Goal: Task Accomplishment & Management: Complete application form

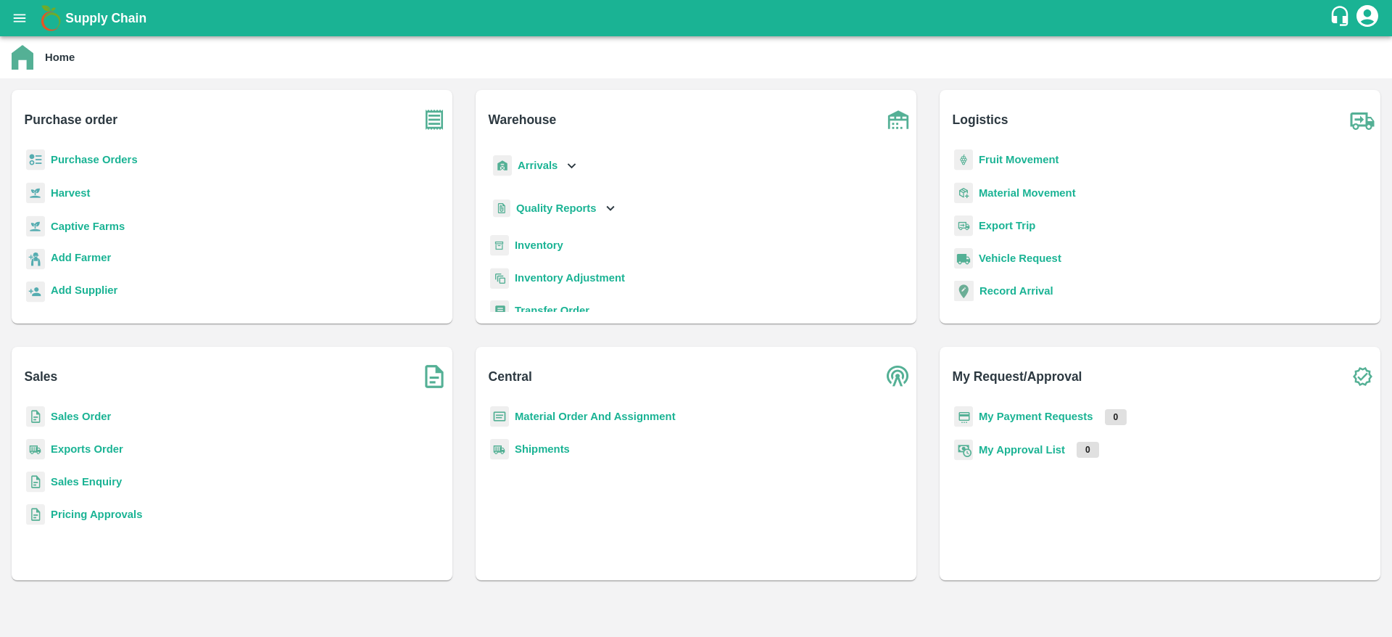
click at [117, 157] on b "Purchase Orders" at bounding box center [94, 160] width 87 height 12
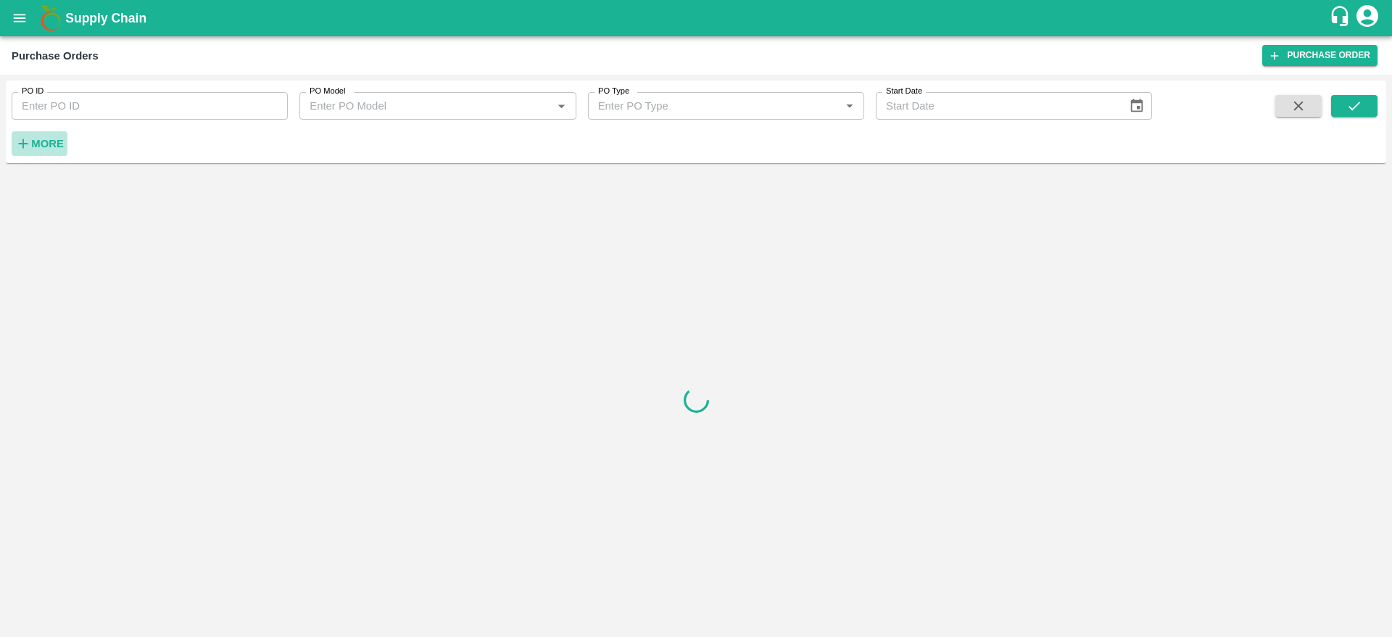
click at [23, 134] on button "More" at bounding box center [40, 143] width 56 height 25
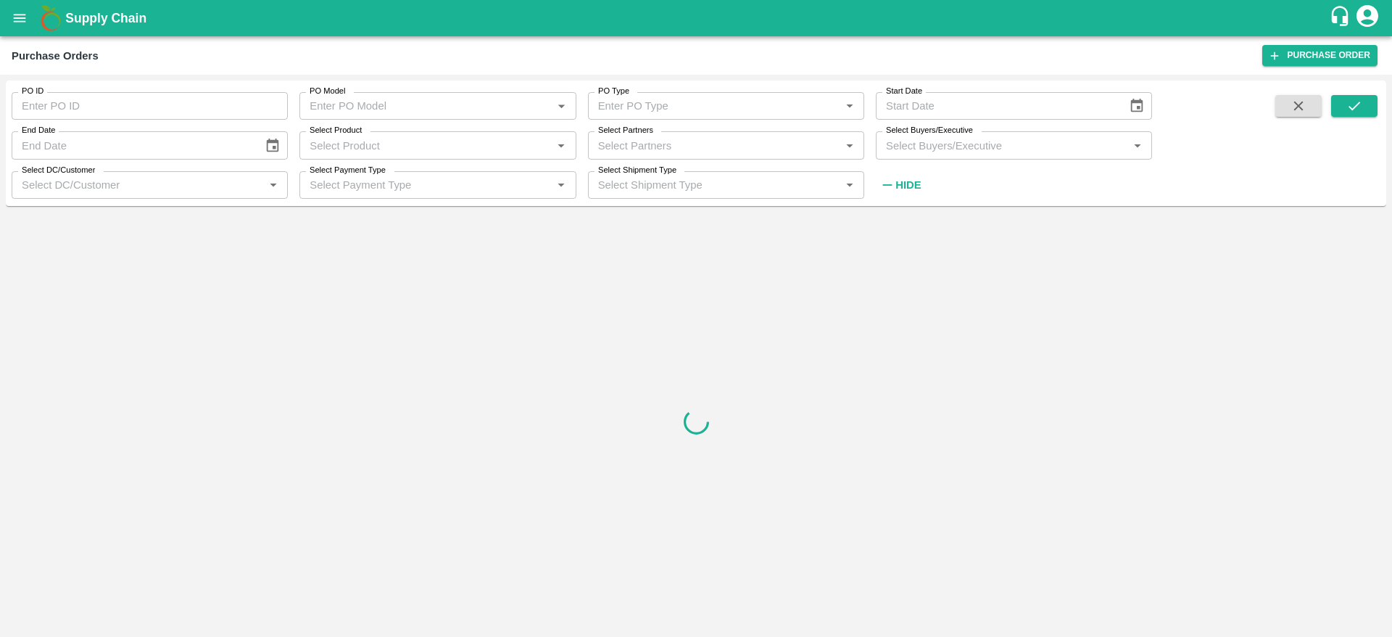
click at [911, 149] on input "Select Buyers/Executive" at bounding box center [1002, 145] width 244 height 19
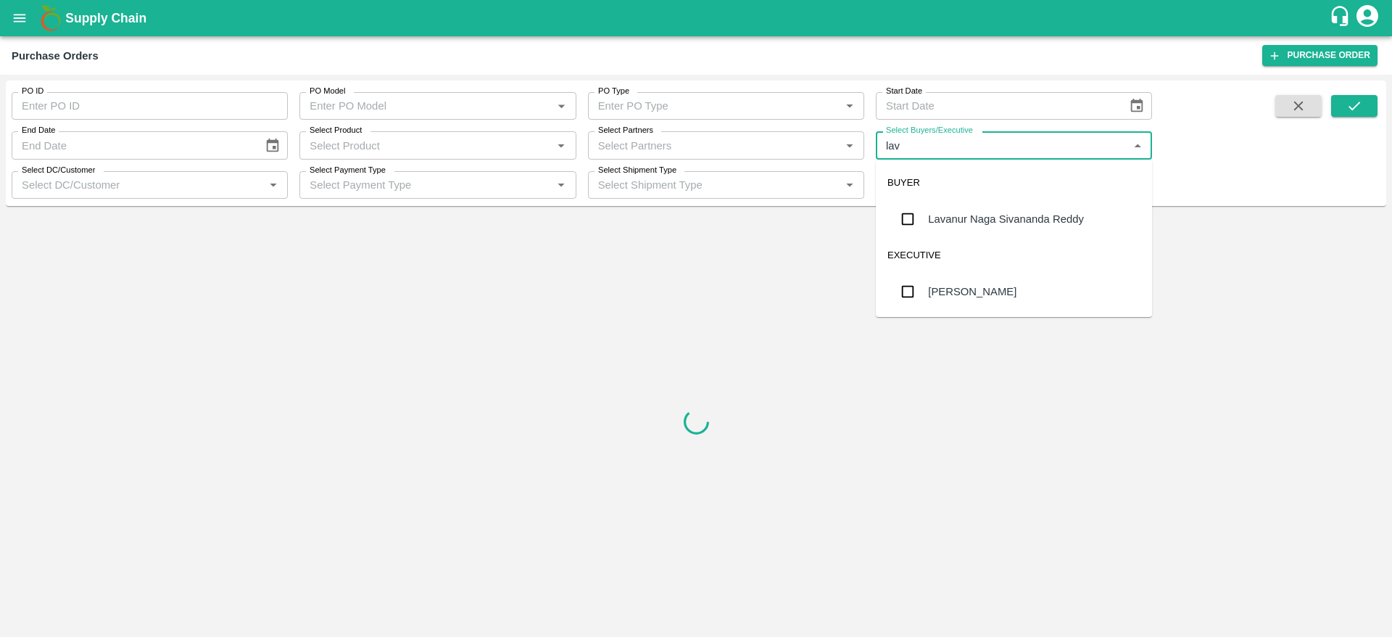
type input "lava"
click at [990, 213] on div "Lavanur Naga Sivananda Reddy" at bounding box center [1006, 219] width 156 height 16
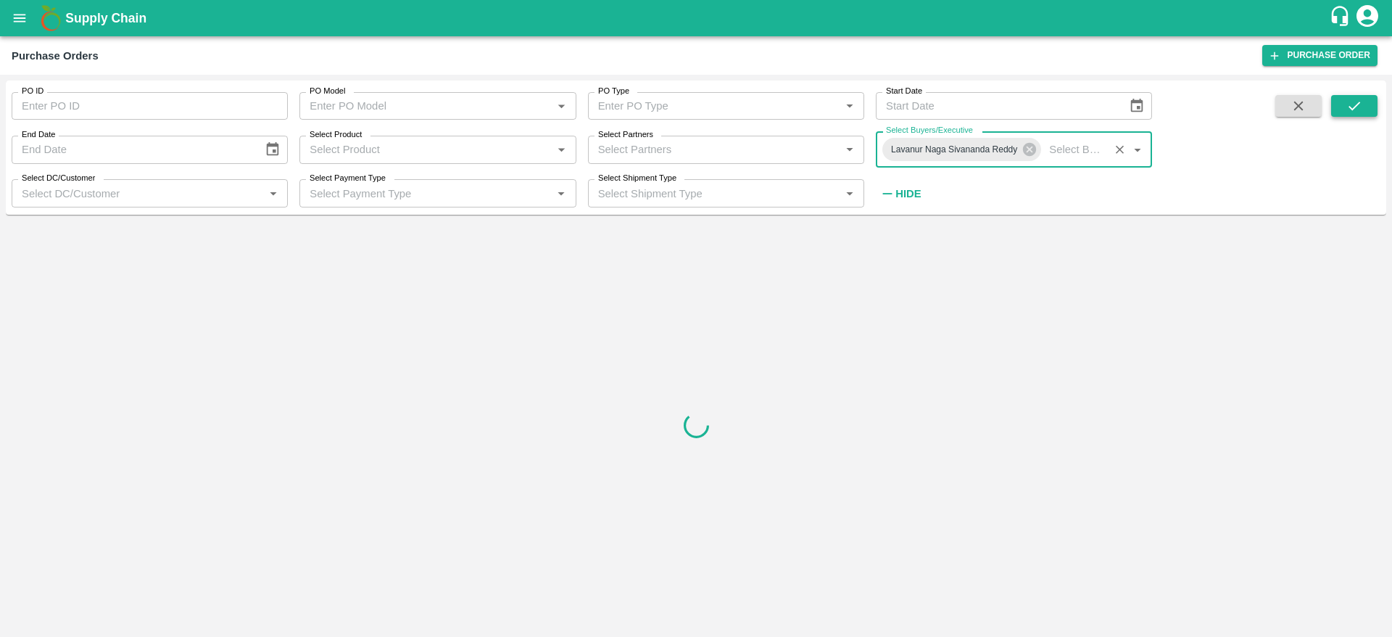
click at [1351, 108] on icon "submit" at bounding box center [1355, 106] width 12 height 9
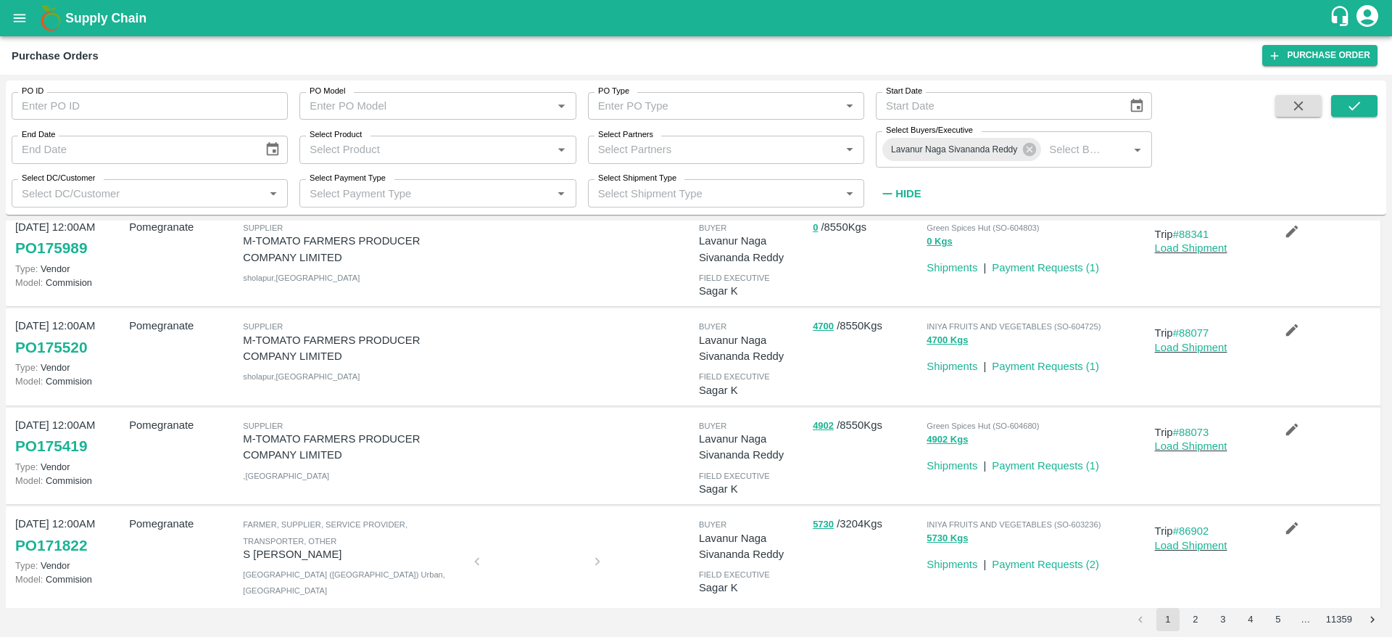
scroll to position [346, 0]
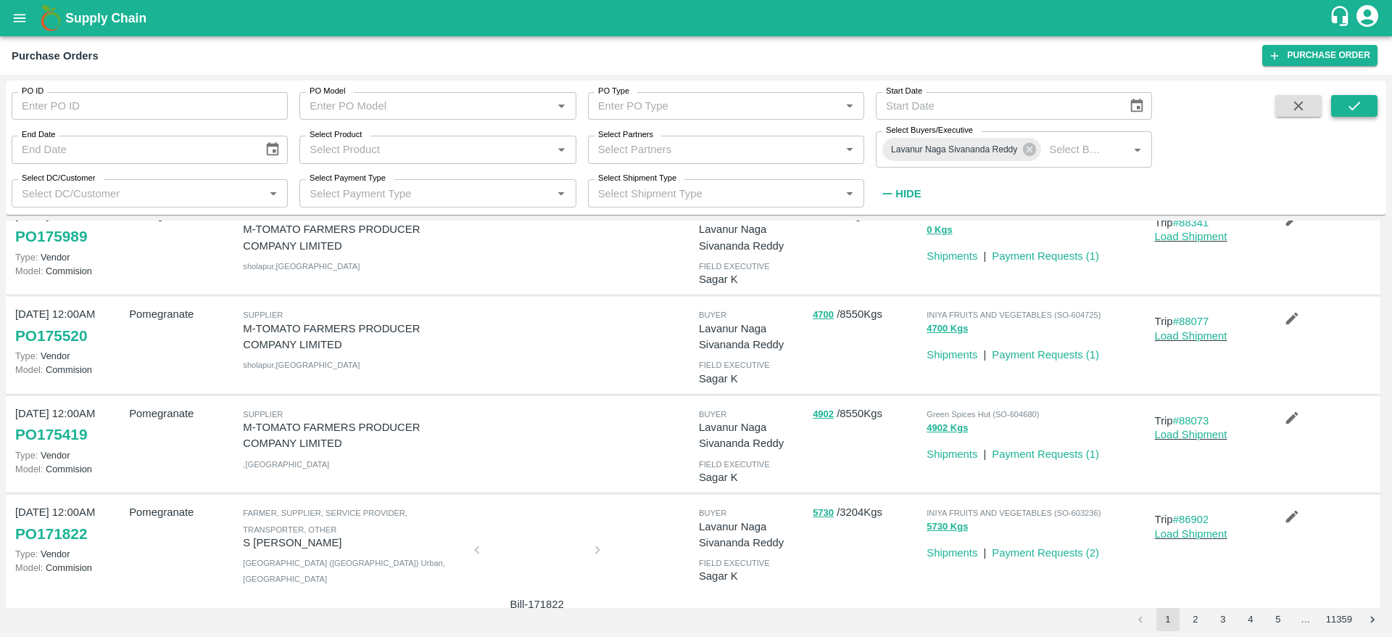
click at [1354, 112] on icon "submit" at bounding box center [1354, 106] width 16 height 16
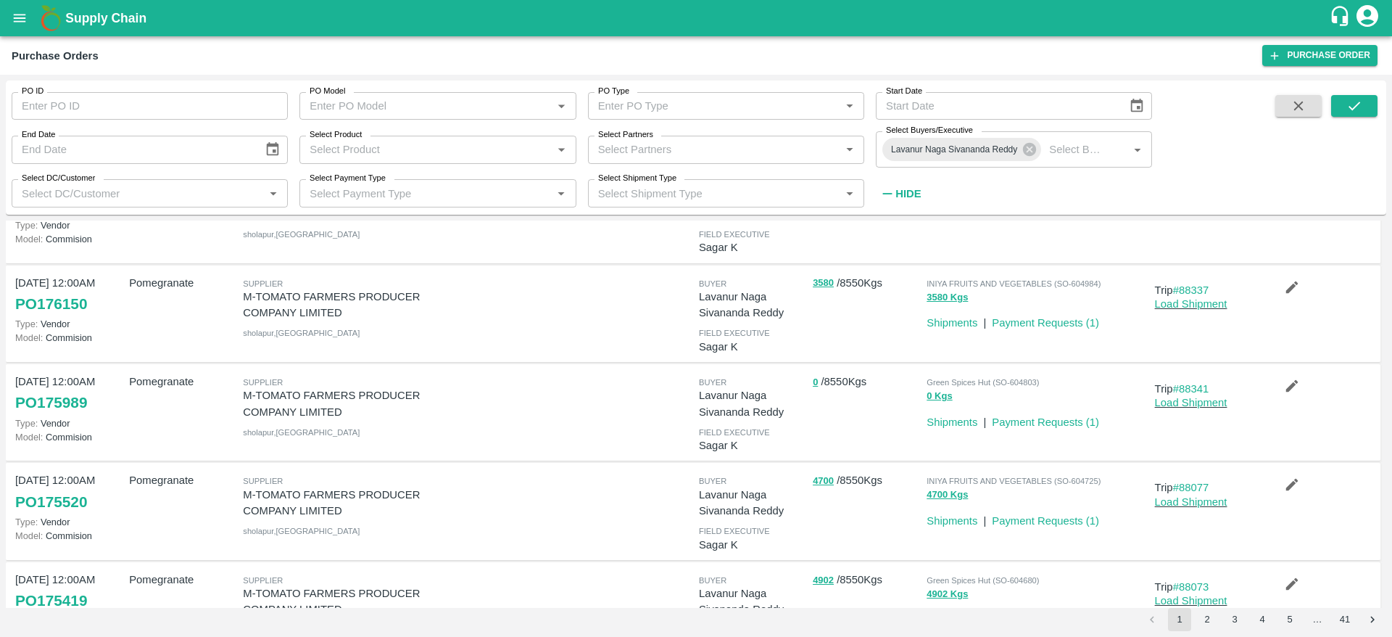
scroll to position [186, 0]
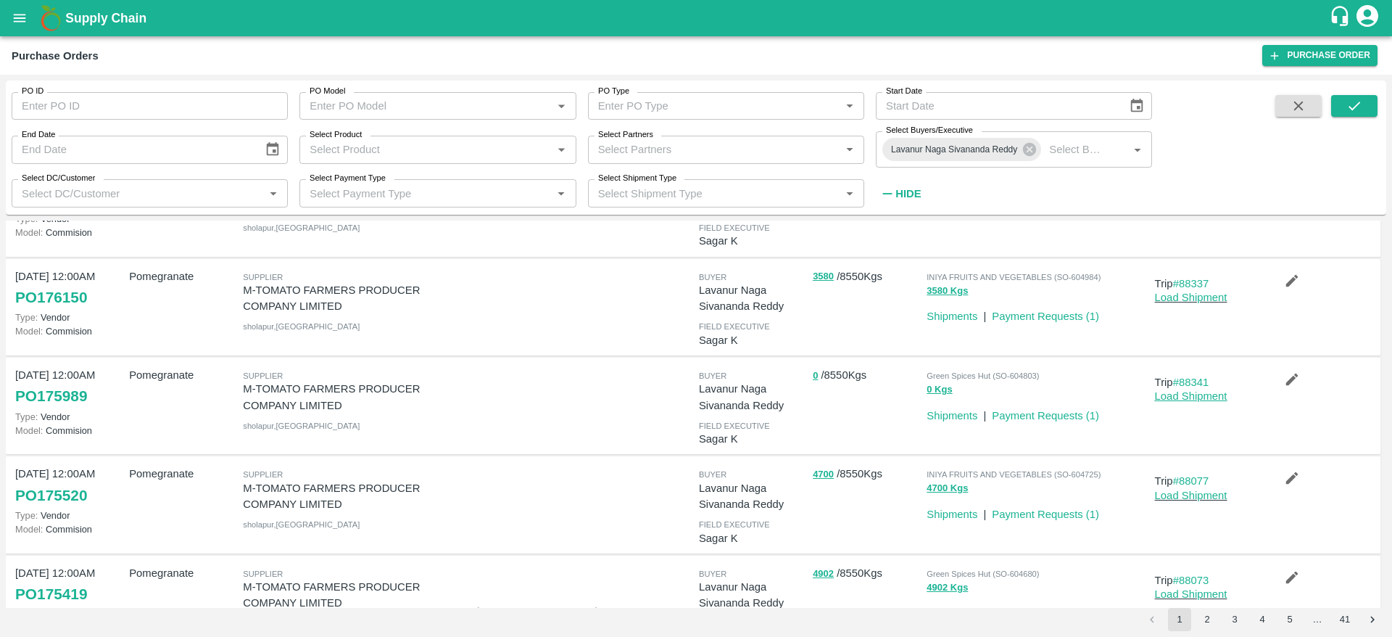
click at [1175, 400] on link "Load Shipment" at bounding box center [1191, 396] width 73 height 12
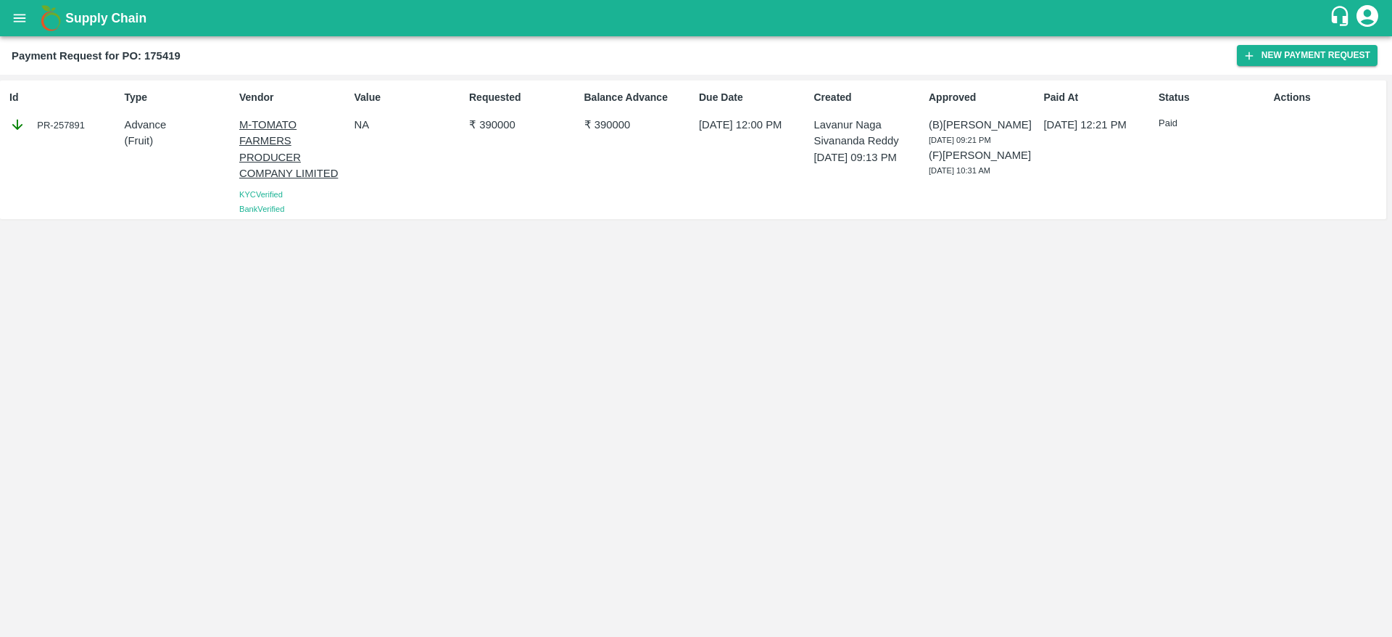
click at [1109, 376] on div "Id PR-257891 Type Advance ( Fruit ) Vendor M-TOMATO FARMERS PRODUCER COMPANY LI…" at bounding box center [696, 356] width 1392 height 562
click at [1302, 58] on button "New Payment Request" at bounding box center [1307, 55] width 141 height 21
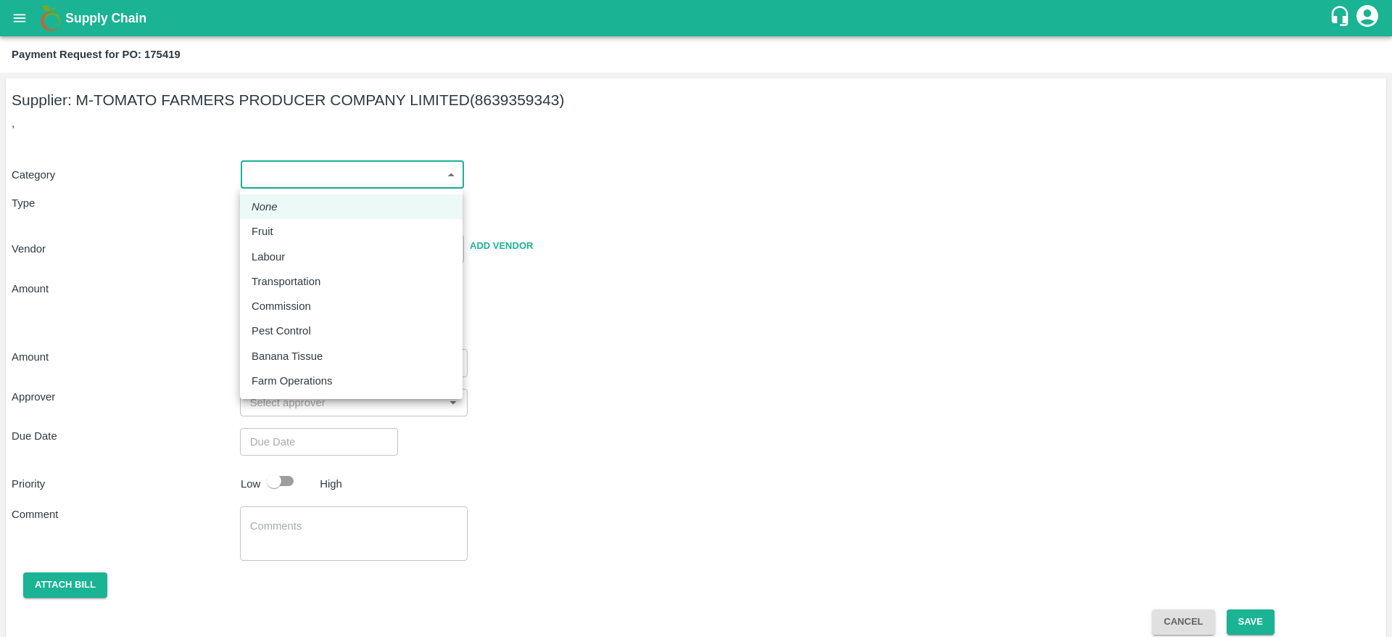
click at [388, 162] on body "Supply Chain Payment Request for PO: 175419 Supplier: M-TOMATO FARMERS PRODUCER…" at bounding box center [696, 318] width 1392 height 637
click at [350, 236] on div "Fruit" at bounding box center [351, 231] width 199 height 16
type input "1"
type input "M-TOMATO FARMERS PRODUCER COMPANY LIMITED - 8639359343(Supplier)"
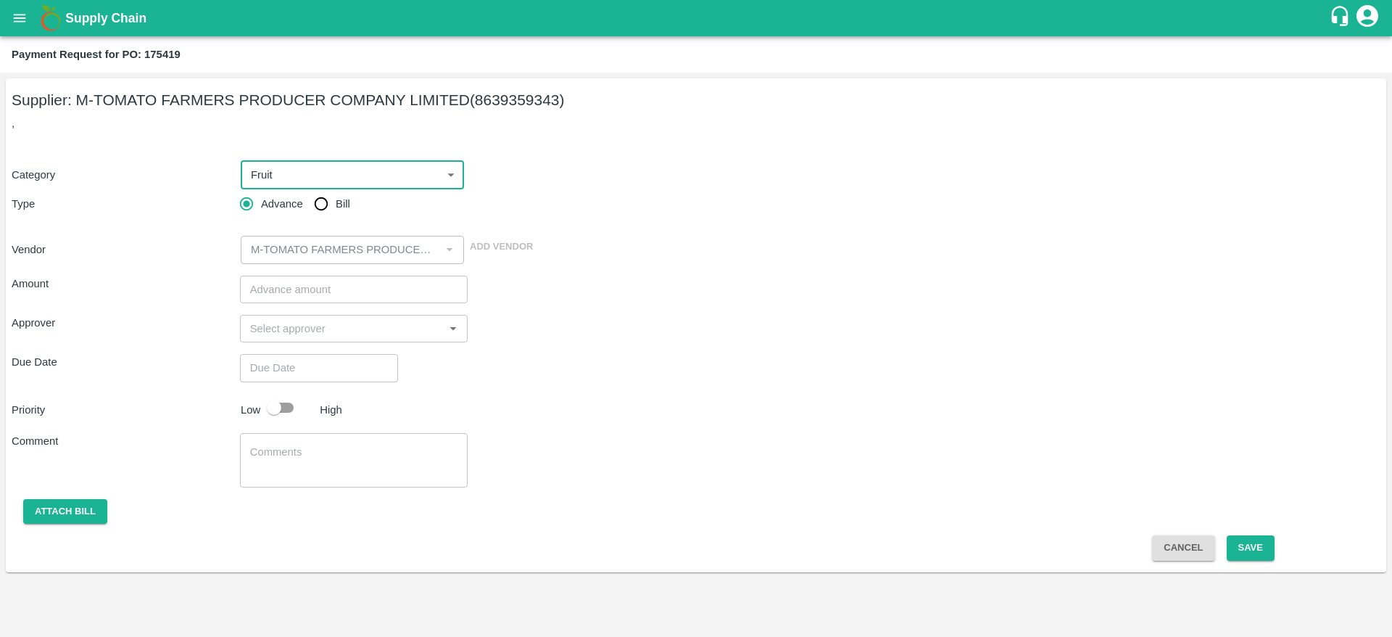
click at [331, 204] on input "Bill" at bounding box center [321, 203] width 29 height 29
radio input "true"
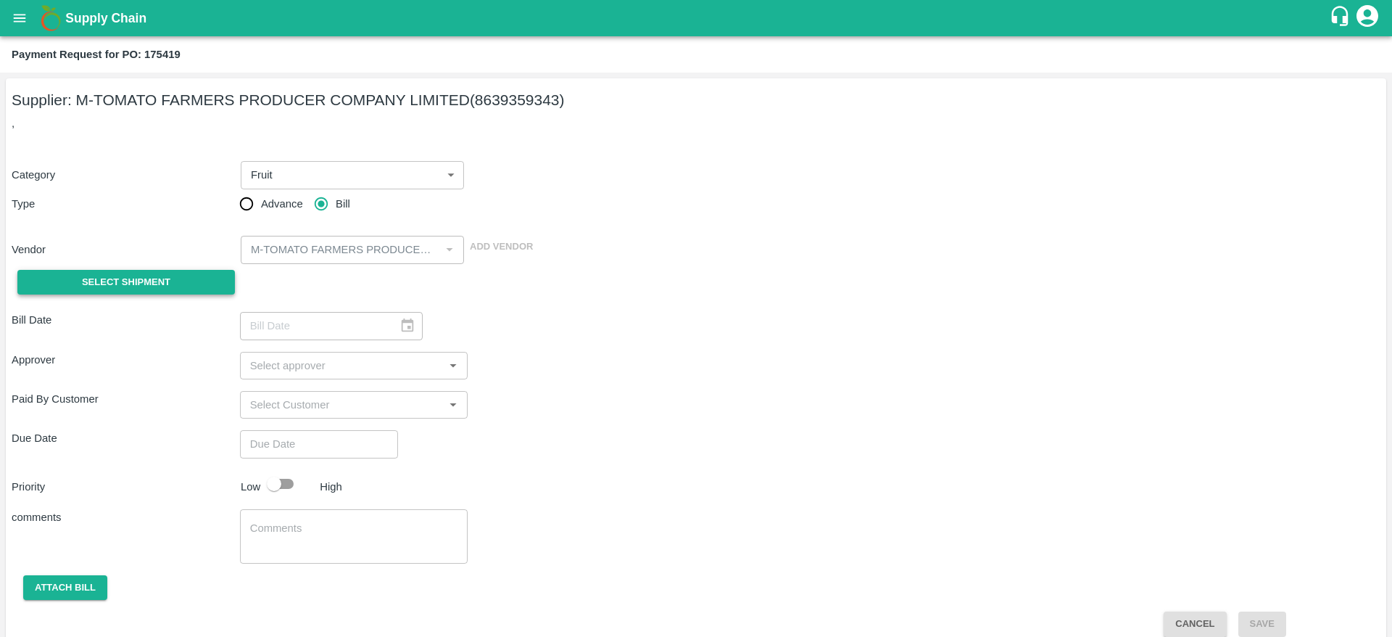
click at [159, 281] on span "Select Shipment" at bounding box center [126, 282] width 88 height 17
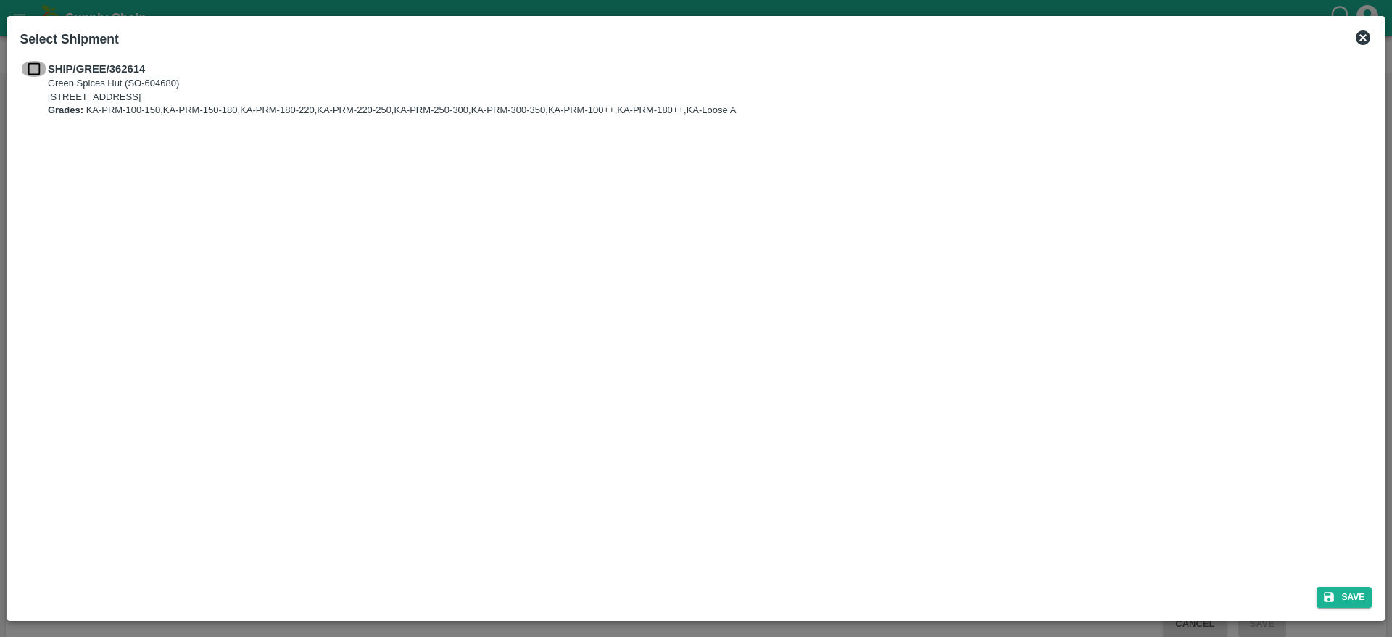
click at [30, 66] on input "checkbox" at bounding box center [34, 69] width 28 height 16
checkbox input "true"
click at [1349, 592] on button "Save" at bounding box center [1344, 597] width 55 height 21
type input "12/09/2025"
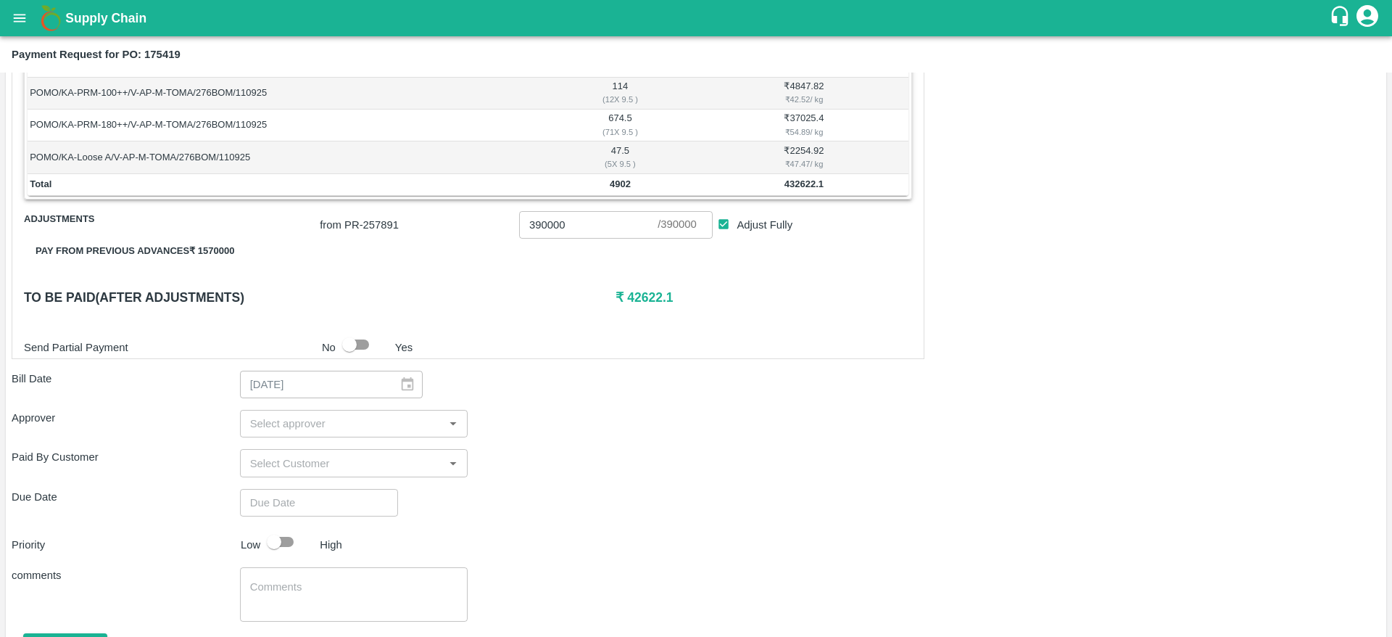
scroll to position [463, 0]
click at [202, 243] on button "Pay from previous advances ₹ 1570000" at bounding box center [135, 248] width 222 height 25
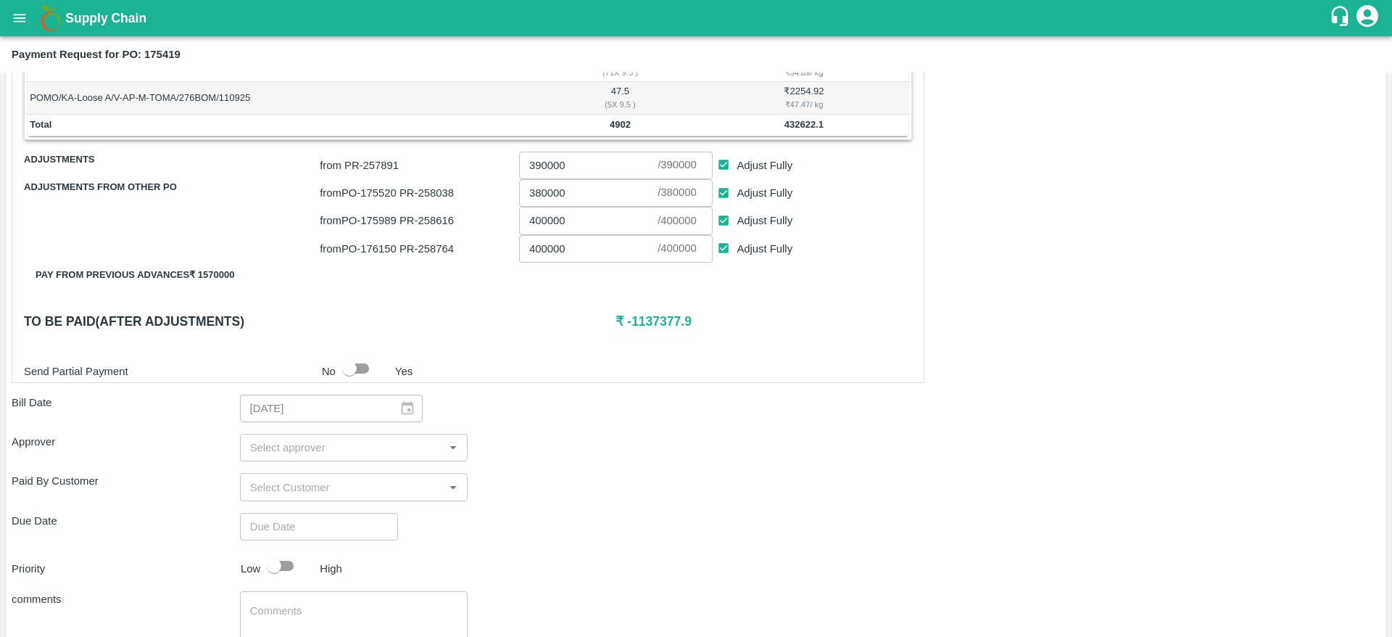
scroll to position [500, 0]
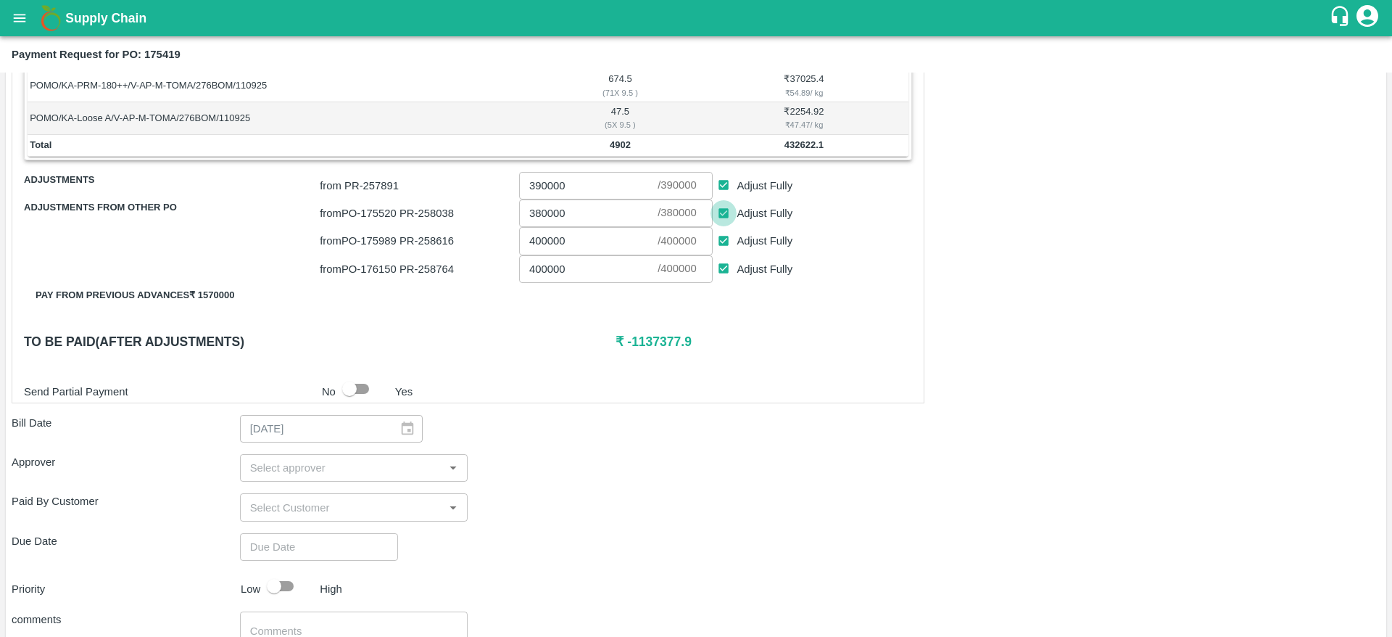
click at [726, 213] on input "Adjust Fully" at bounding box center [724, 213] width 27 height 27
checkbox input "false"
type input "0"
click at [726, 248] on input "Adjust Fully" at bounding box center [724, 241] width 27 height 27
checkbox input "false"
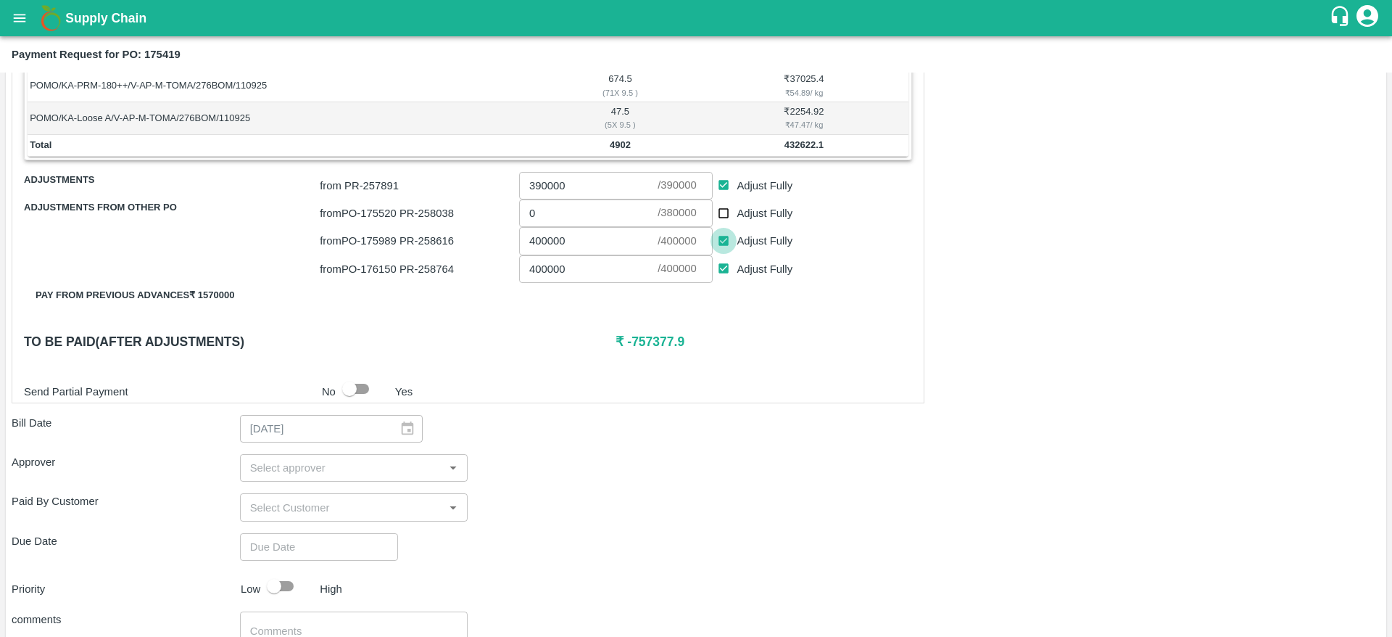
type input "0"
click at [723, 268] on input "Adjust Fully" at bounding box center [724, 268] width 27 height 27
checkbox input "false"
type input "0"
drag, startPoint x: 628, startPoint y: 341, endPoint x: 663, endPoint y: 348, distance: 35.6
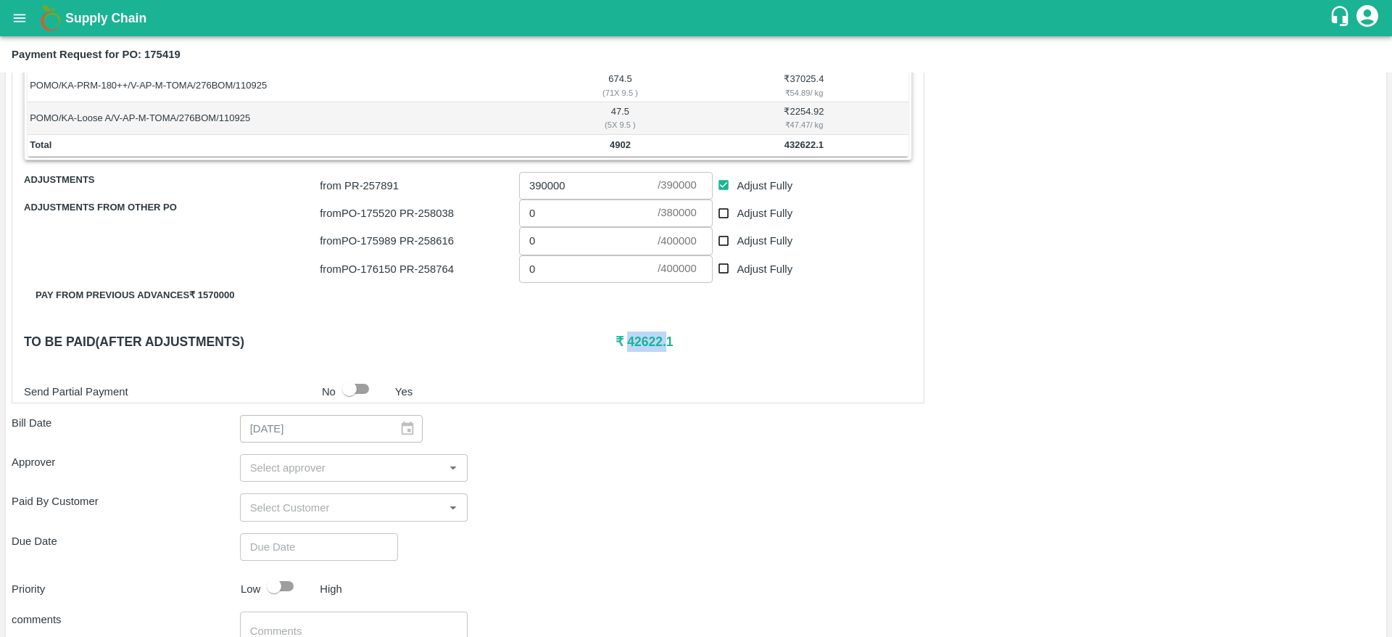
click at [663, 348] on h6 "₹ 42622.1" at bounding box center [764, 341] width 296 height 20
click at [704, 341] on h6 "₹ 42622.1" at bounding box center [764, 341] width 296 height 20
drag, startPoint x: 627, startPoint y: 342, endPoint x: 662, endPoint y: 341, distance: 34.8
click at [662, 341] on h6 "₹ 42622.1" at bounding box center [764, 341] width 296 height 20
copy h6 "42622"
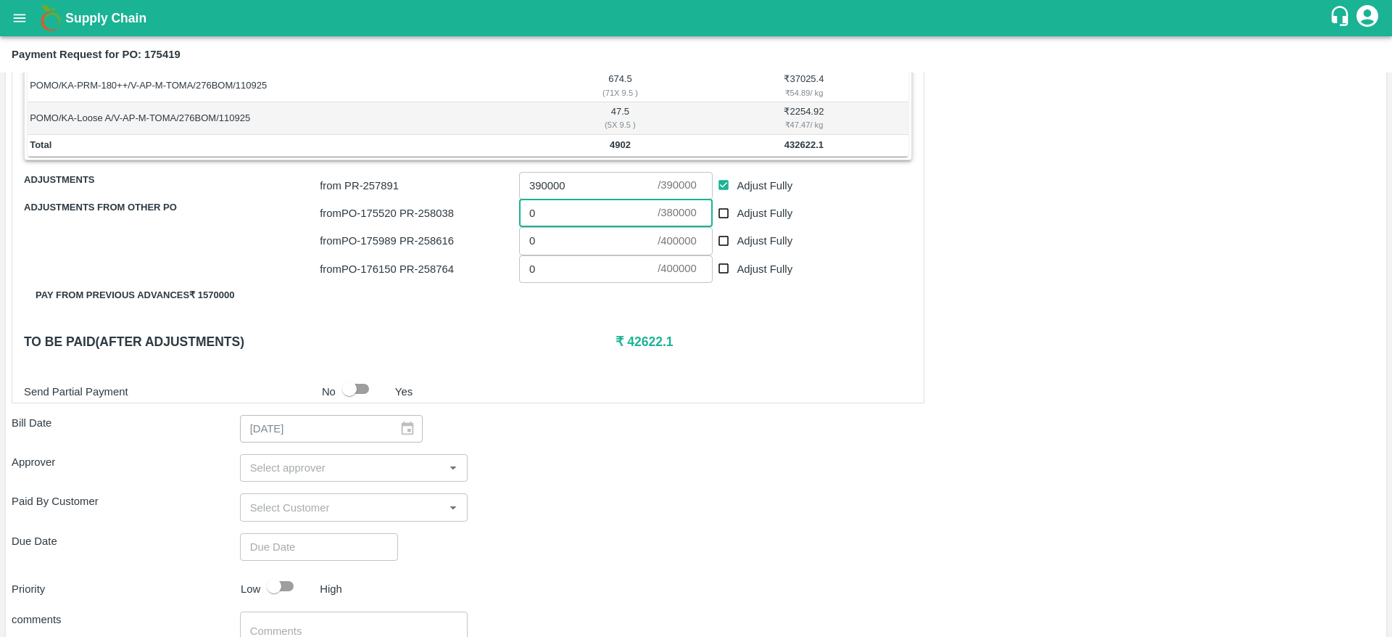
click at [574, 220] on input "0" at bounding box center [588, 213] width 138 height 28
paste input "42622"
type input "380000"
checkbox input "true"
type input "400000"
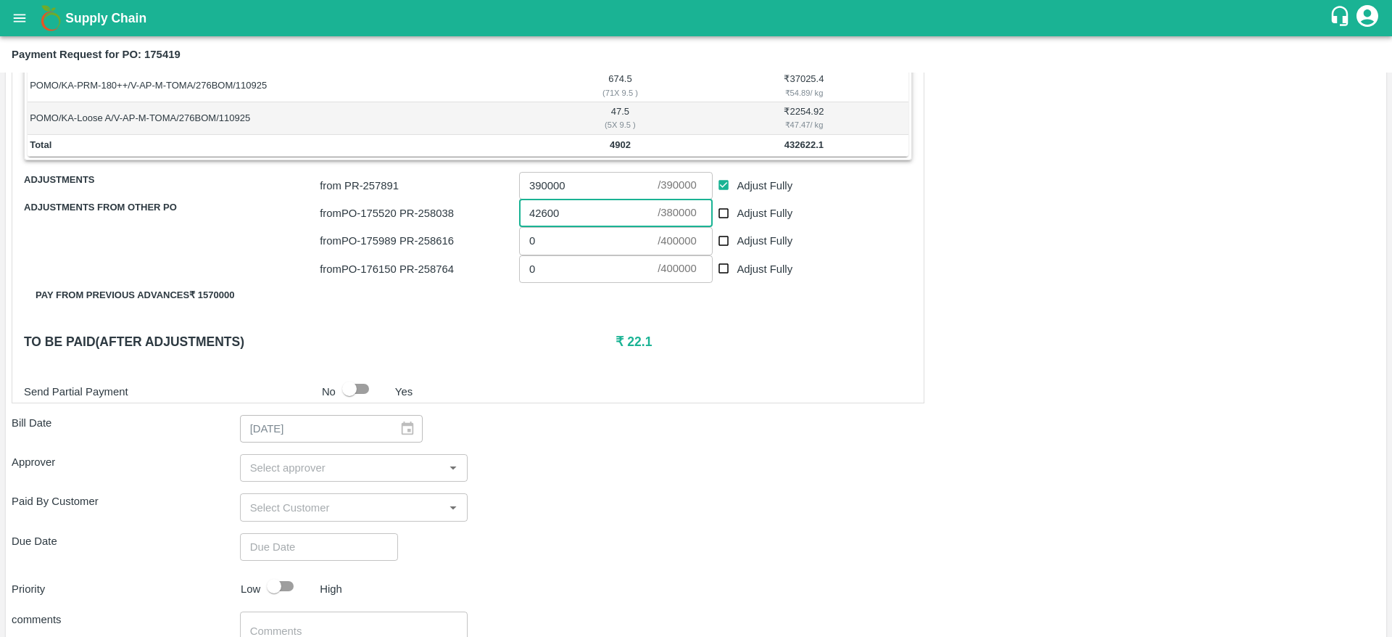
checkbox input "true"
type input "400000"
checkbox input "true"
type input "380000"
click at [814, 535] on div "Due Date ​" at bounding box center [696, 547] width 1369 height 28
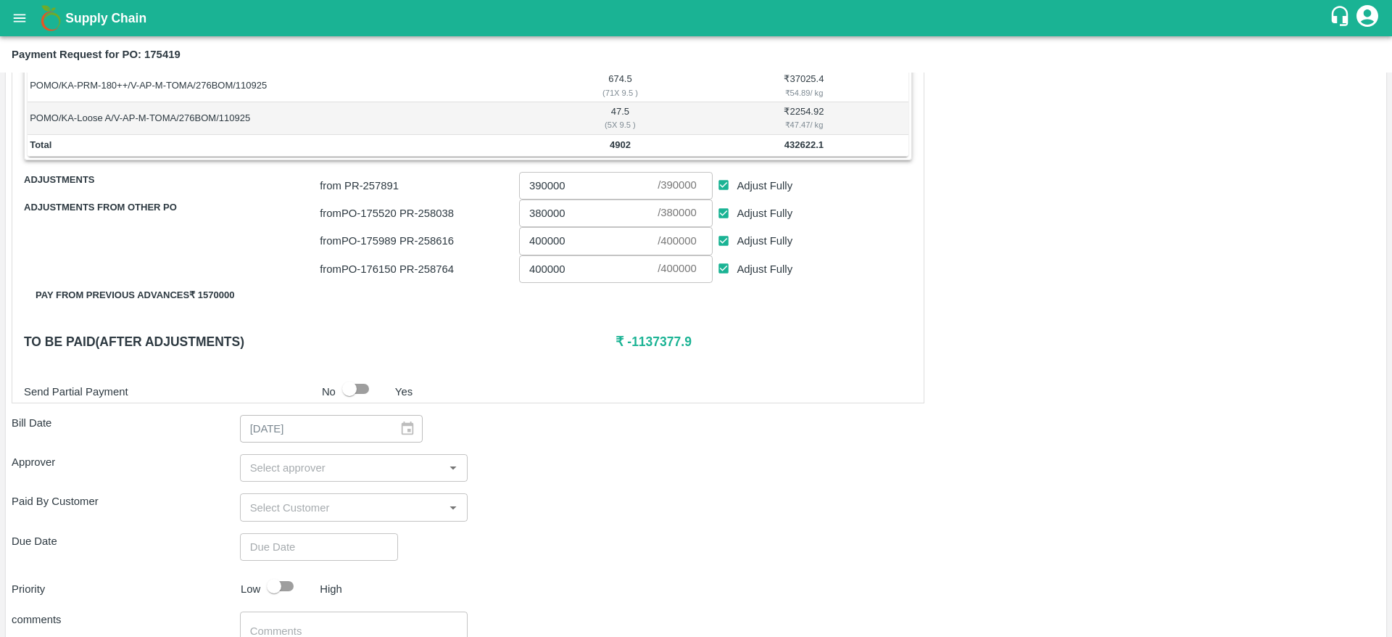
click at [721, 234] on input "Adjust Fully" at bounding box center [724, 241] width 27 height 27
checkbox input "false"
type input "0"
click at [721, 218] on input "Adjust Fully" at bounding box center [724, 213] width 27 height 27
checkbox input "false"
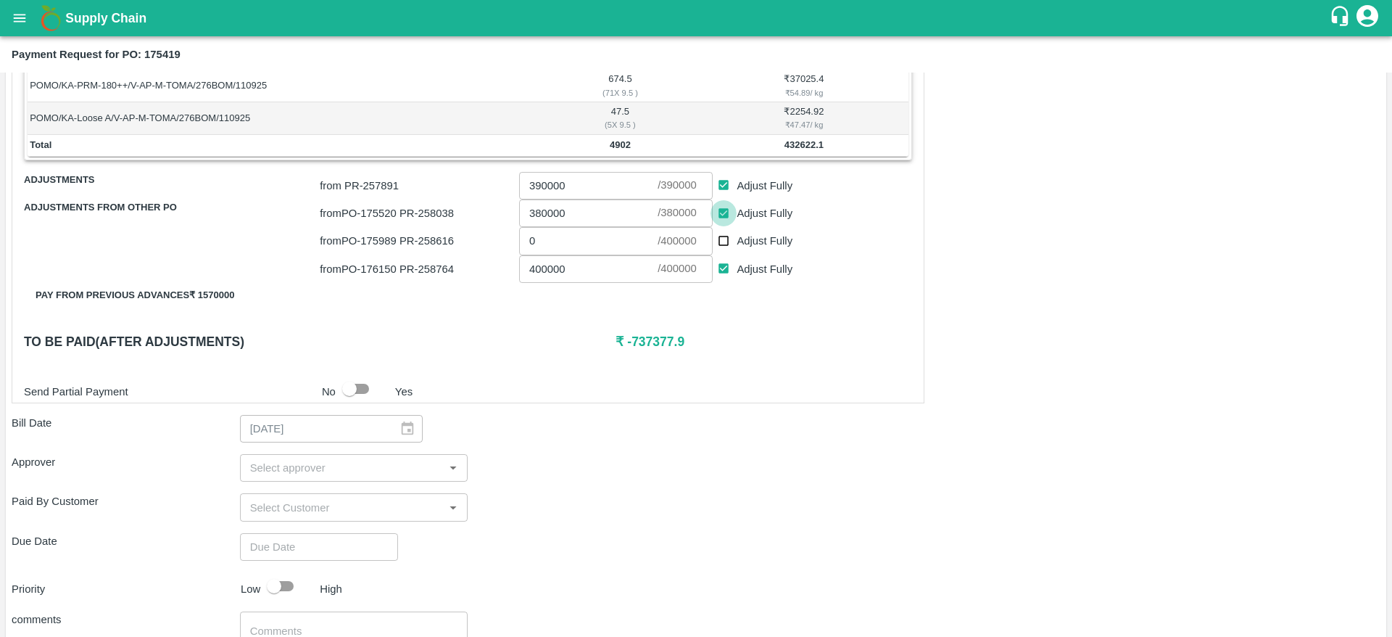
type input "0"
click at [723, 274] on input "Adjust Fully" at bounding box center [724, 268] width 27 height 27
checkbox input "false"
type input "0"
click at [569, 212] on input "0" at bounding box center [588, 213] width 138 height 28
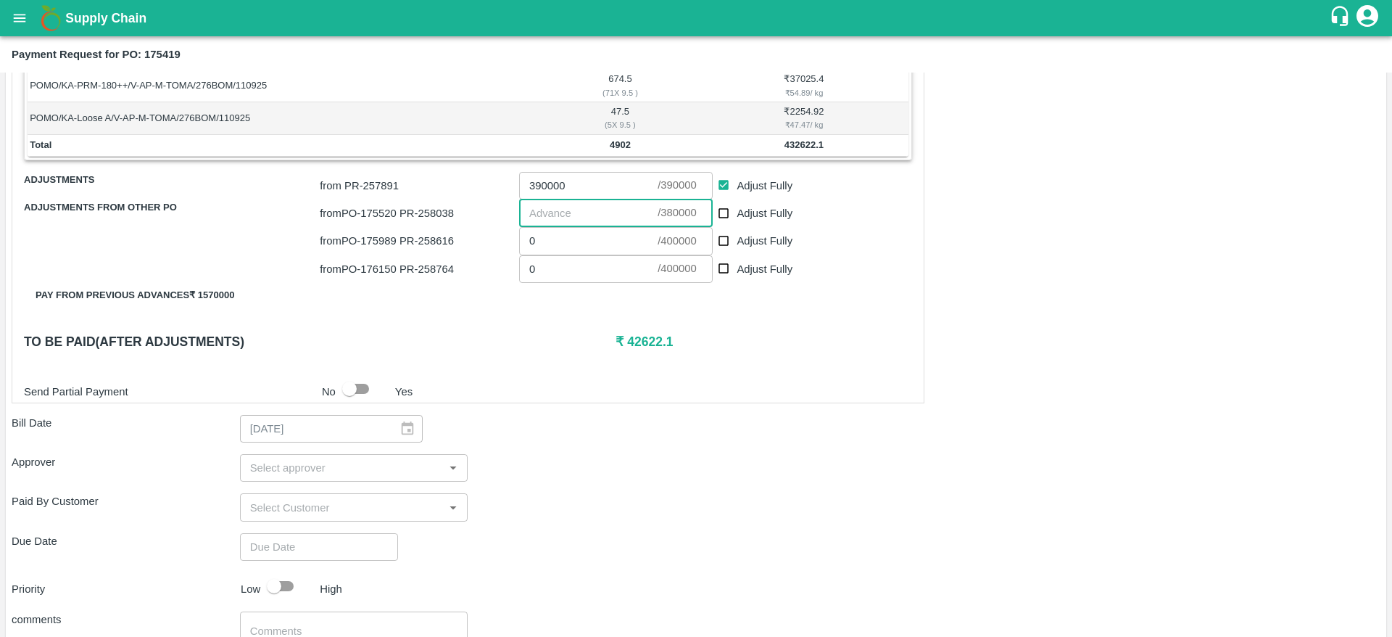
type input "380000"
checkbox input "true"
type input "400000"
checkbox input "true"
type input "400000"
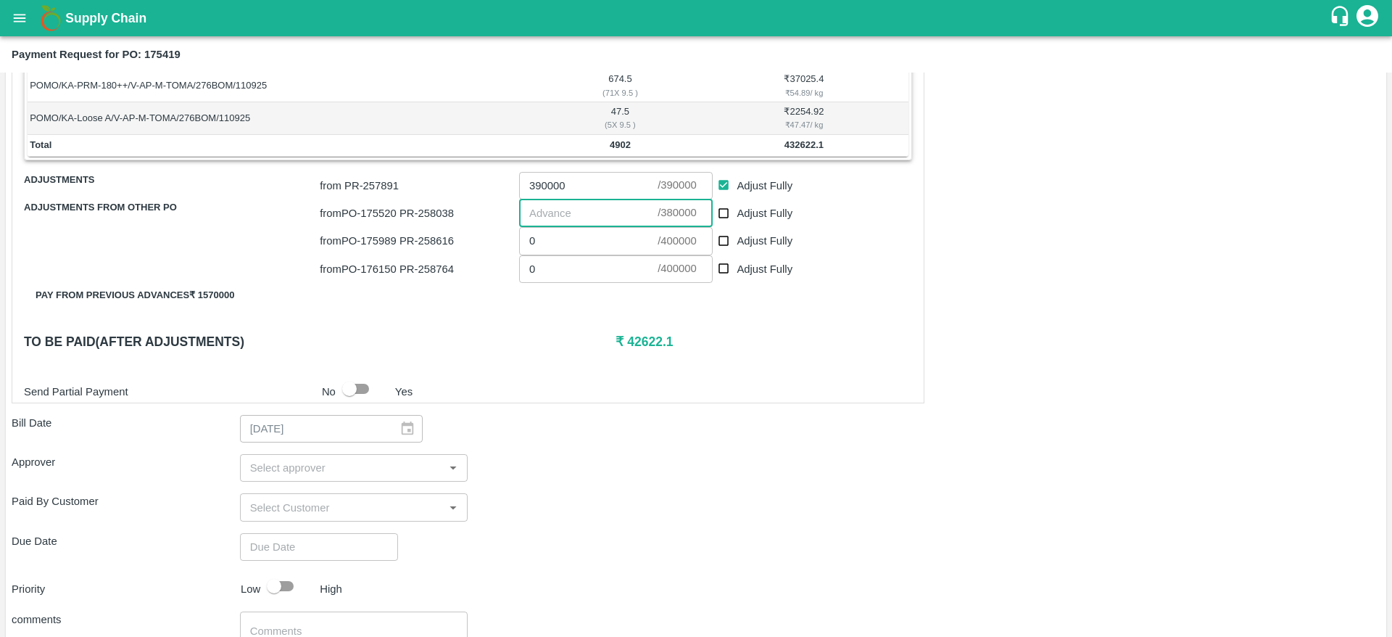
checkbox input "true"
type input "38000042"
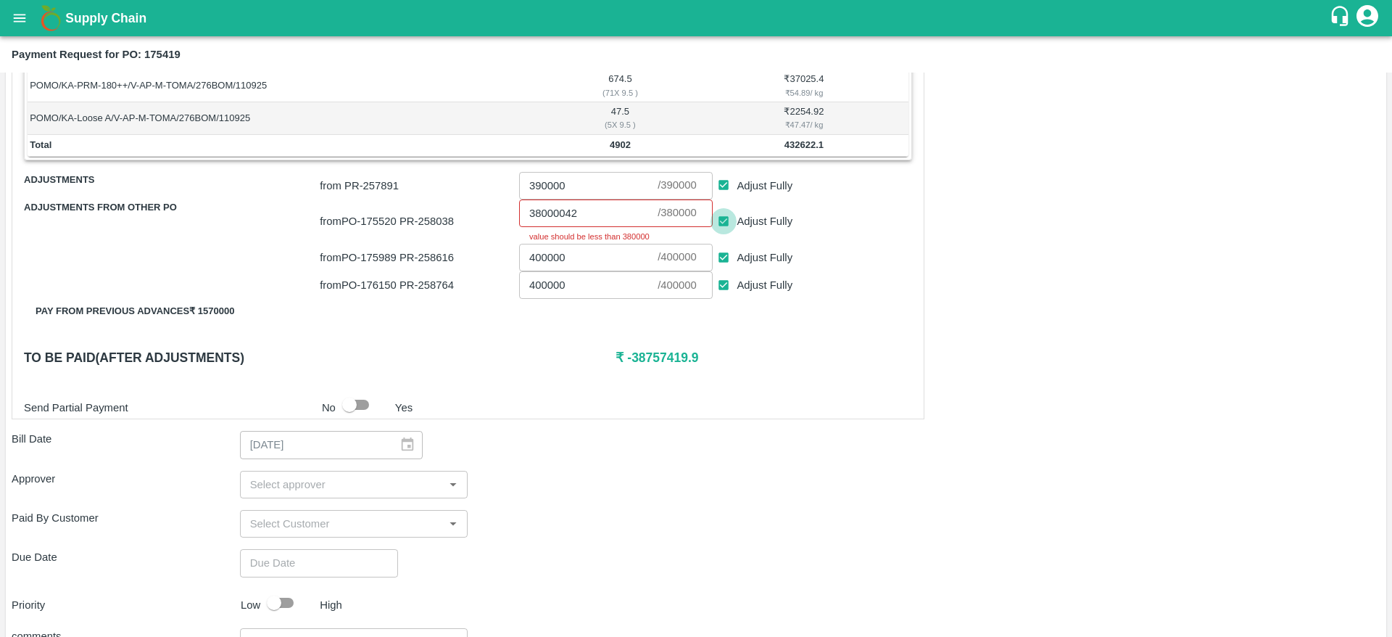
click at [729, 220] on input "Adjust Fully" at bounding box center [724, 221] width 27 height 27
checkbox input "false"
type input "0"
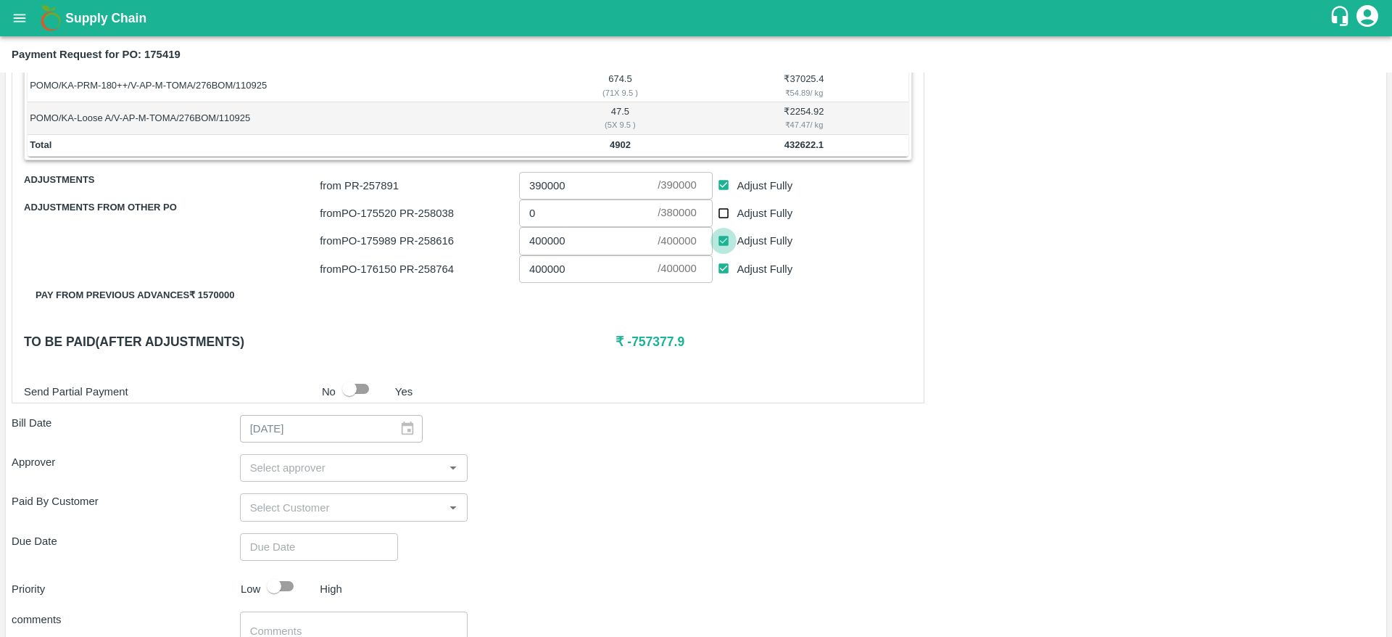
click at [719, 241] on input "Adjust Fully" at bounding box center [724, 241] width 27 height 27
checkbox input "false"
type input "0"
click at [721, 265] on input "Adjust Fully" at bounding box center [724, 268] width 27 height 27
checkbox input "false"
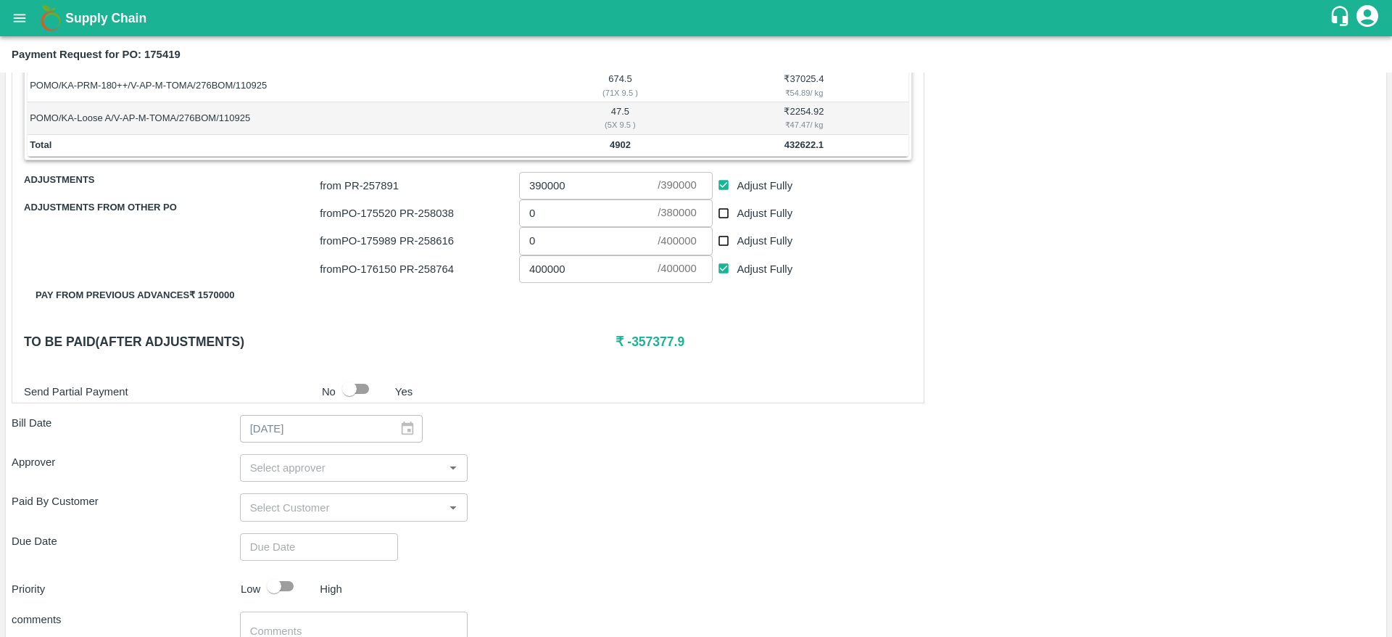
type input "0"
click at [552, 212] on input "0" at bounding box center [588, 213] width 138 height 28
type input "42600"
click at [704, 489] on div "Shipment - SHIP/GREE/362614 Lots (Labels) Weight (Kgs) Total Price (₹) POMO/KA-…" at bounding box center [696, 269] width 1369 height 939
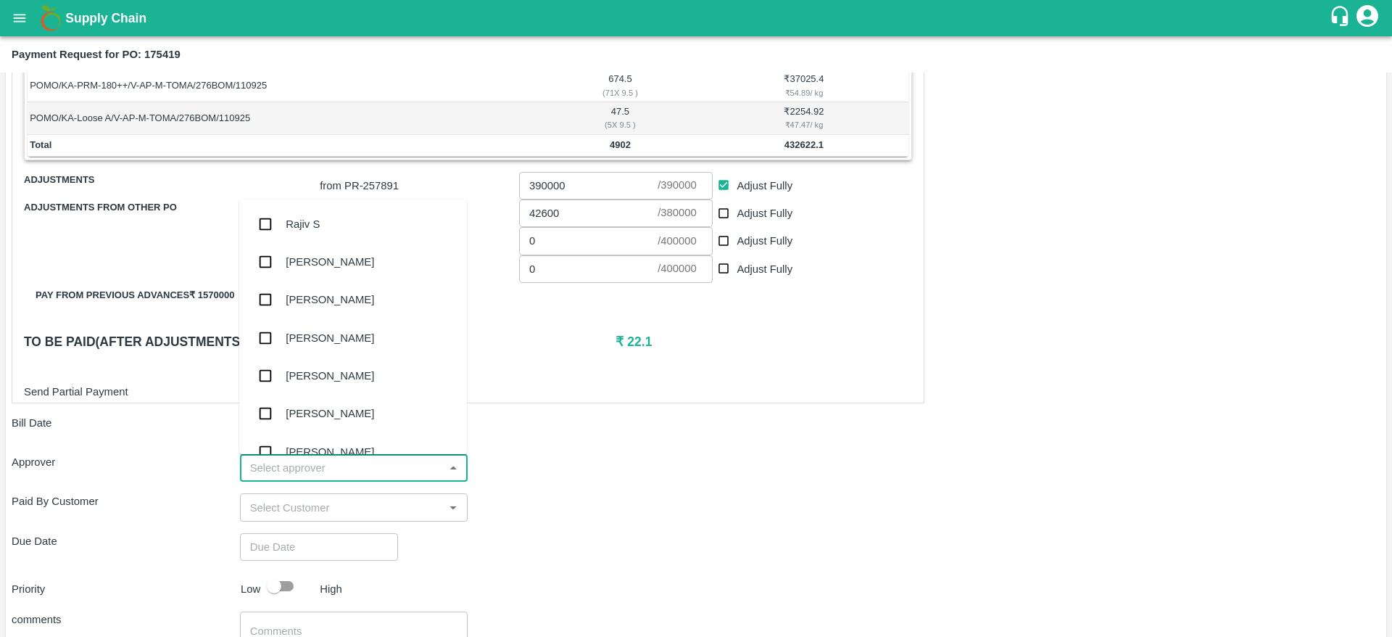
click at [315, 459] on input "input" at bounding box center [342, 467] width 196 height 19
type input "mu"
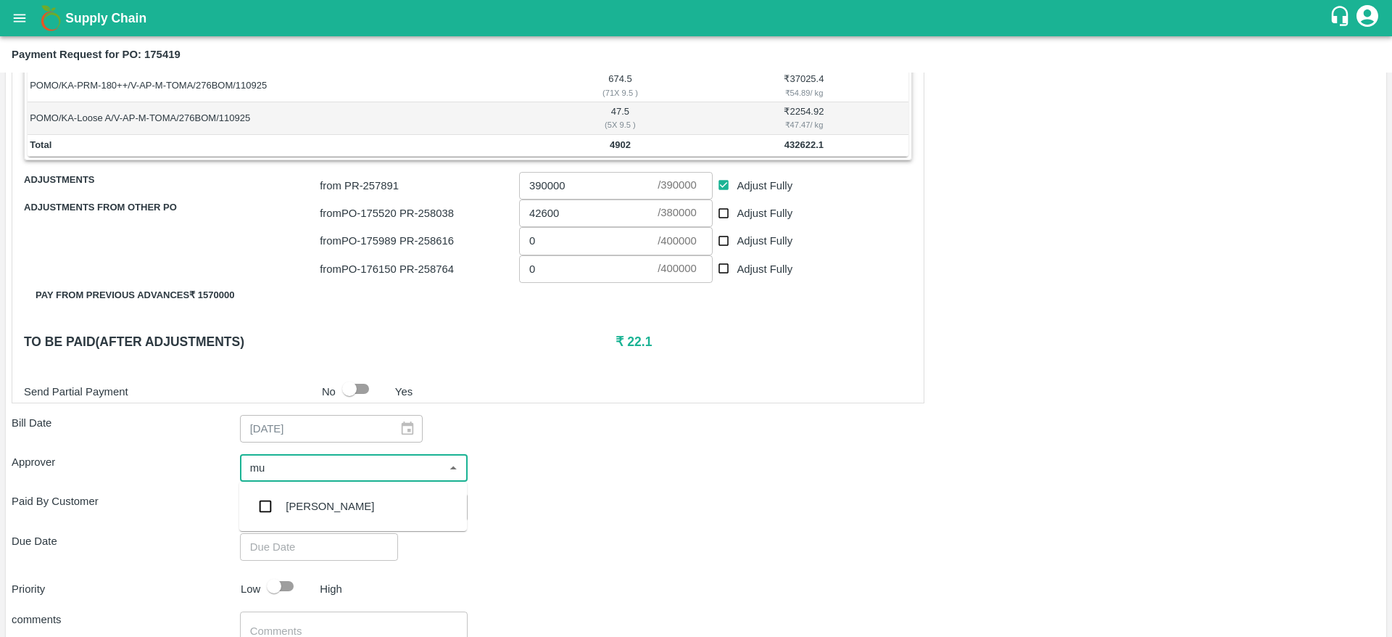
click at [317, 516] on div "[PERSON_NAME]" at bounding box center [353, 506] width 228 height 38
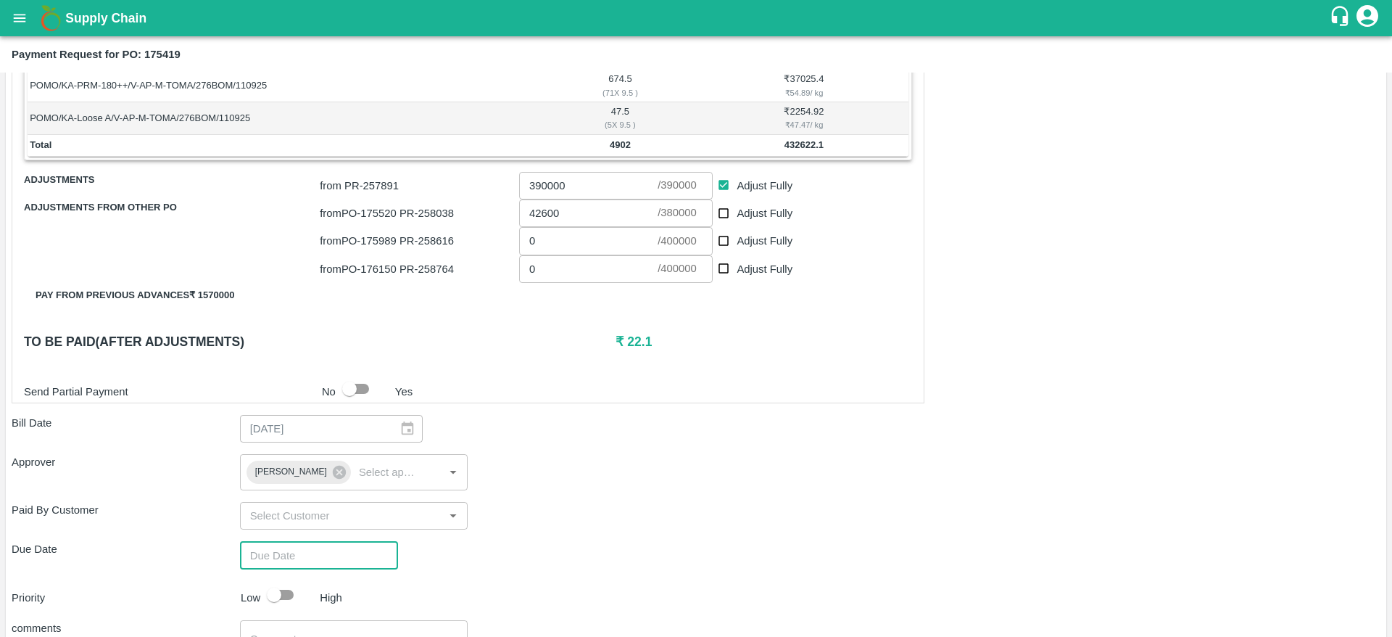
type input "DD/MM/YYYY hh:mm aa"
click at [291, 550] on input "DD/MM/YYYY hh:mm aa" at bounding box center [314, 555] width 148 height 28
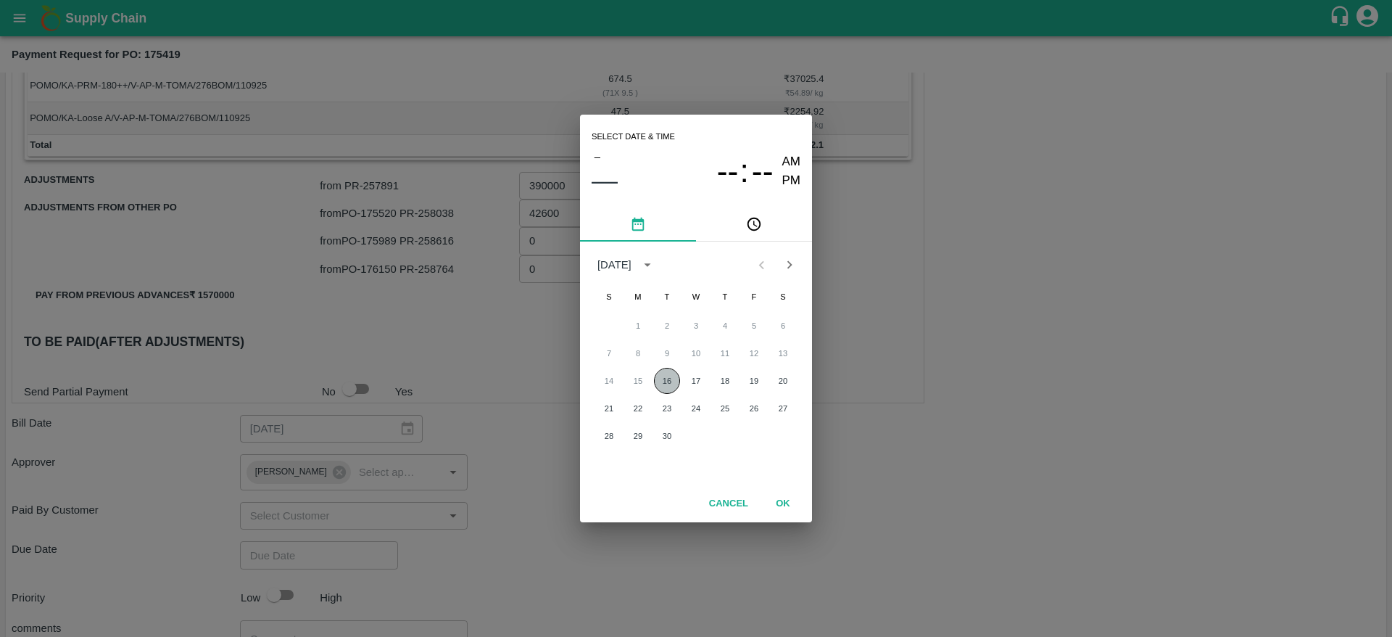
click at [655, 380] on button "16" at bounding box center [667, 381] width 26 height 26
type input "16/09/2025 12:00 AM"
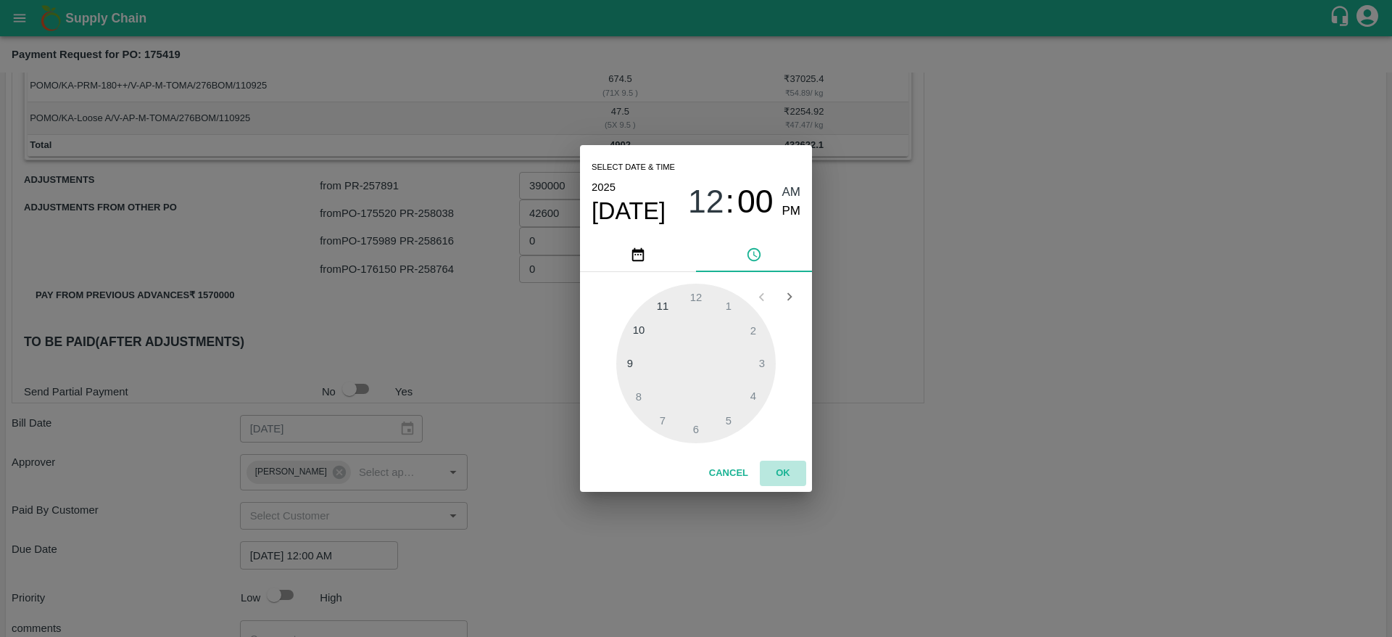
click at [790, 474] on button "OK" at bounding box center [783, 472] width 46 height 25
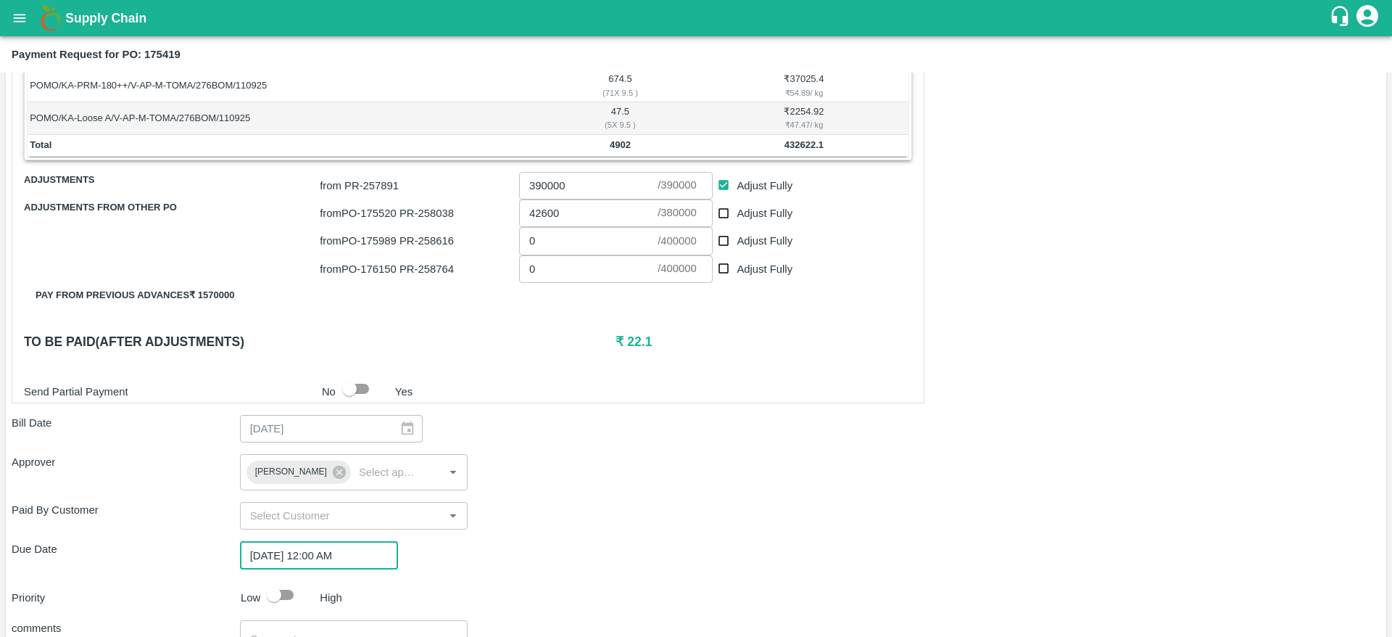
scroll to position [629, 0]
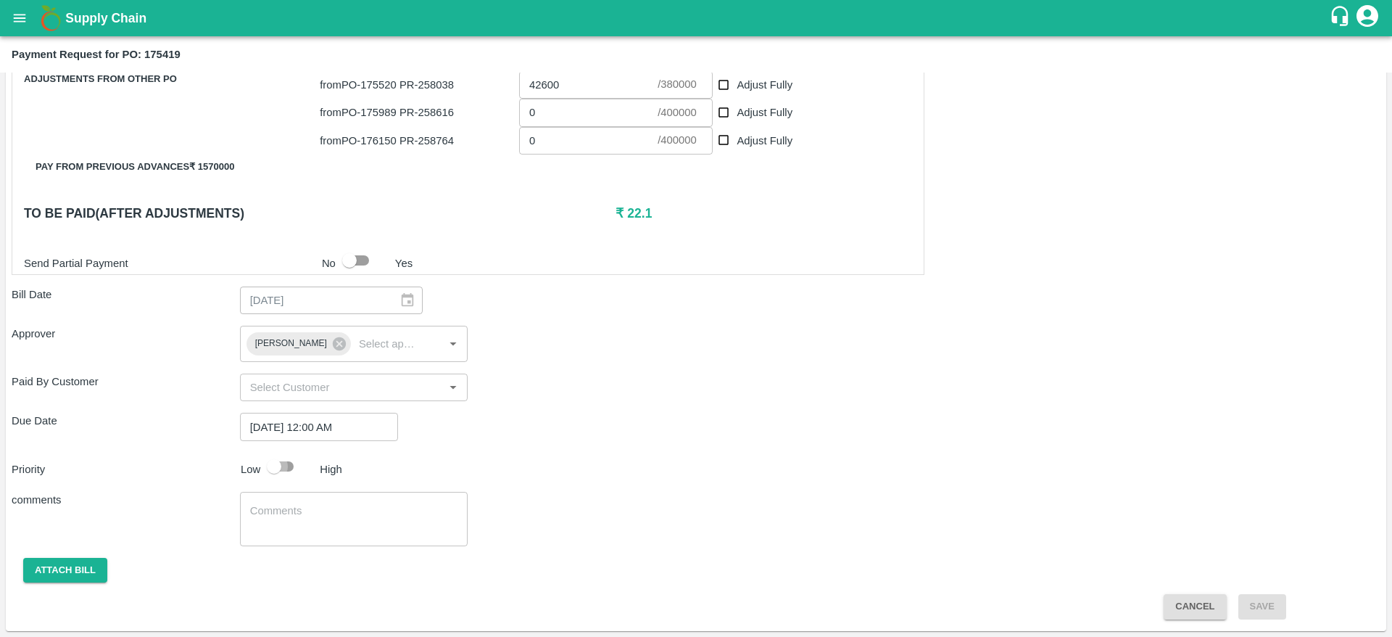
click at [281, 478] on input "checkbox" at bounding box center [274, 466] width 83 height 28
checkbox input "true"
click at [33, 571] on button "Attach bill" at bounding box center [65, 570] width 84 height 25
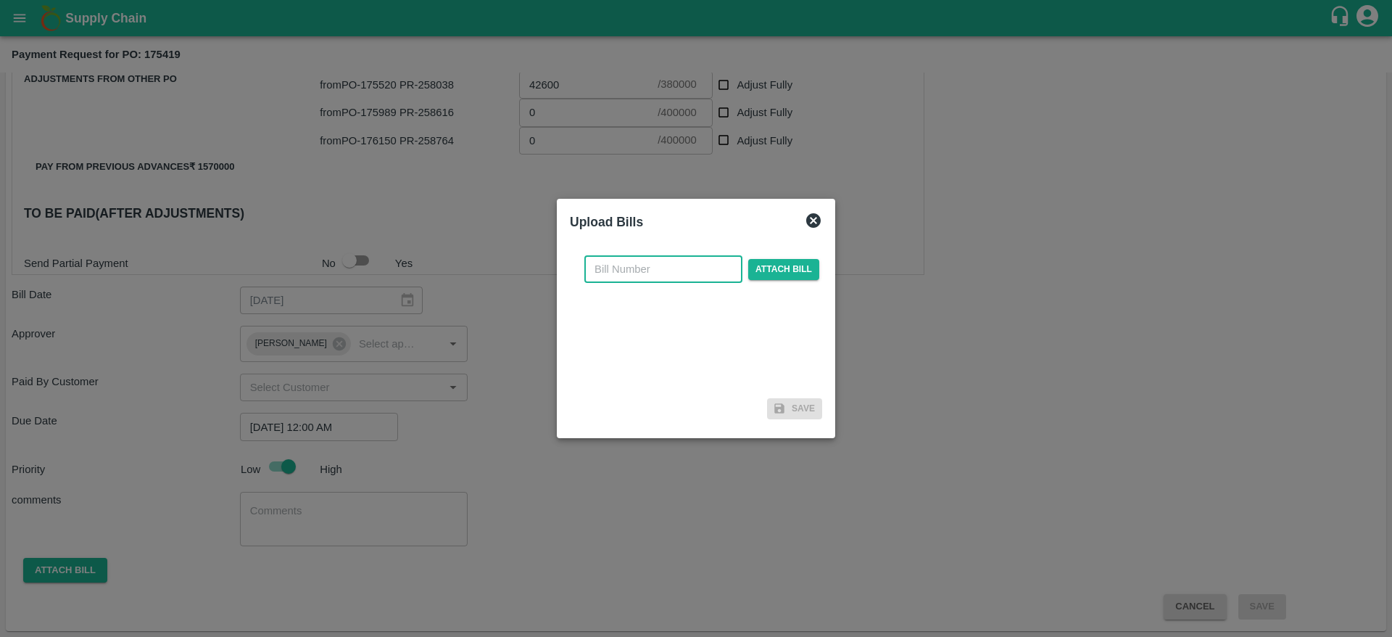
click at [635, 267] on input "text" at bounding box center [663, 269] width 158 height 28
type input "175419"
click at [763, 267] on span "Attach bill" at bounding box center [783, 269] width 71 height 21
click at [0, 0] on input "Attach bill" at bounding box center [0, 0] width 0 height 0
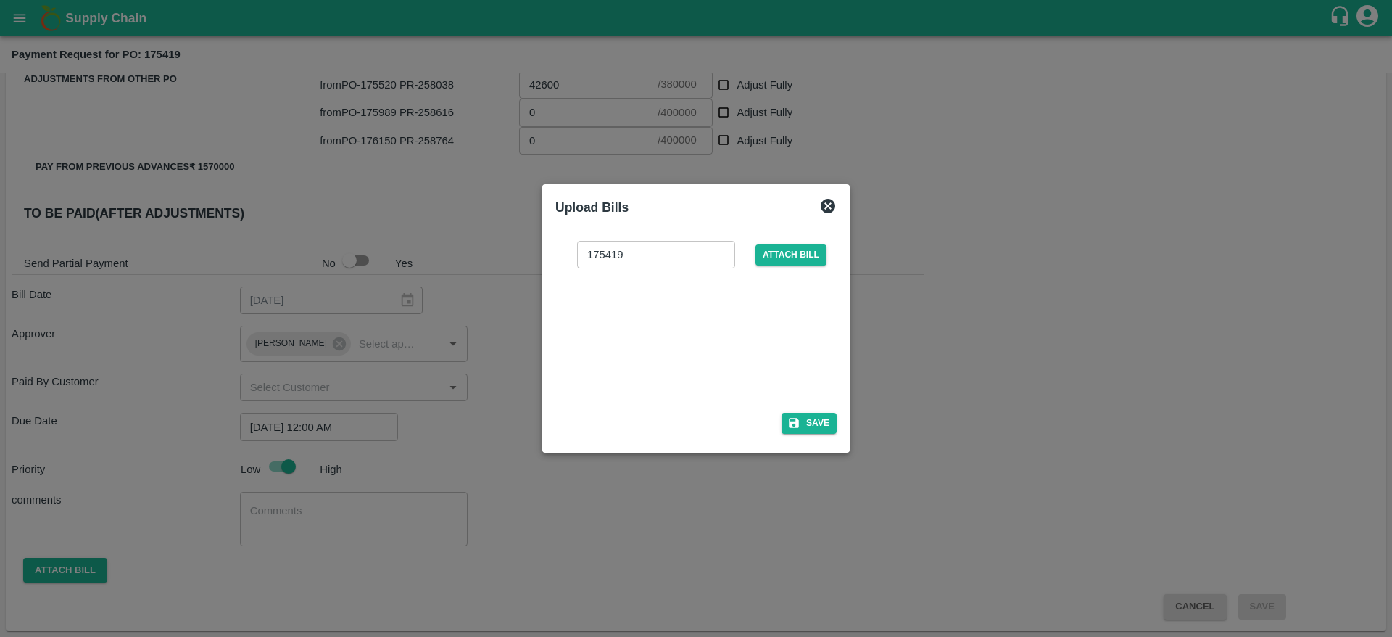
click at [708, 348] on div at bounding box center [693, 335] width 218 height 77
click at [800, 416] on icon "button" at bounding box center [793, 422] width 13 height 13
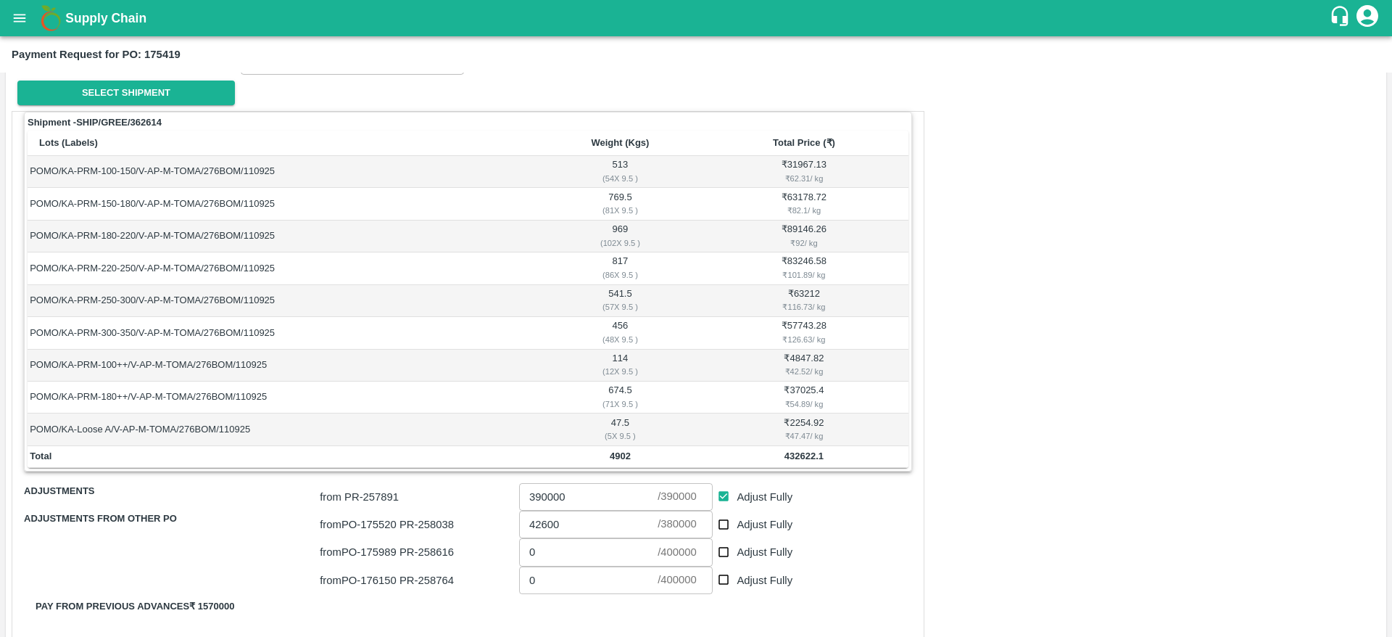
scroll to position [705, 0]
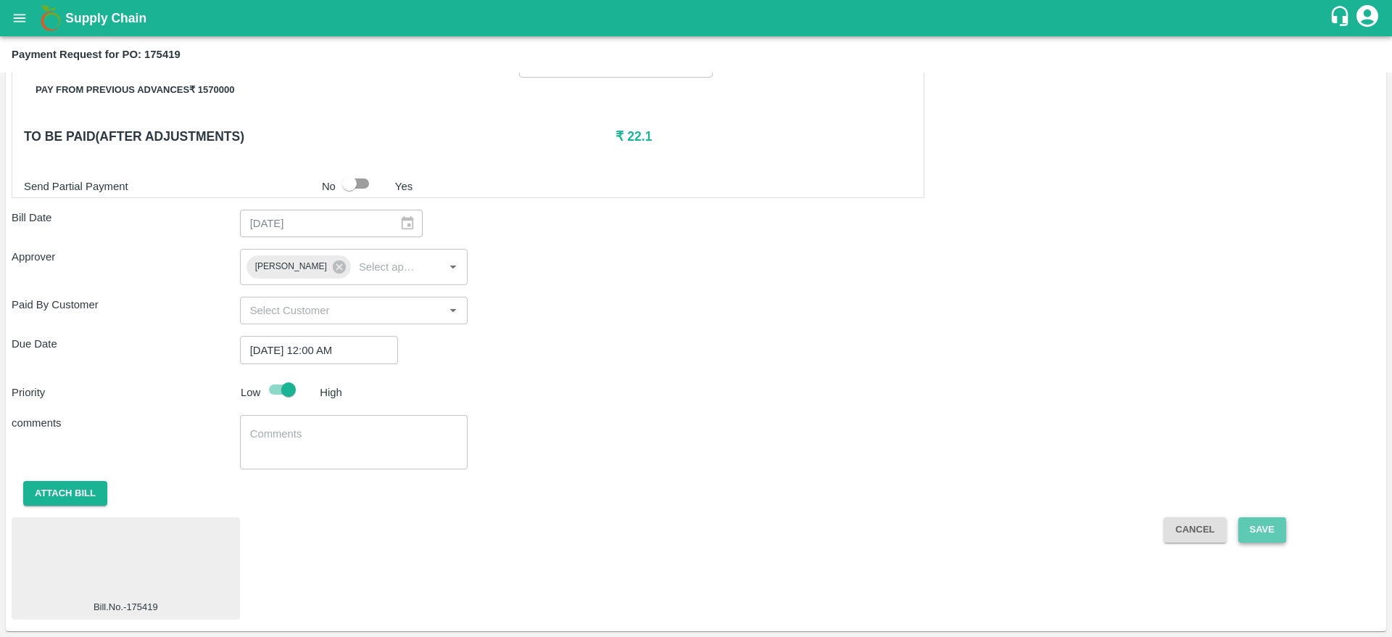
click at [1264, 533] on button "Save" at bounding box center [1262, 529] width 48 height 25
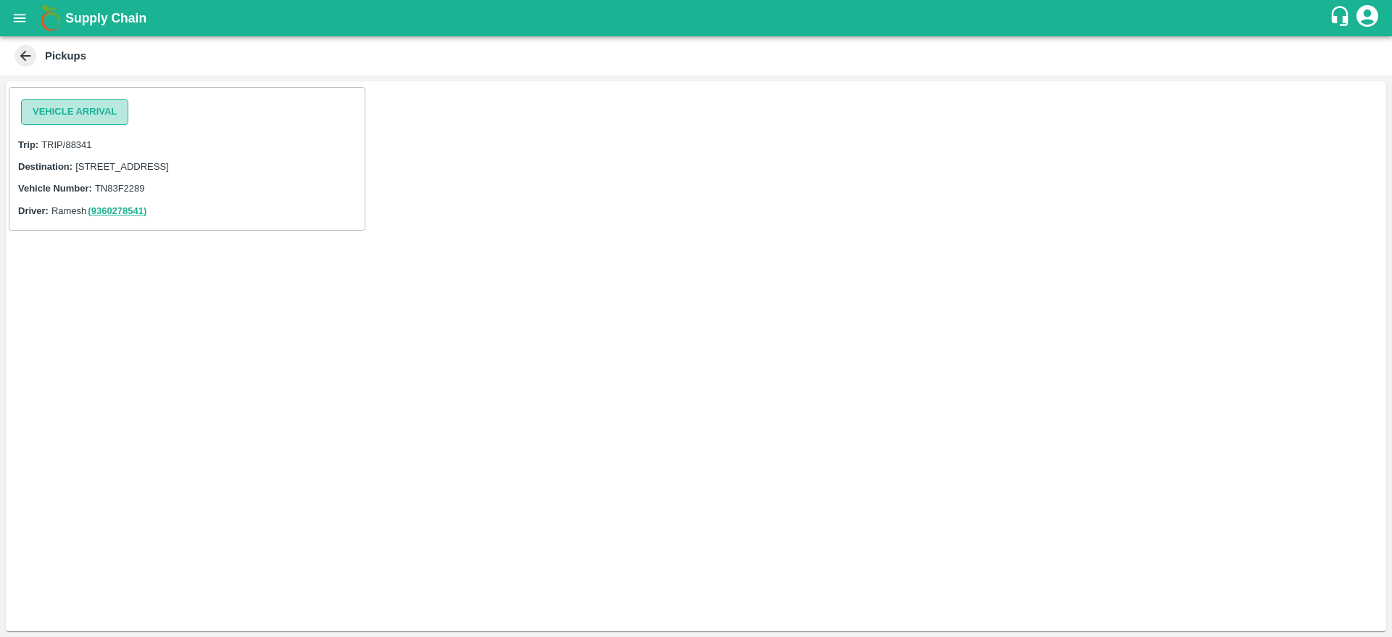
click at [83, 113] on button "Vehicle Arrival" at bounding box center [74, 111] width 107 height 25
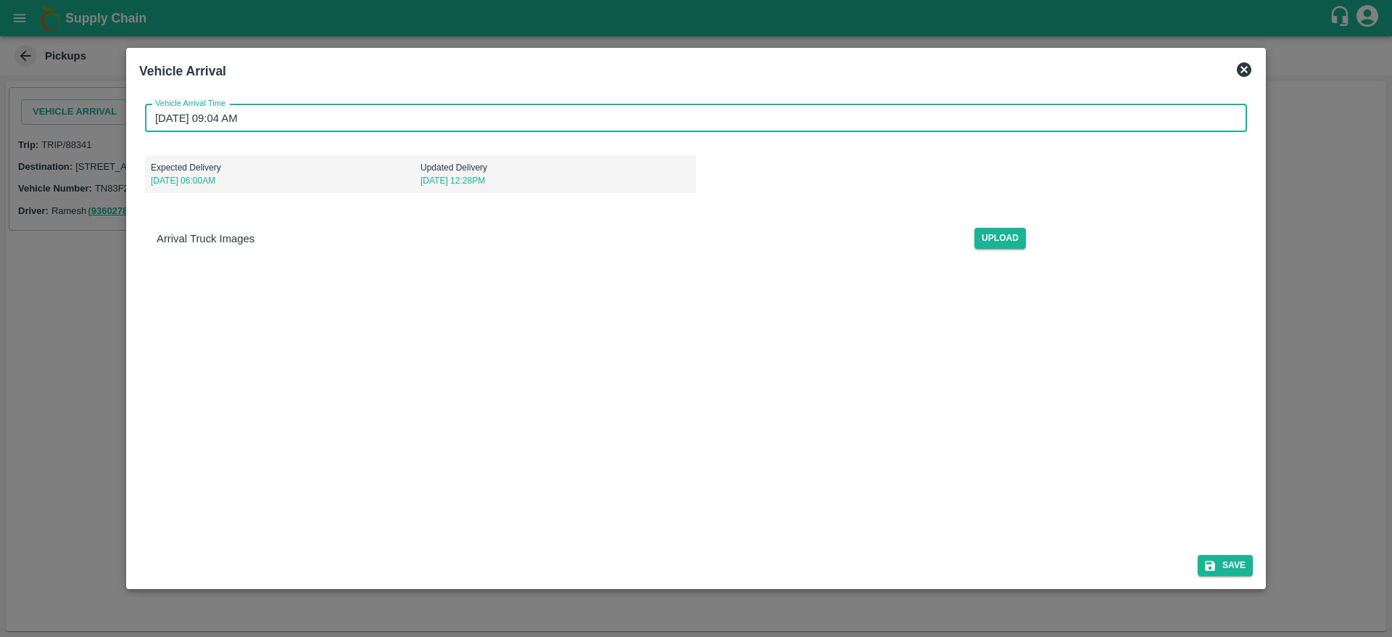
click at [666, 123] on input "[DATE] 09:04 AM" at bounding box center [691, 118] width 1092 height 28
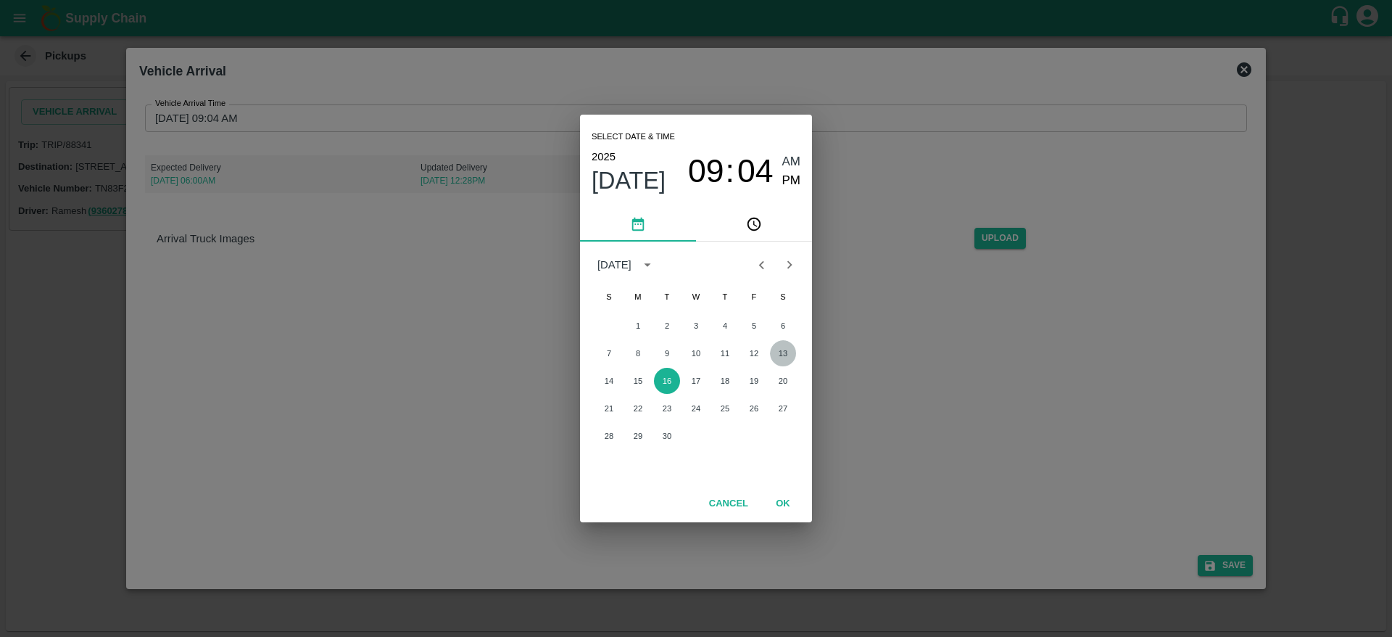
click at [779, 353] on button "13" at bounding box center [783, 353] width 26 height 26
type input "[DATE] 09:04 AM"
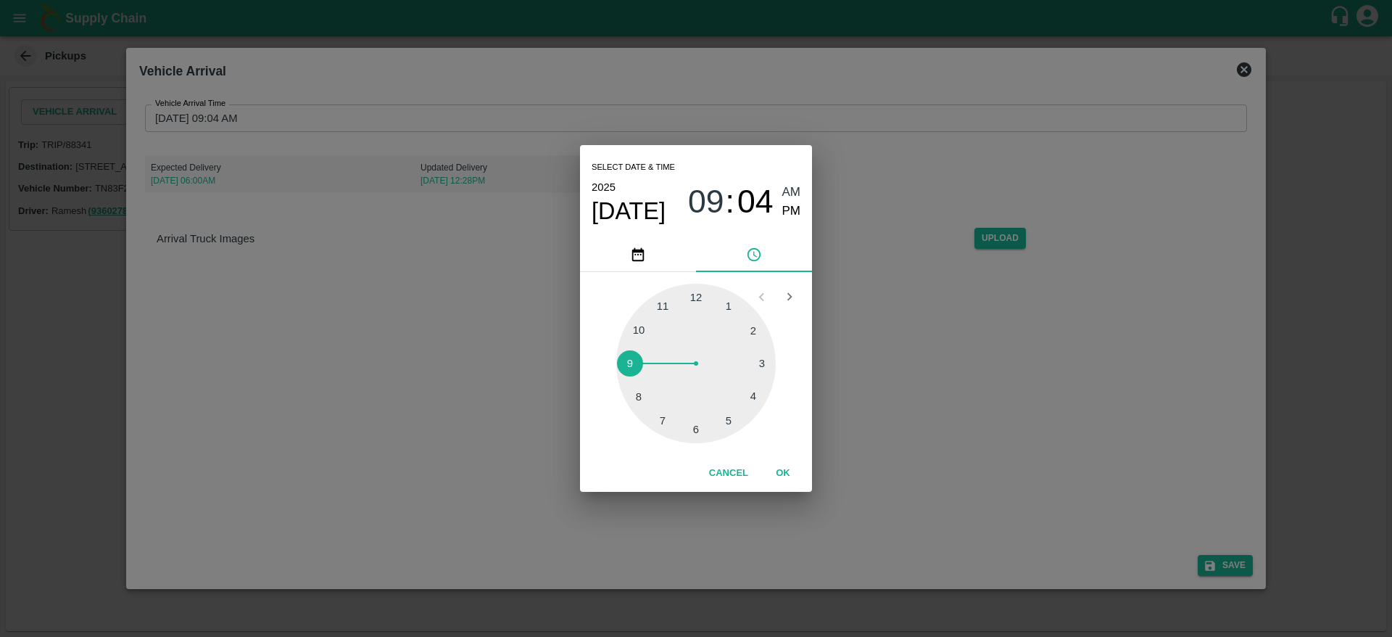
drag, startPoint x: 785, startPoint y: 457, endPoint x: 785, endPoint y: 468, distance: 10.9
click at [785, 468] on div "Cancel OK" at bounding box center [696, 473] width 232 height 37
click at [785, 468] on button "OK" at bounding box center [783, 472] width 46 height 25
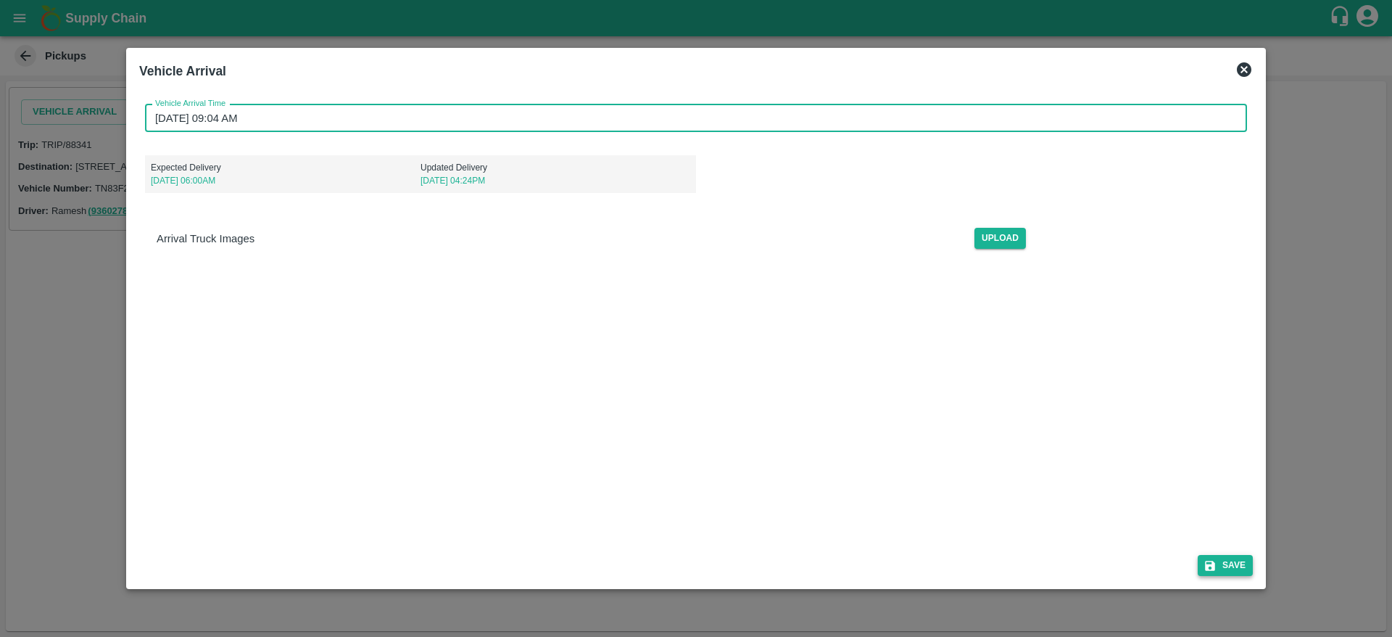
click at [1225, 571] on button "Save" at bounding box center [1225, 565] width 55 height 21
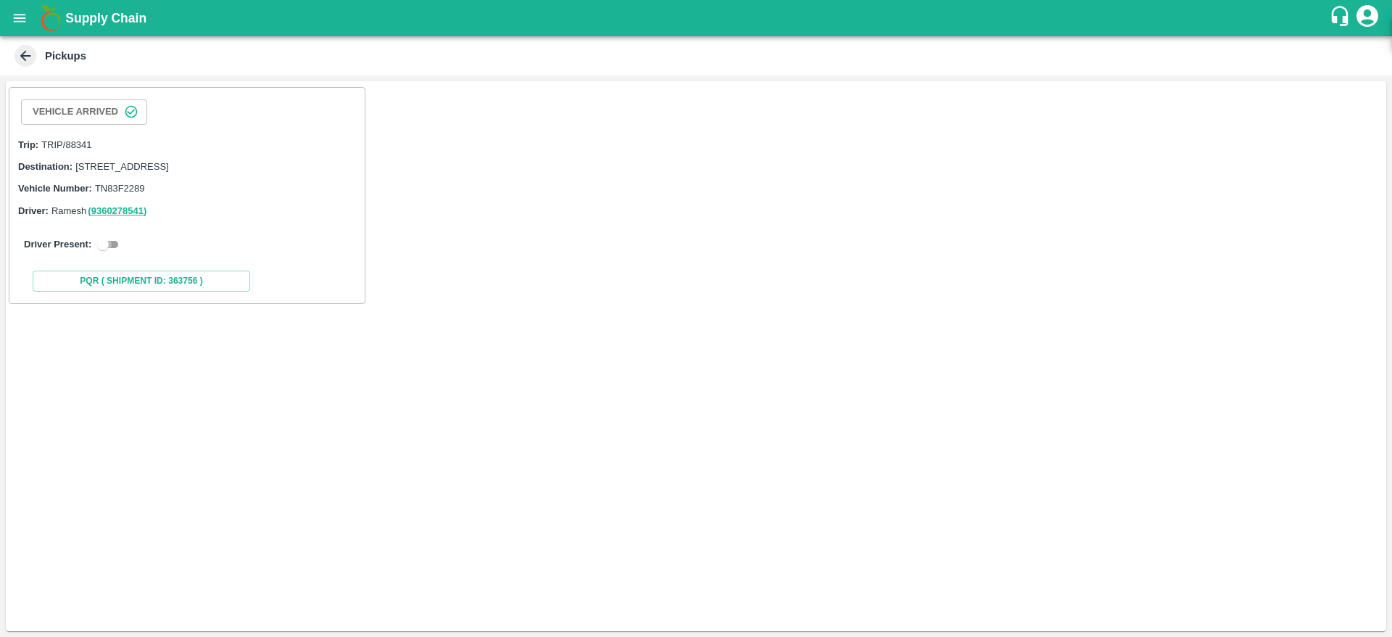
click at [114, 253] on input "checkbox" at bounding box center [103, 244] width 52 height 17
checkbox input "true"
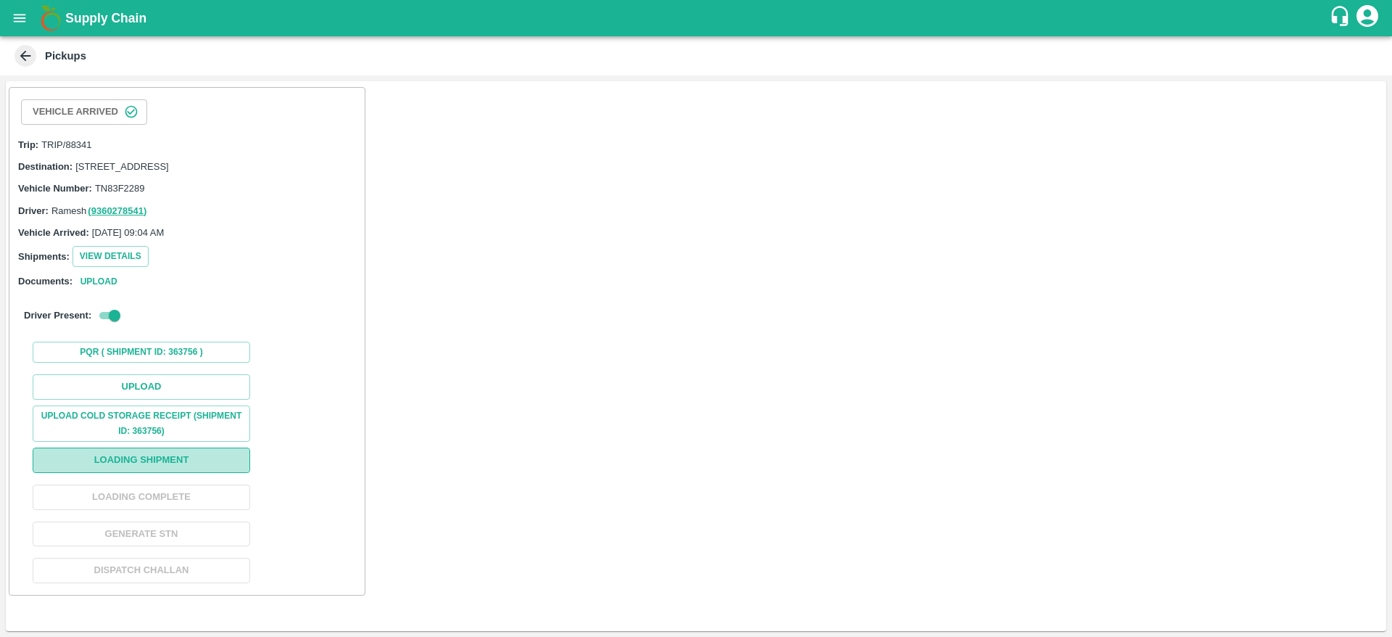
click at [172, 471] on button "Loading Shipment" at bounding box center [142, 459] width 218 height 25
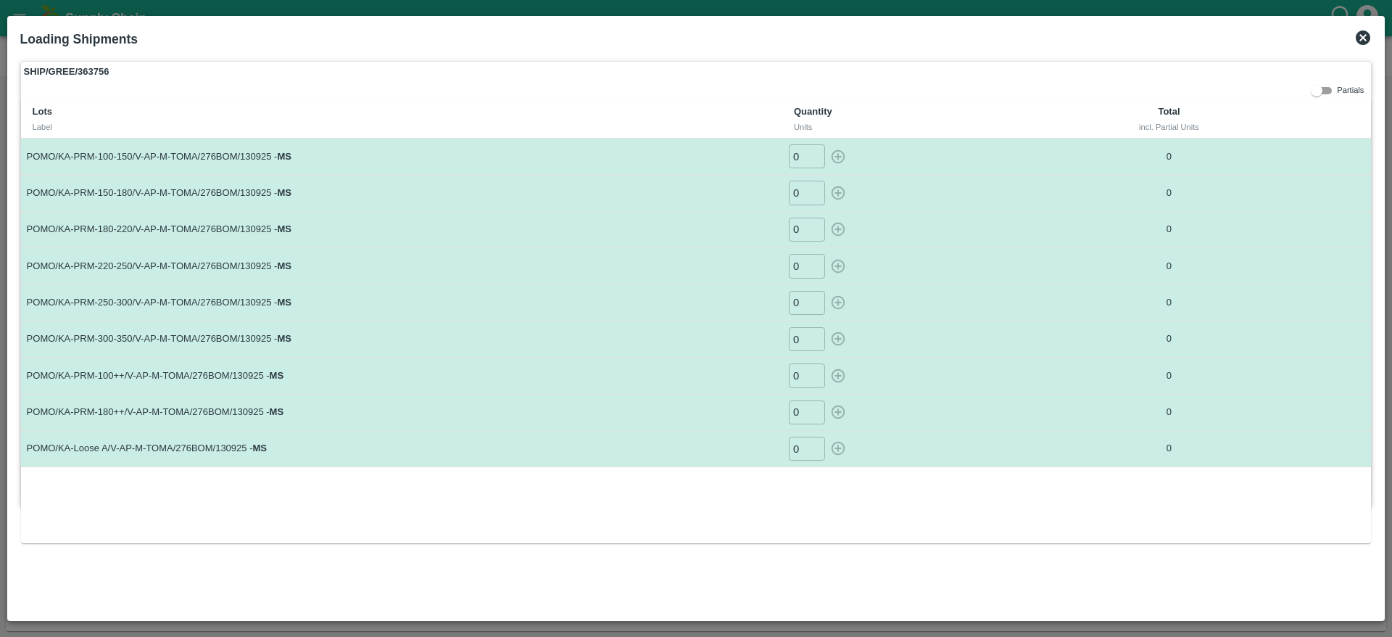
click at [1352, 36] on div "Loading Shipments" at bounding box center [697, 39] width 1364 height 32
click at [1362, 40] on icon at bounding box center [1362, 37] width 17 height 17
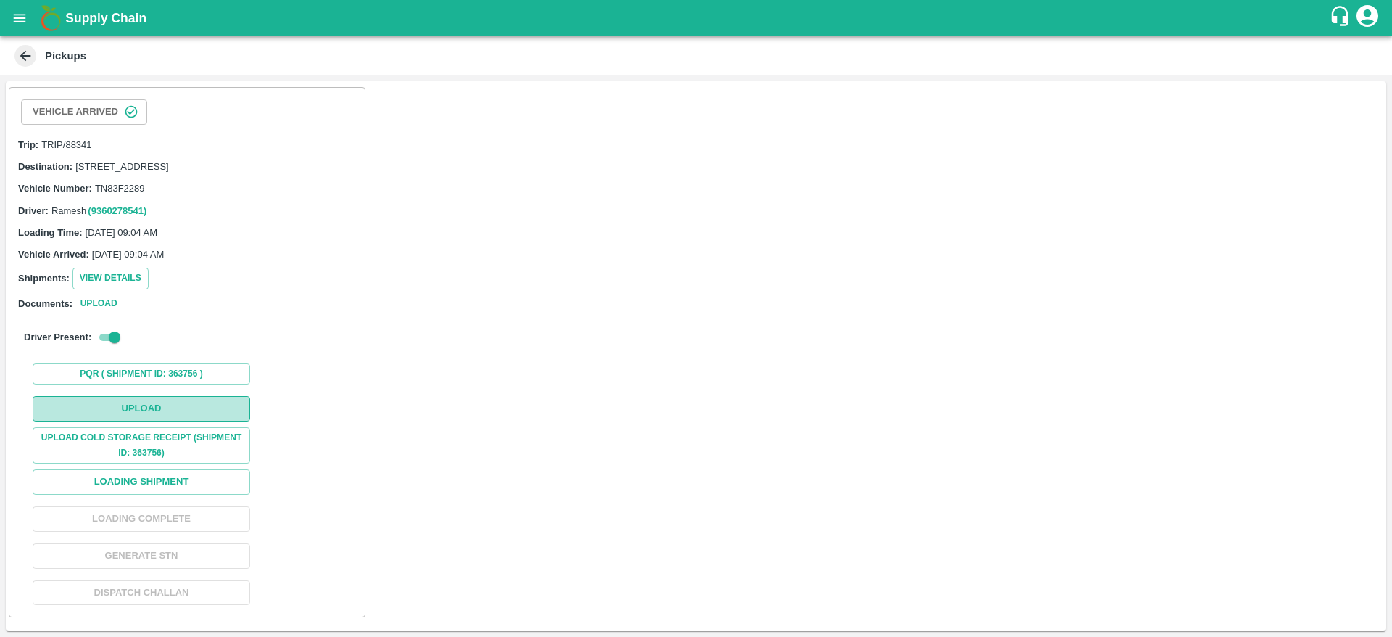
click at [153, 421] on button "Upload" at bounding box center [142, 408] width 218 height 25
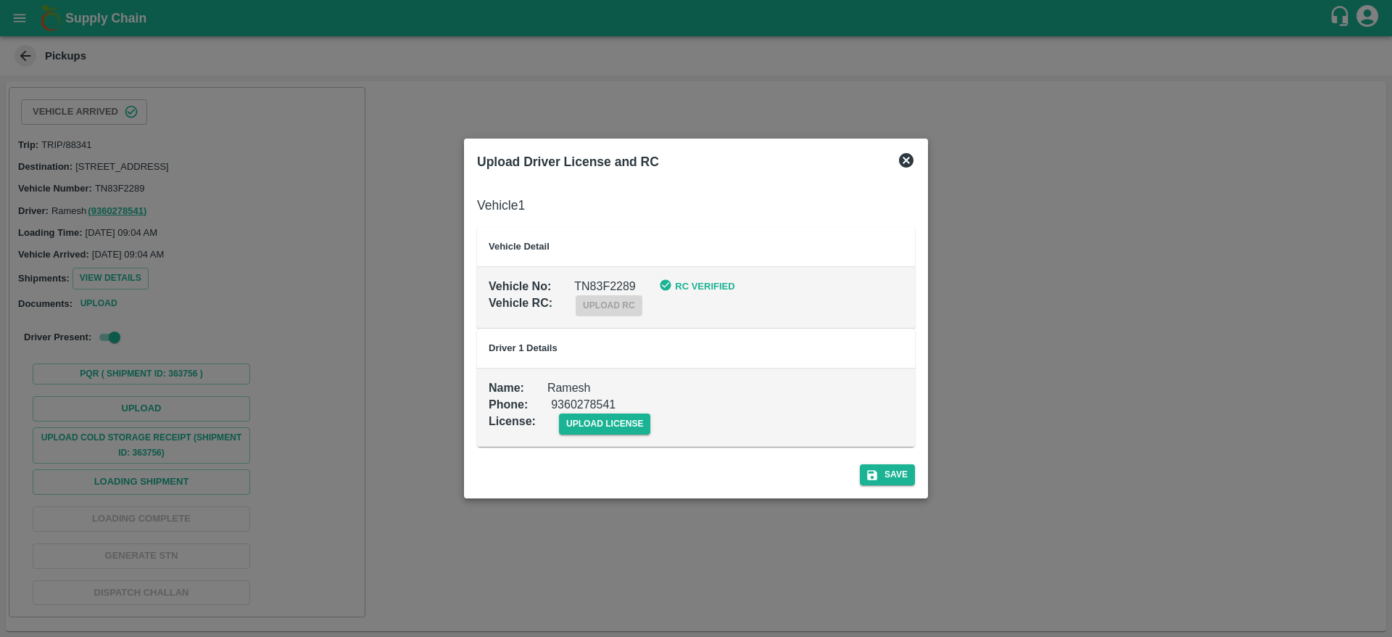
click at [681, 286] on b "RC Verified" at bounding box center [704, 286] width 59 height 11
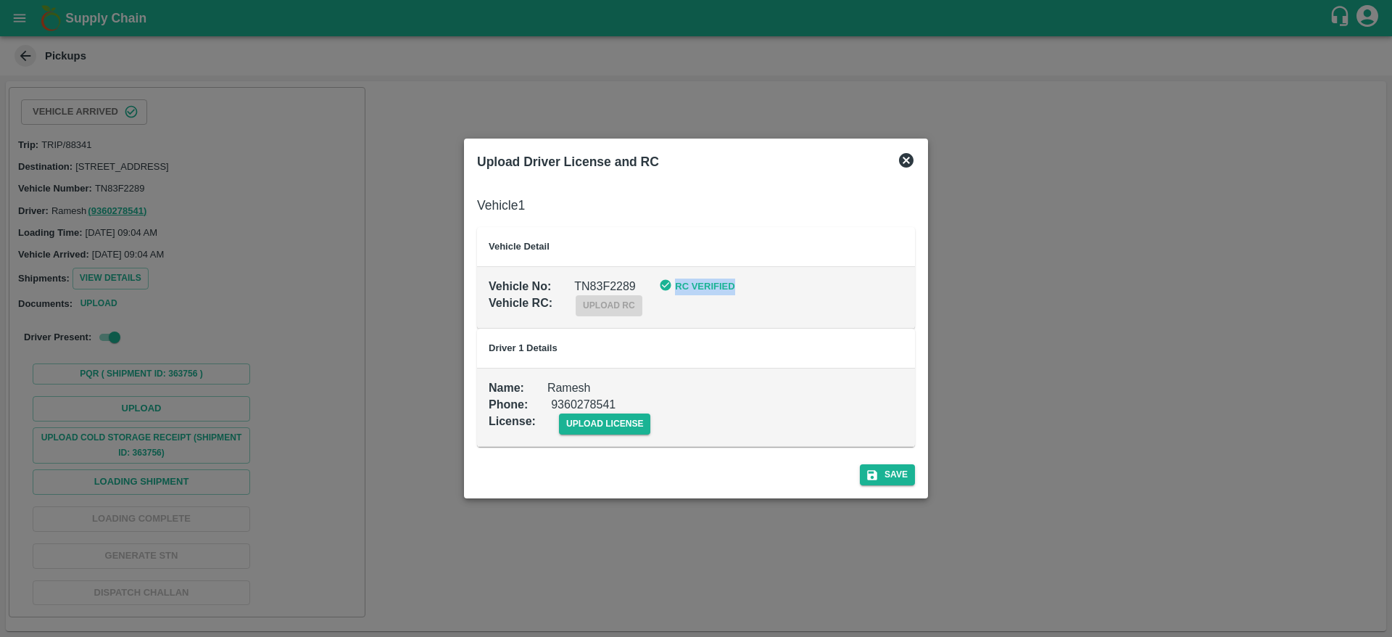
click at [681, 286] on b "RC Verified" at bounding box center [704, 286] width 59 height 11
click at [733, 284] on b "RC Verified" at bounding box center [704, 286] width 59 height 11
click at [600, 428] on span "upload license" at bounding box center [605, 423] width 92 height 21
click at [0, 0] on input "upload license" at bounding box center [0, 0] width 0 height 0
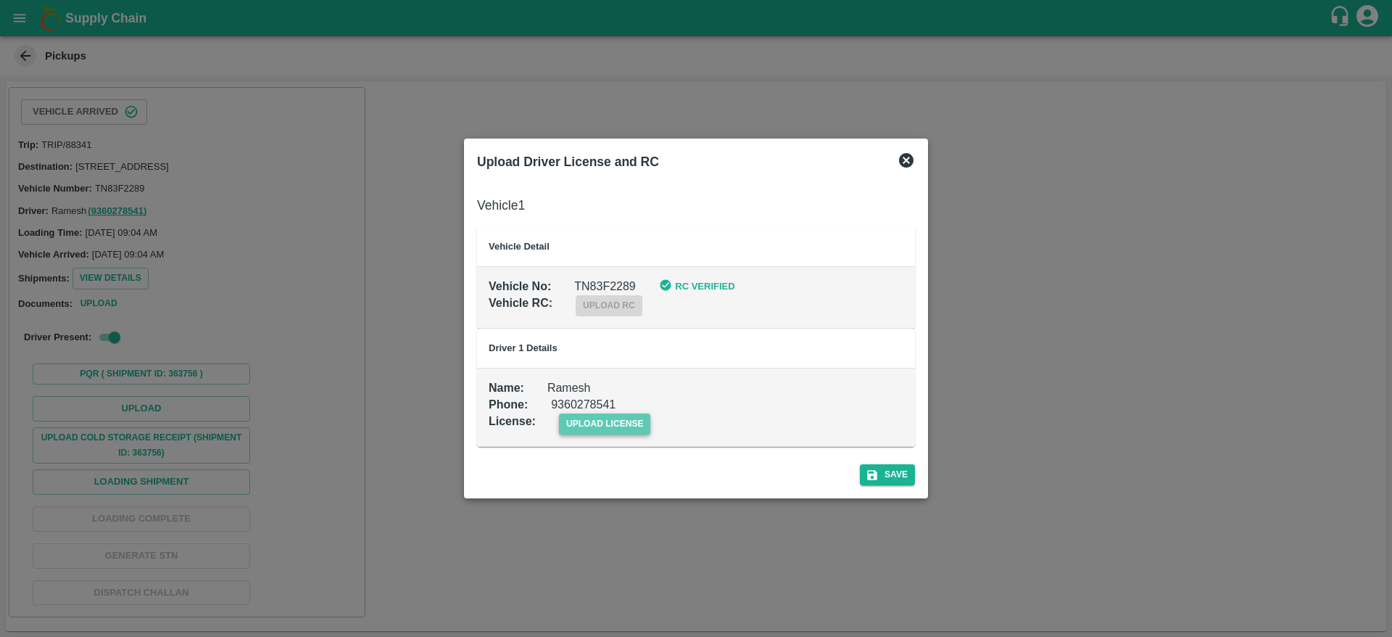
click at [589, 424] on span "upload license" at bounding box center [605, 423] width 92 height 21
click at [0, 0] on input "upload license" at bounding box center [0, 0] width 0 height 0
click at [890, 471] on button "Save" at bounding box center [887, 474] width 55 height 21
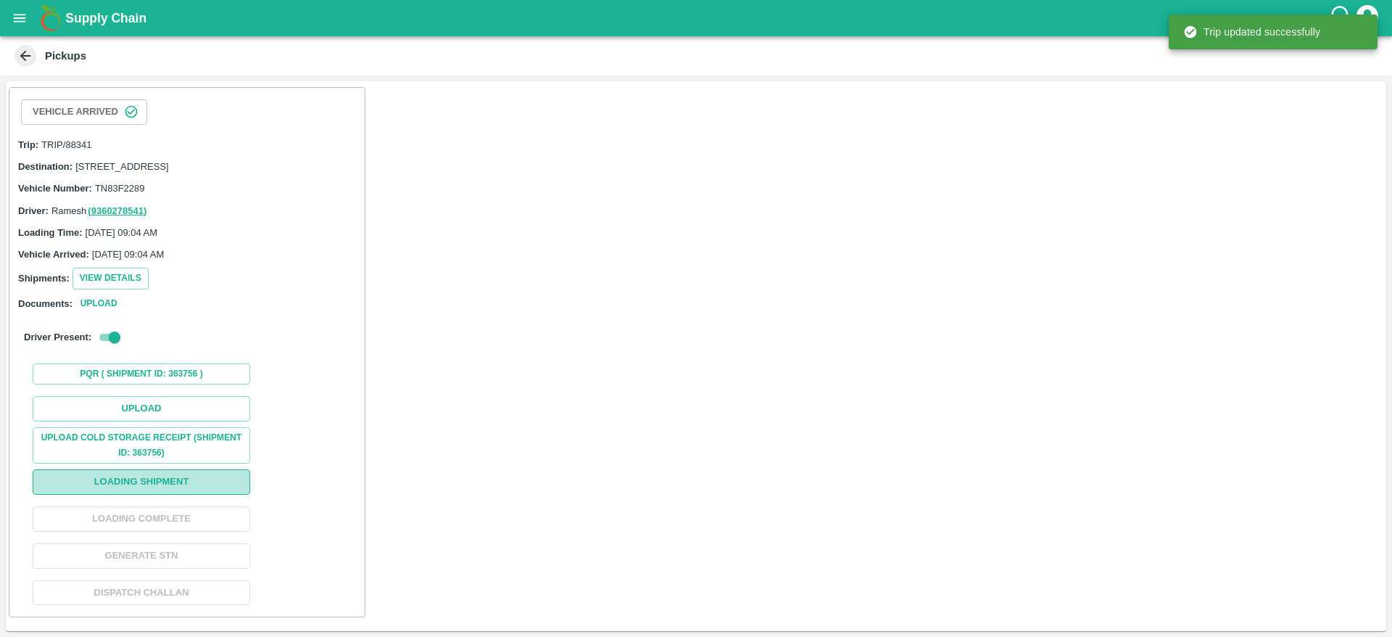
click at [184, 495] on button "Loading Shipment" at bounding box center [142, 481] width 218 height 25
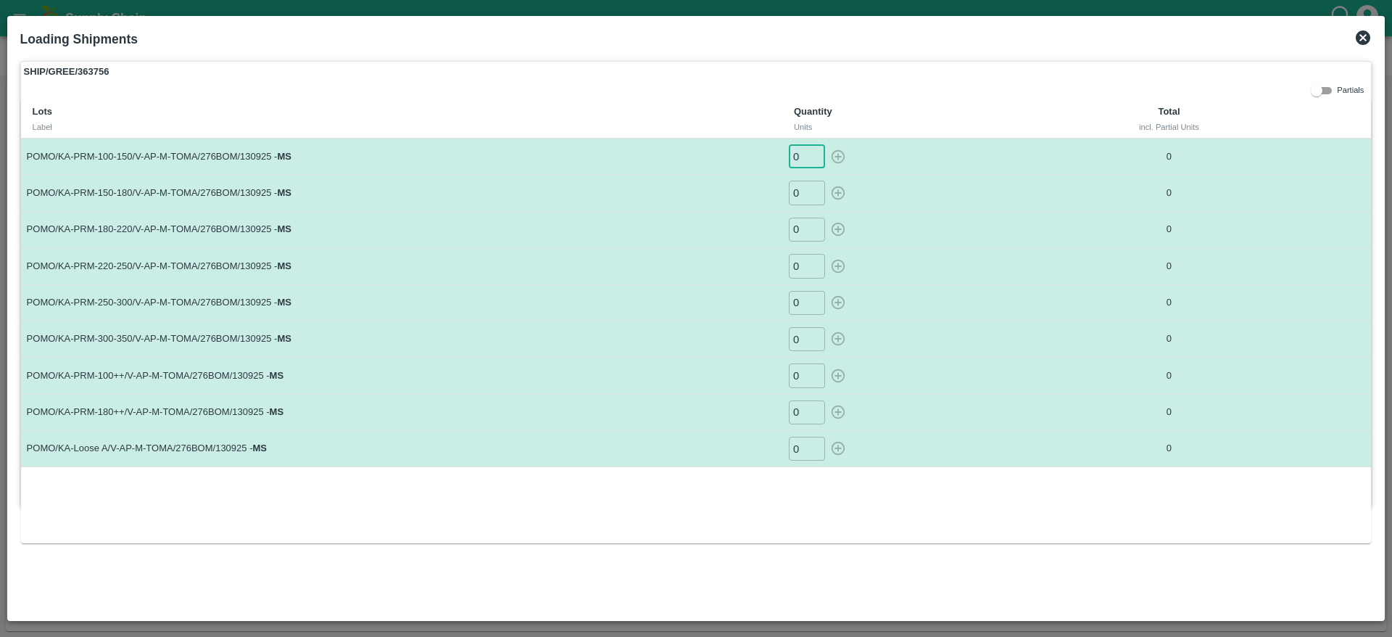
click at [800, 159] on input "0" at bounding box center [807, 156] width 36 height 24
click at [1360, 34] on icon at bounding box center [1363, 37] width 15 height 15
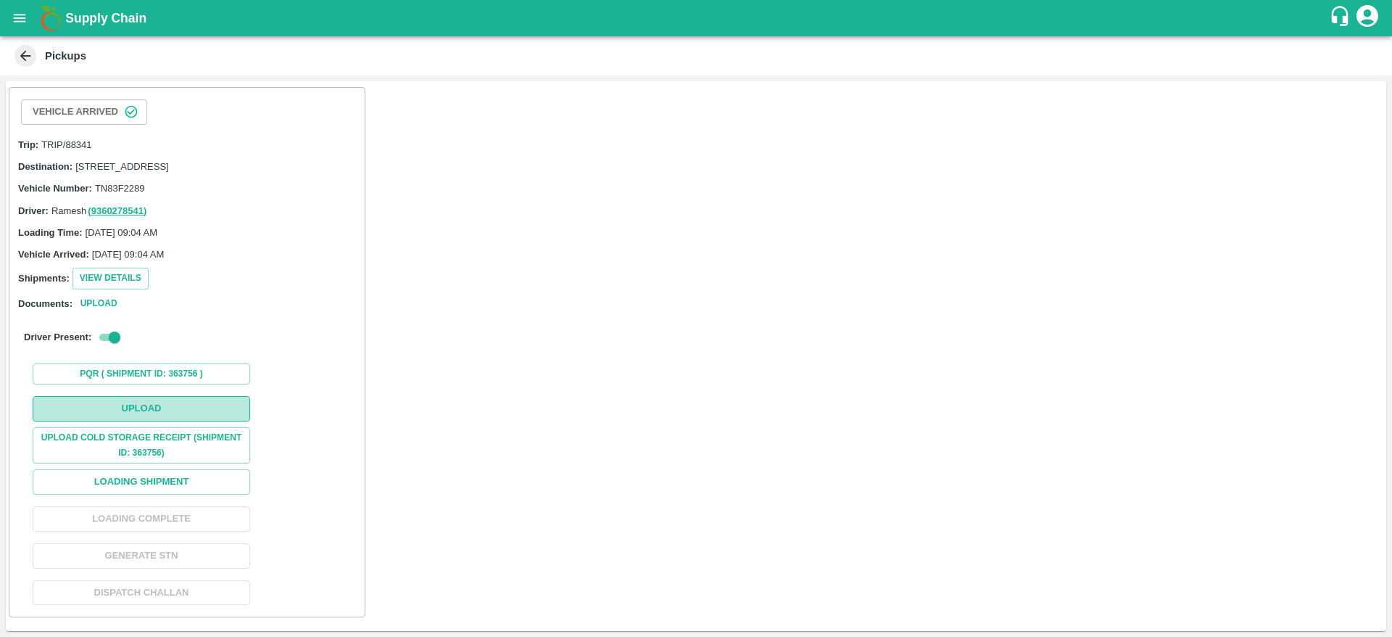
click at [175, 421] on button "Upload" at bounding box center [142, 408] width 218 height 25
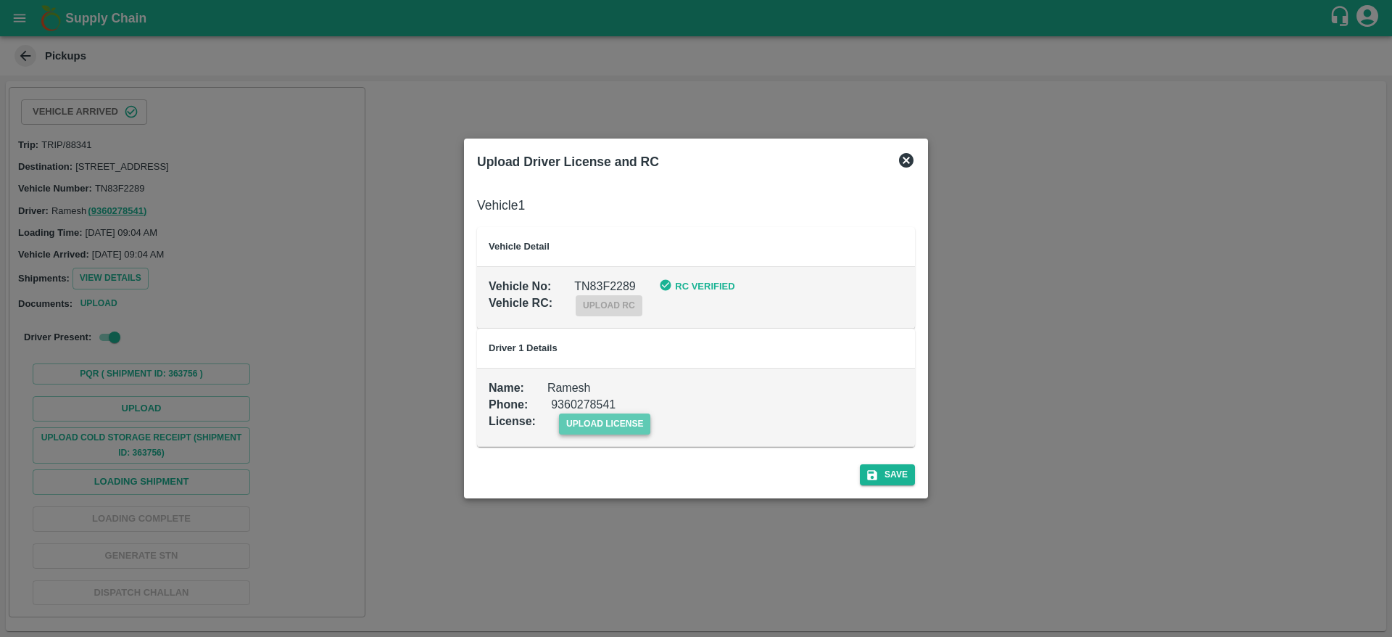
click at [587, 428] on span "upload license" at bounding box center [605, 423] width 92 height 21
click at [0, 0] on input "upload license" at bounding box center [0, 0] width 0 height 0
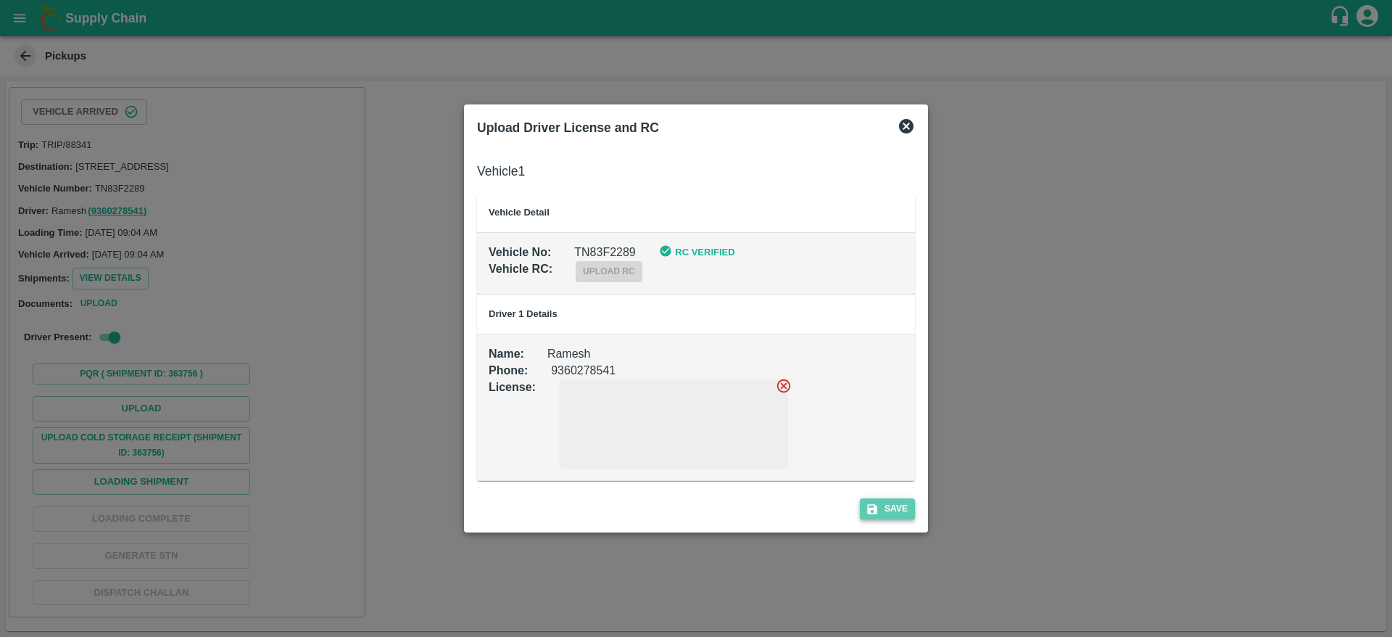
click at [879, 510] on icon "submit" at bounding box center [872, 508] width 13 height 13
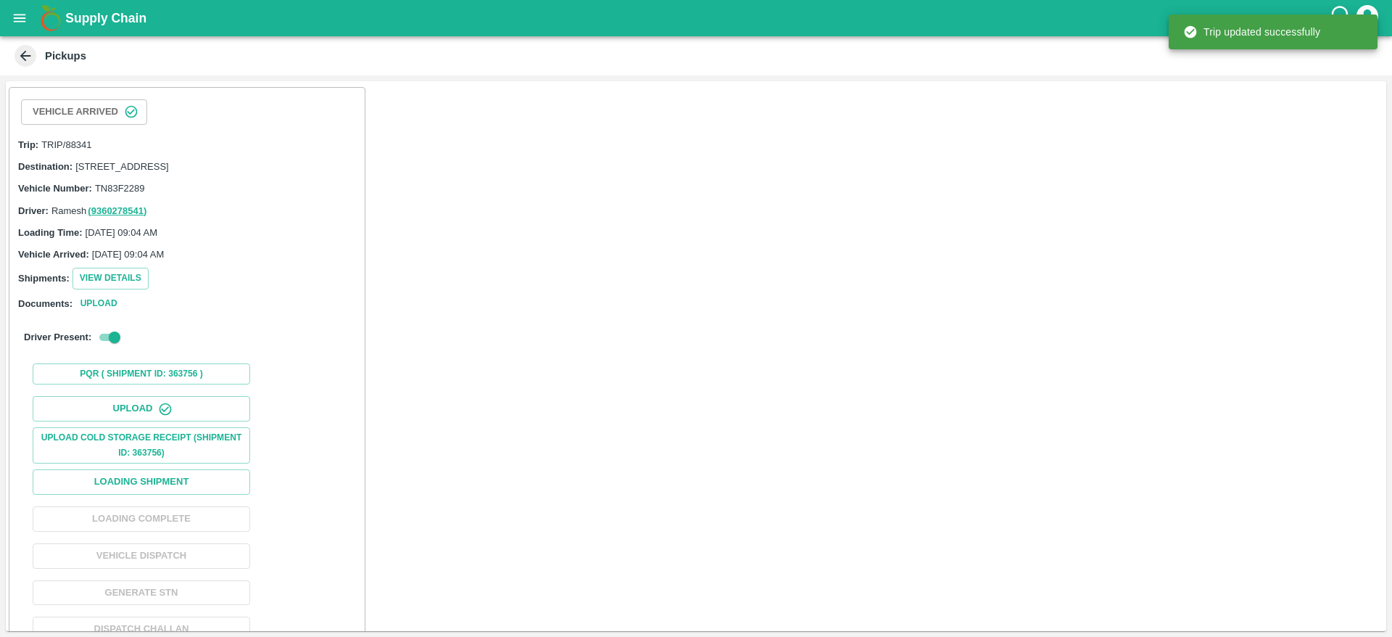
scroll to position [46, 0]
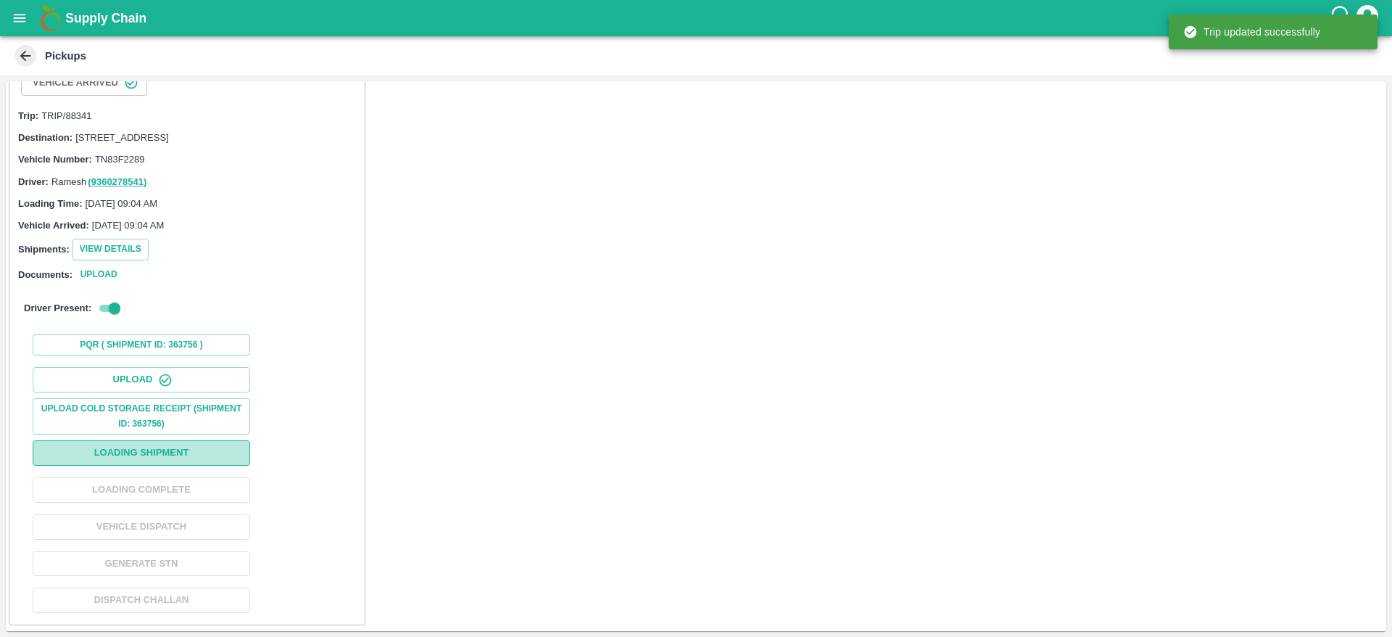
click at [164, 455] on button "Loading Shipment" at bounding box center [142, 452] width 218 height 25
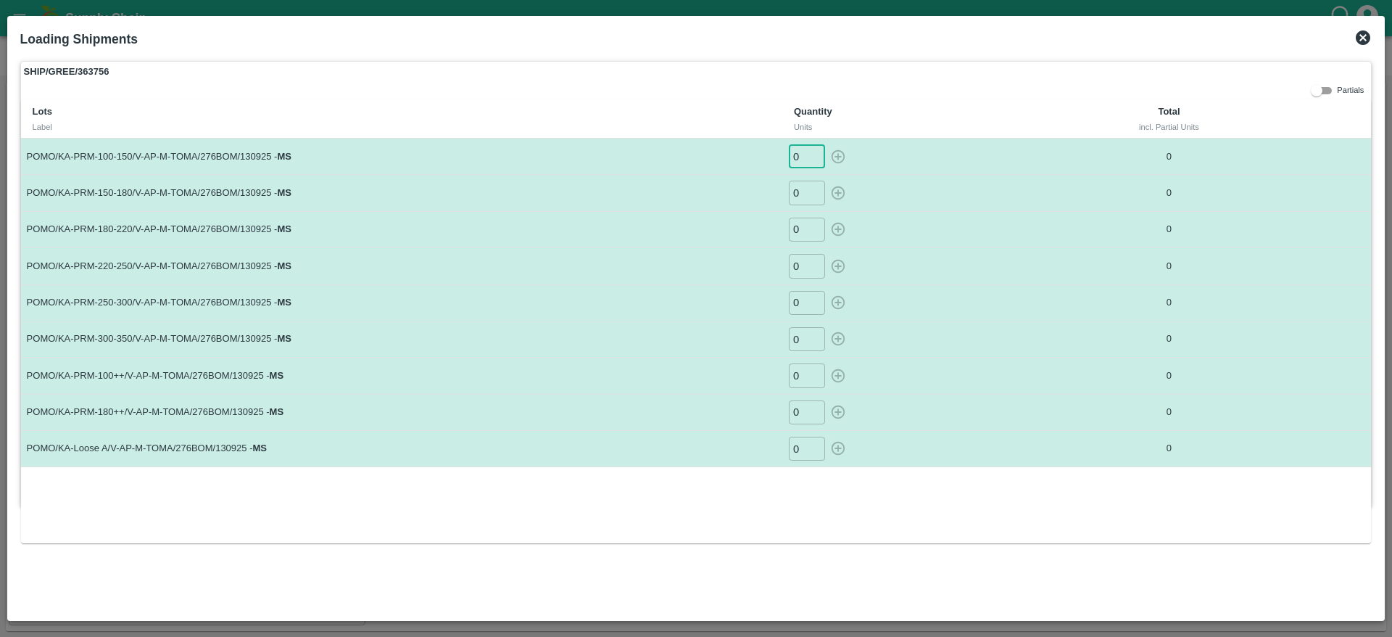
click at [804, 160] on input "0" at bounding box center [807, 156] width 36 height 24
type input "54"
click at [798, 208] on td "0 ​" at bounding box center [916, 193] width 268 height 36
click at [800, 196] on input "0" at bounding box center [807, 193] width 36 height 24
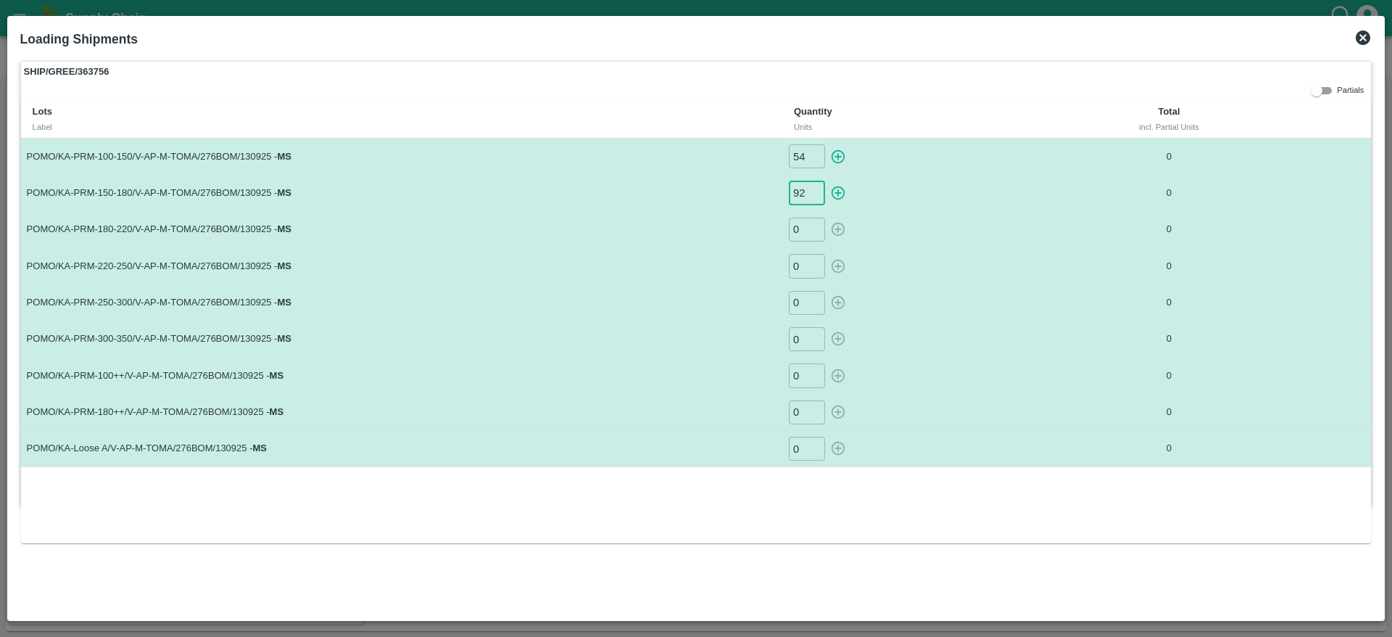
type input "92"
click at [796, 236] on input "0" at bounding box center [807, 230] width 36 height 24
type input "100"
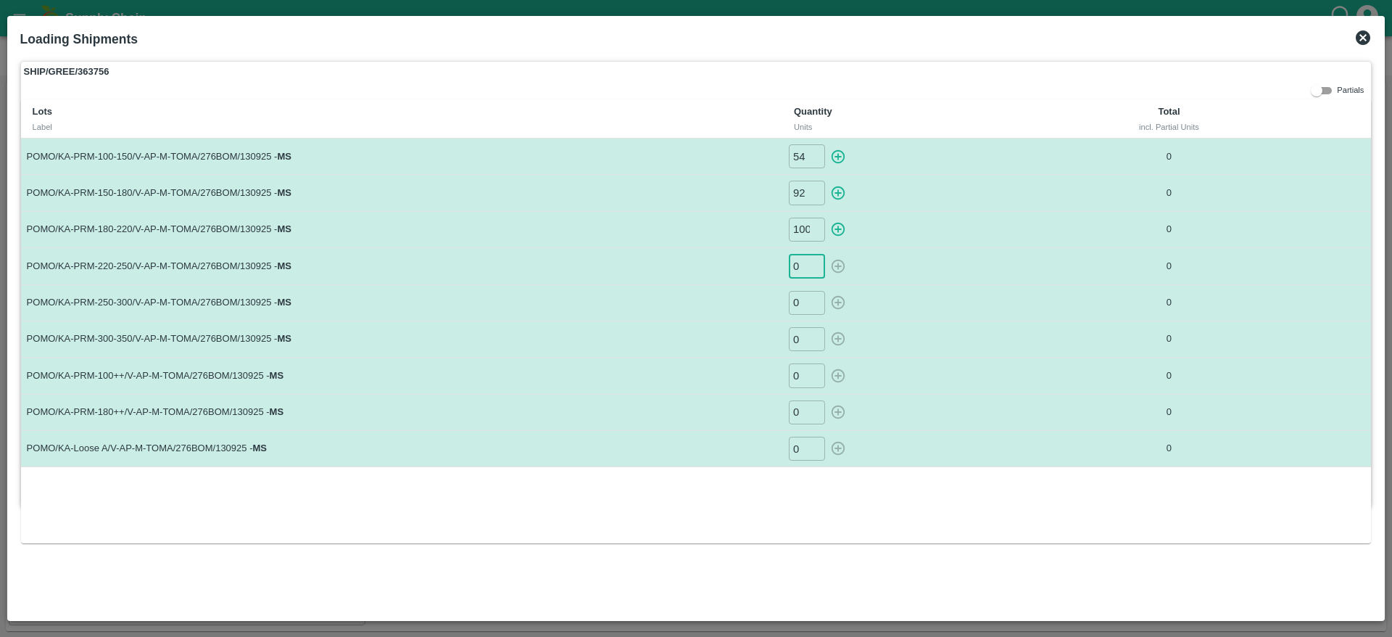
click at [801, 267] on input "0" at bounding box center [807, 266] width 36 height 24
type input "79"
click at [803, 293] on input "0" at bounding box center [807, 303] width 36 height 24
type input "39"
click at [803, 353] on td "0 ​" at bounding box center [916, 338] width 268 height 36
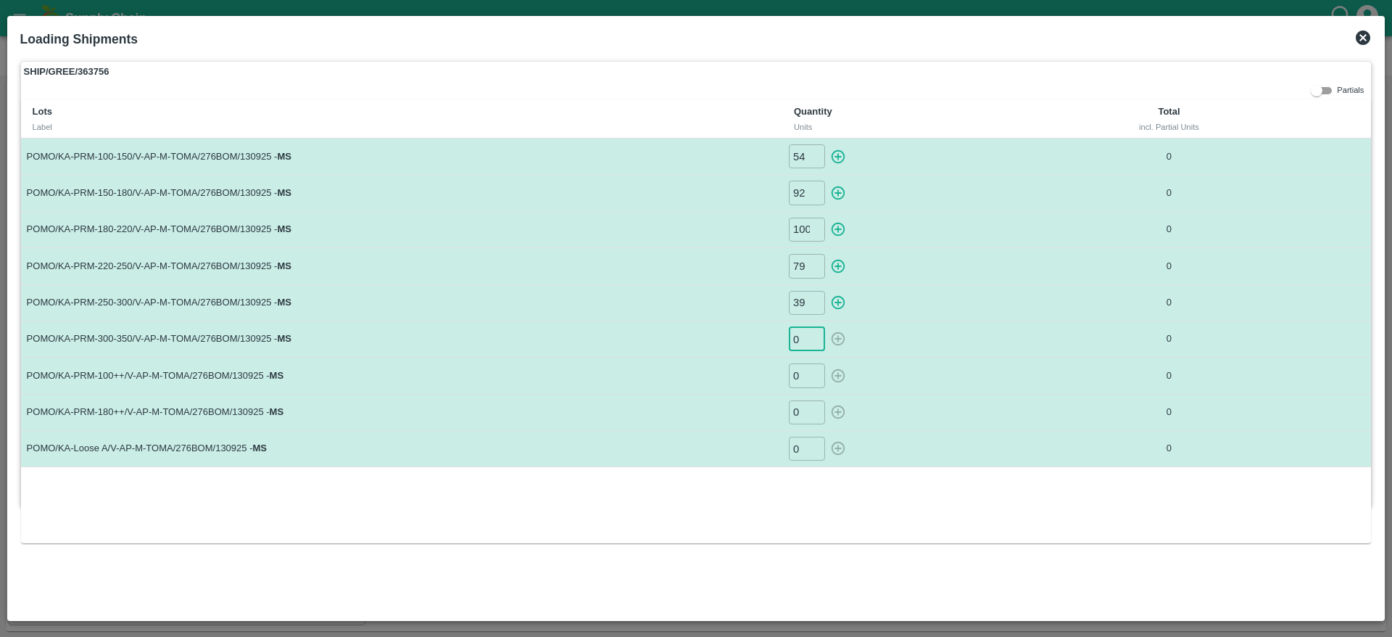
click at [803, 338] on input "0" at bounding box center [807, 339] width 36 height 24
type input "34"
click at [806, 383] on input "0" at bounding box center [807, 375] width 36 height 24
type input "111"
click at [802, 402] on input "0" at bounding box center [807, 412] width 36 height 24
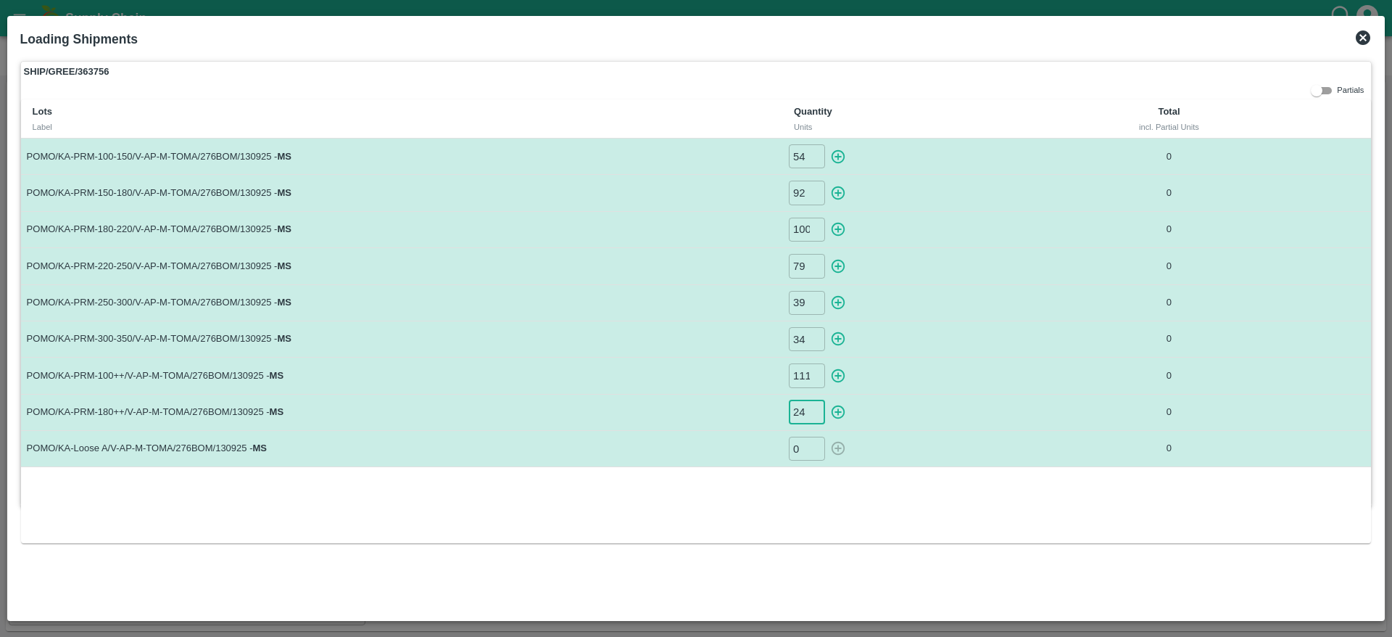
type input "24"
click at [799, 456] on input "0" at bounding box center [807, 448] width 36 height 24
type input "9"
click at [839, 146] on button "button" at bounding box center [838, 156] width 23 height 24
click at [838, 186] on icon "button" at bounding box center [838, 193] width 16 height 16
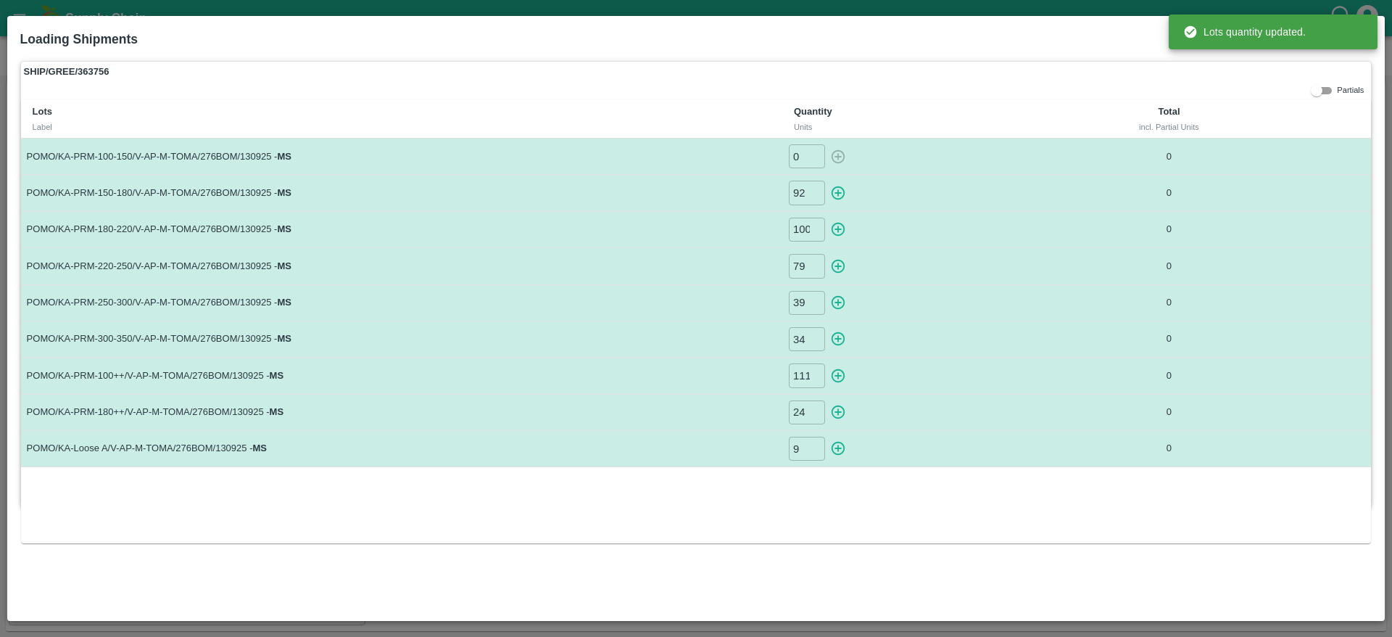
type input "54"
type input "0"
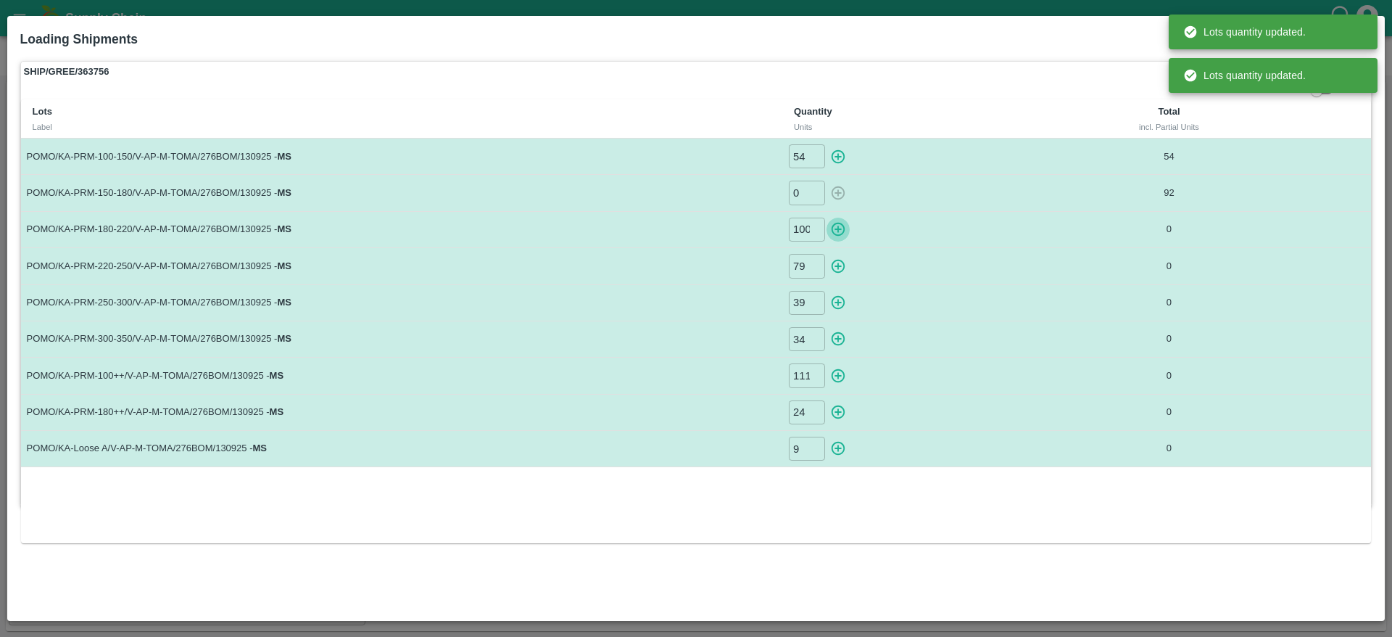
click at [837, 228] on icon "button" at bounding box center [838, 229] width 16 height 16
type input "0"
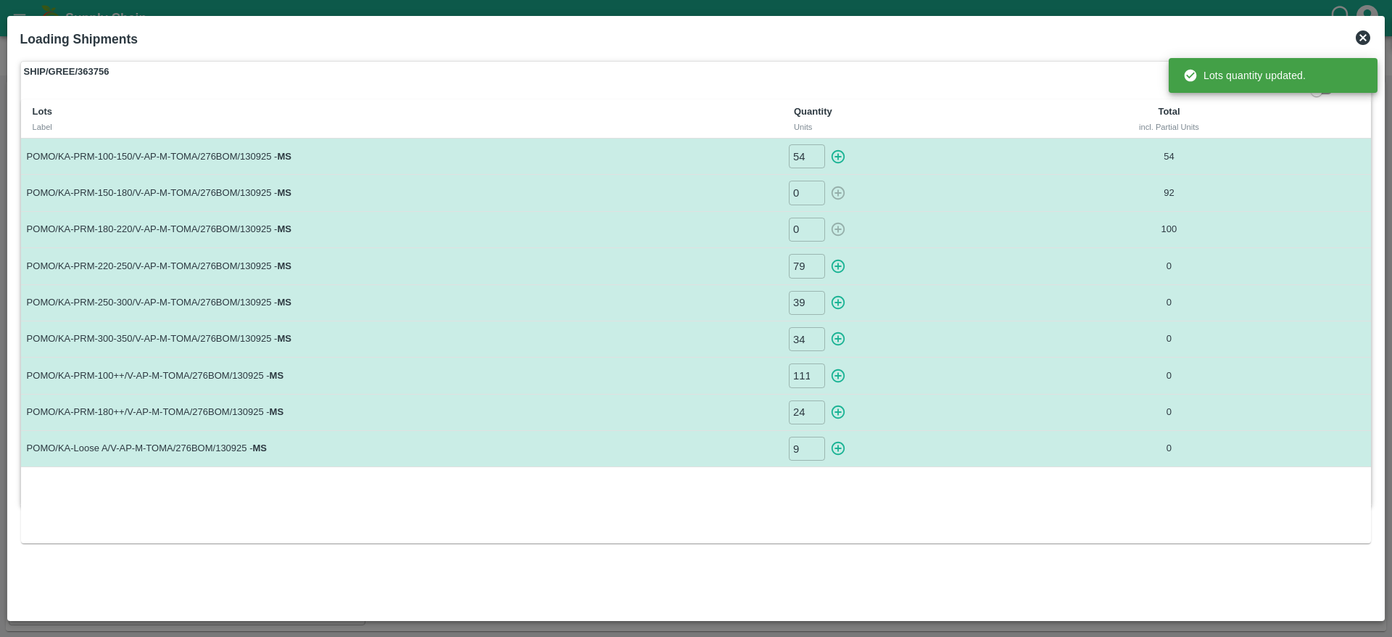
click at [838, 272] on icon "button" at bounding box center [839, 267] width 14 height 14
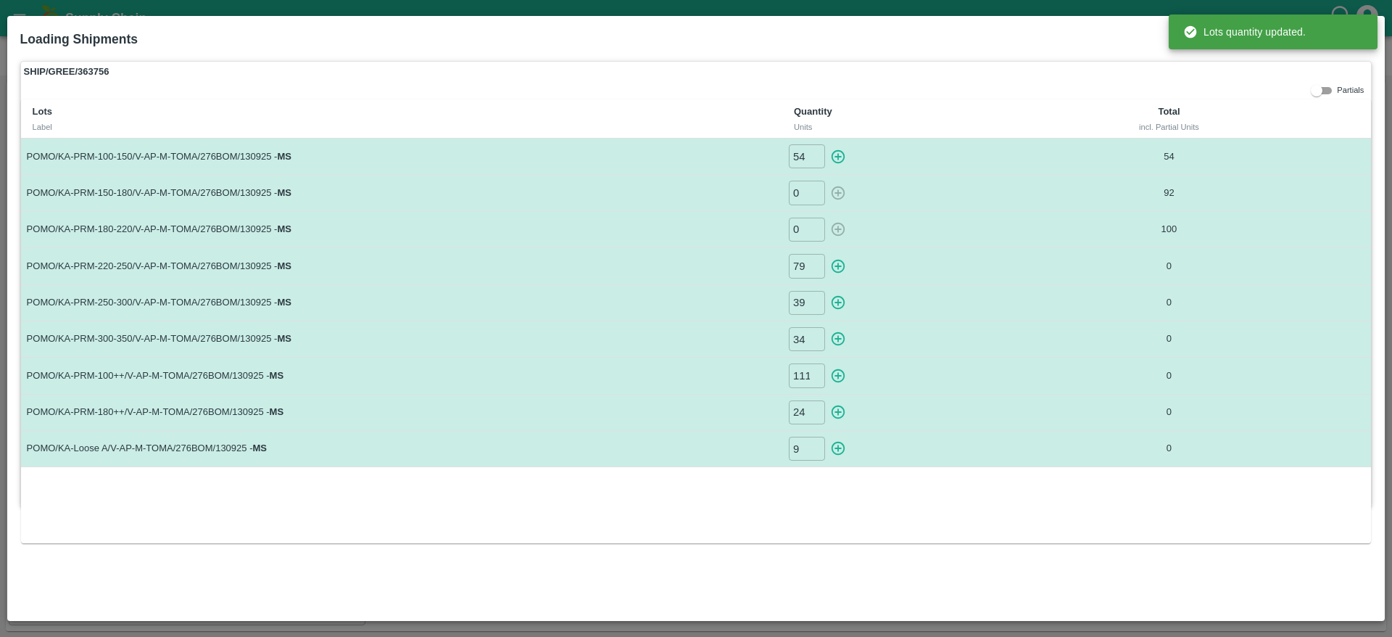
type input "0"
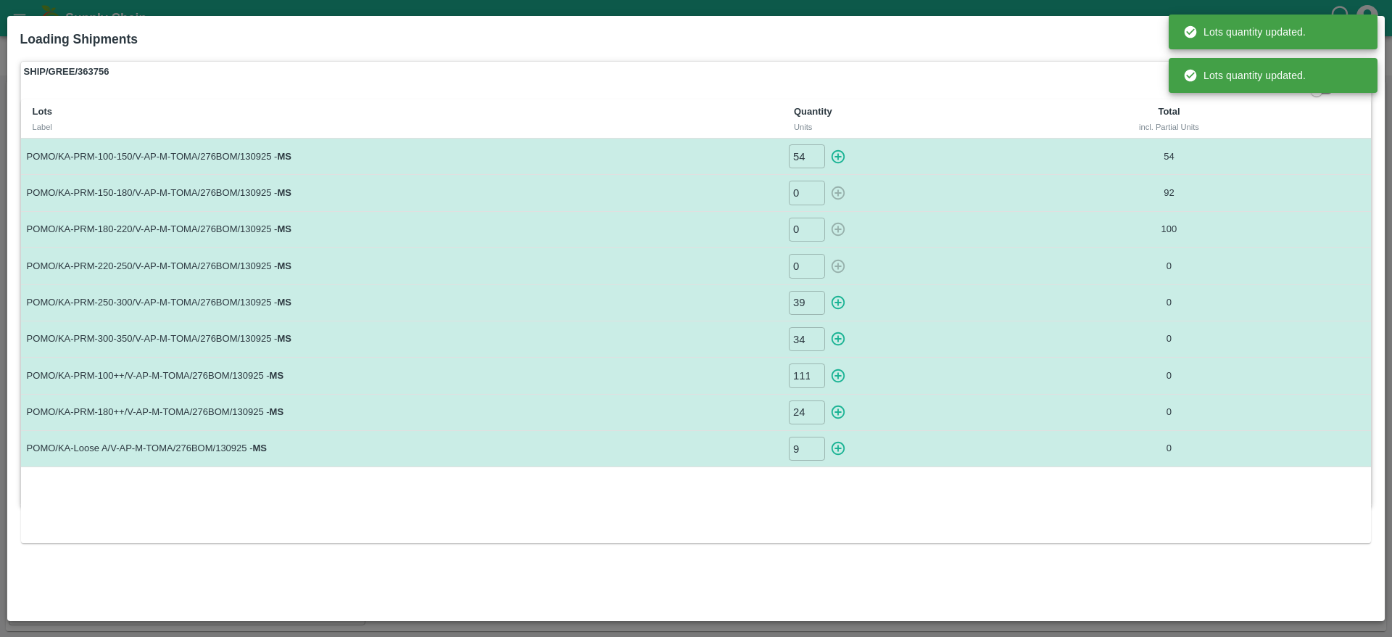
click at [838, 297] on icon "button" at bounding box center [838, 302] width 16 height 16
type input "0"
click at [840, 344] on icon "button" at bounding box center [839, 339] width 14 height 14
type input "0"
click at [840, 365] on button "button" at bounding box center [838, 375] width 23 height 24
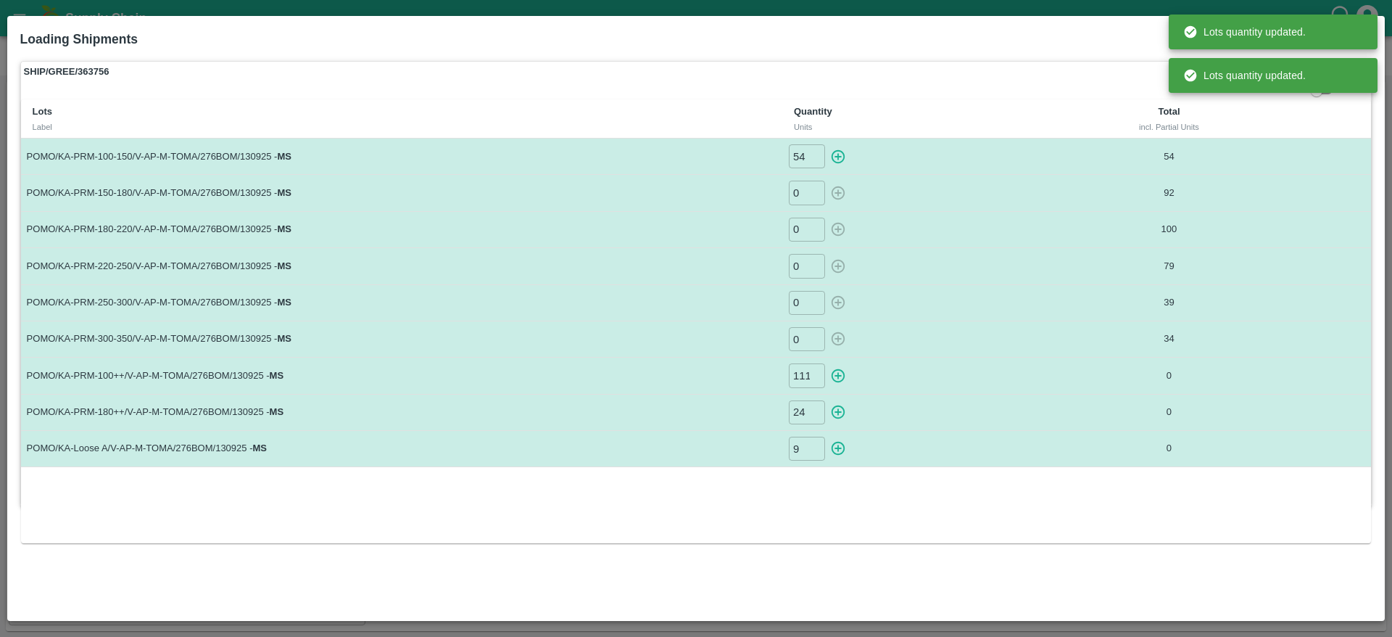
type input "0"
click at [832, 407] on icon "button" at bounding box center [838, 412] width 16 height 16
type input "0"
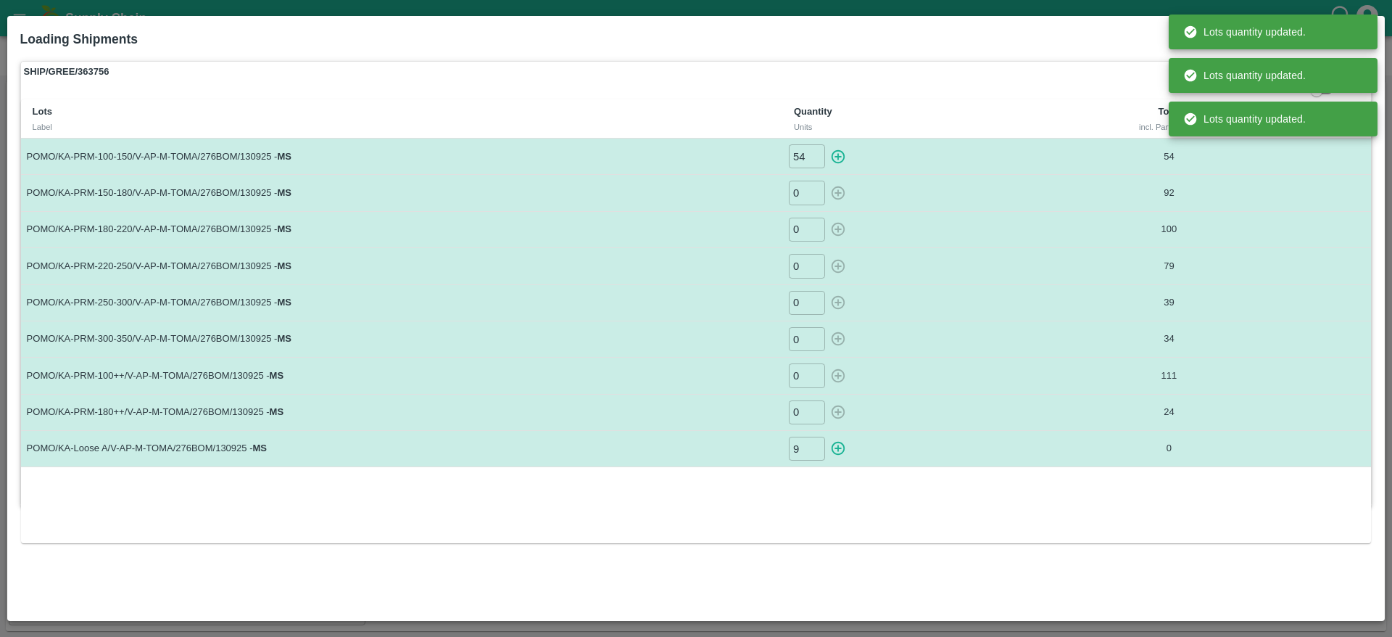
click at [837, 450] on icon "button" at bounding box center [838, 448] width 16 height 16
type input "0"
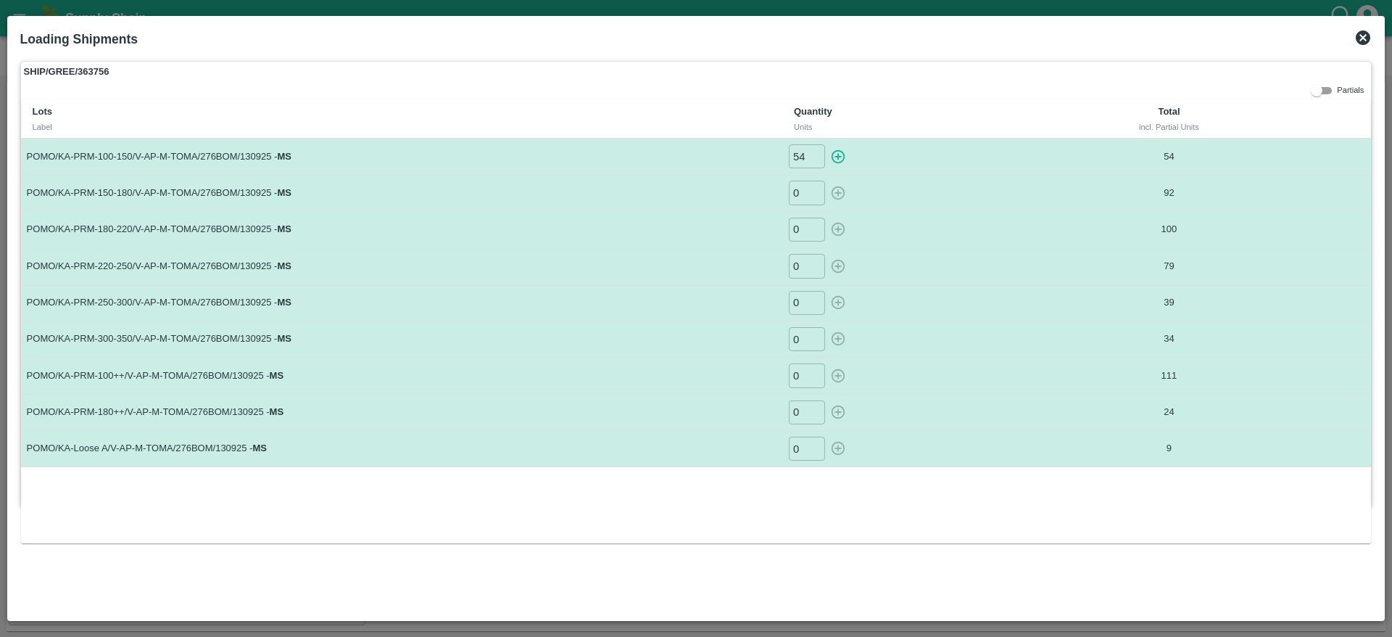
click at [162, 166] on td "POMO/KA-PRM-100-150/V-AP-M-TOMA/276BOM/130925 - MS" at bounding box center [401, 156] width 761 height 36
click at [128, 224] on td "POMO/KA-PRM-180-220/V-AP-M-TOMA/276BOM/130925 - MS" at bounding box center [401, 229] width 761 height 36
click at [117, 265] on td "POMO/KA-PRM-220-250/V-AP-M-TOMA/276BOM/130925 - MS" at bounding box center [401, 266] width 761 height 36
click at [145, 306] on td "POMO/KA-PRM-250-300/V-AP-M-TOMA/276BOM/130925 - MS" at bounding box center [401, 302] width 761 height 36
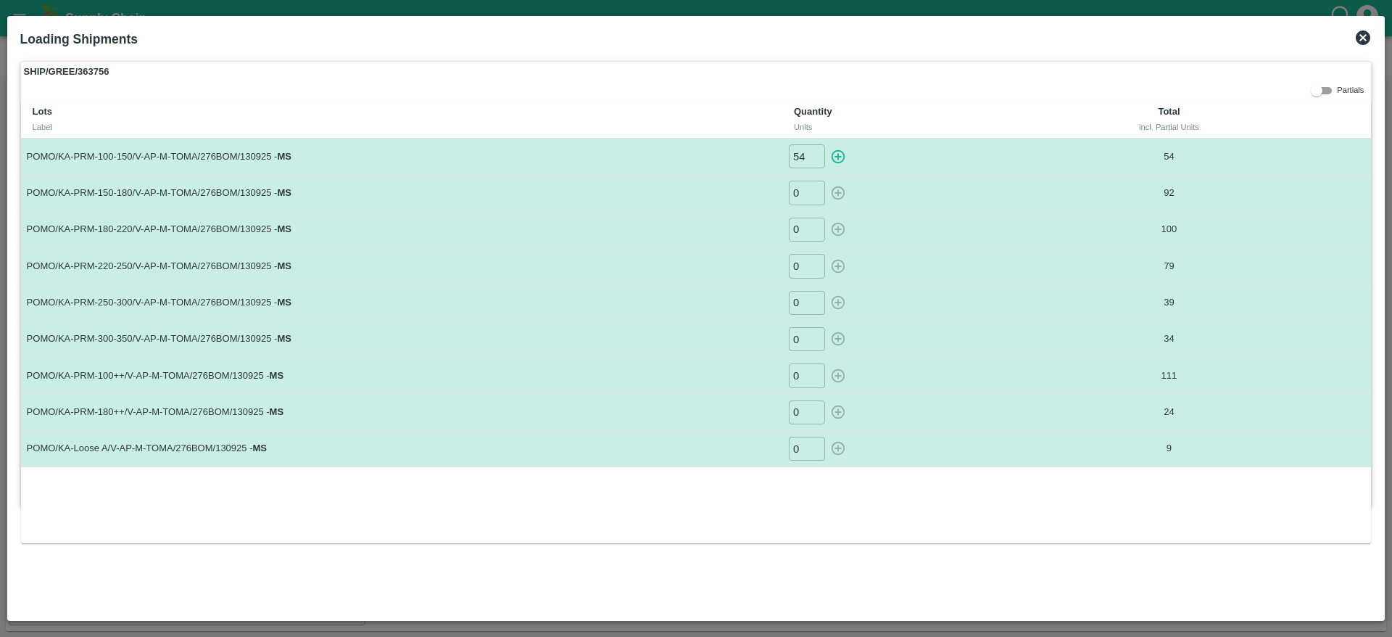
click at [144, 334] on td "POMO/KA-PRM-300-350/V-AP-M-TOMA/276BOM/130925 - MS" at bounding box center [401, 338] width 761 height 36
click at [1362, 36] on icon at bounding box center [1362, 37] width 17 height 17
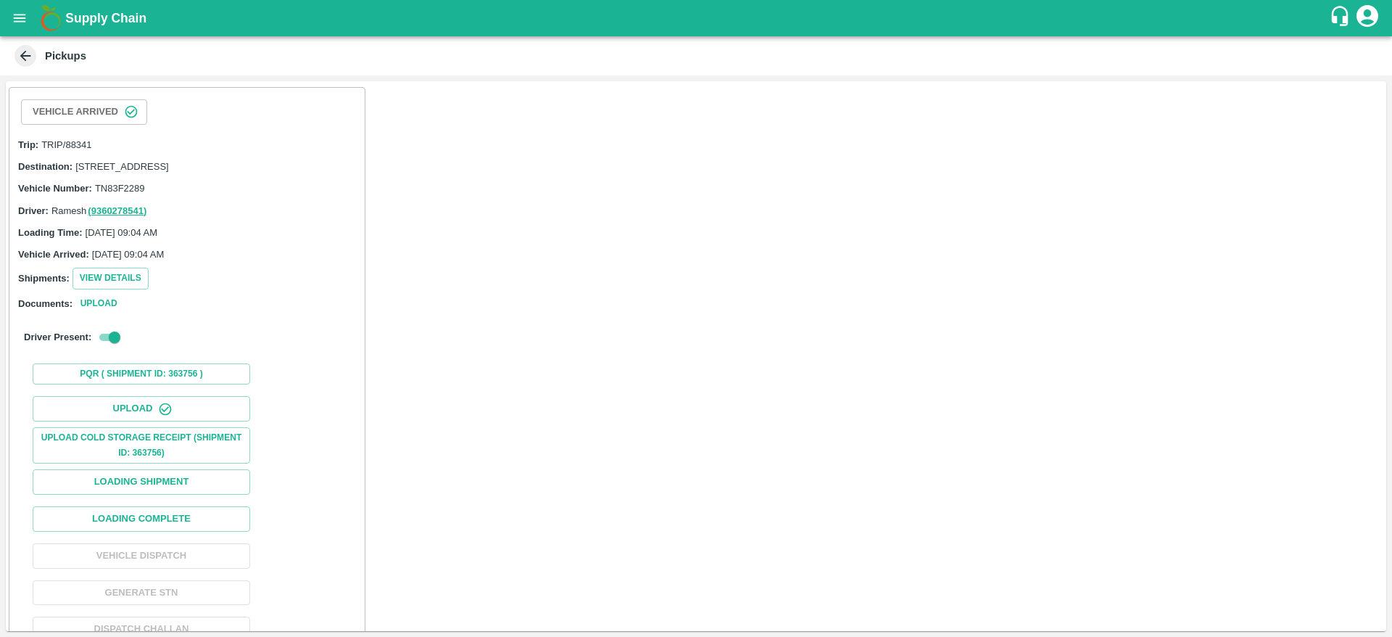
scroll to position [46, 0]
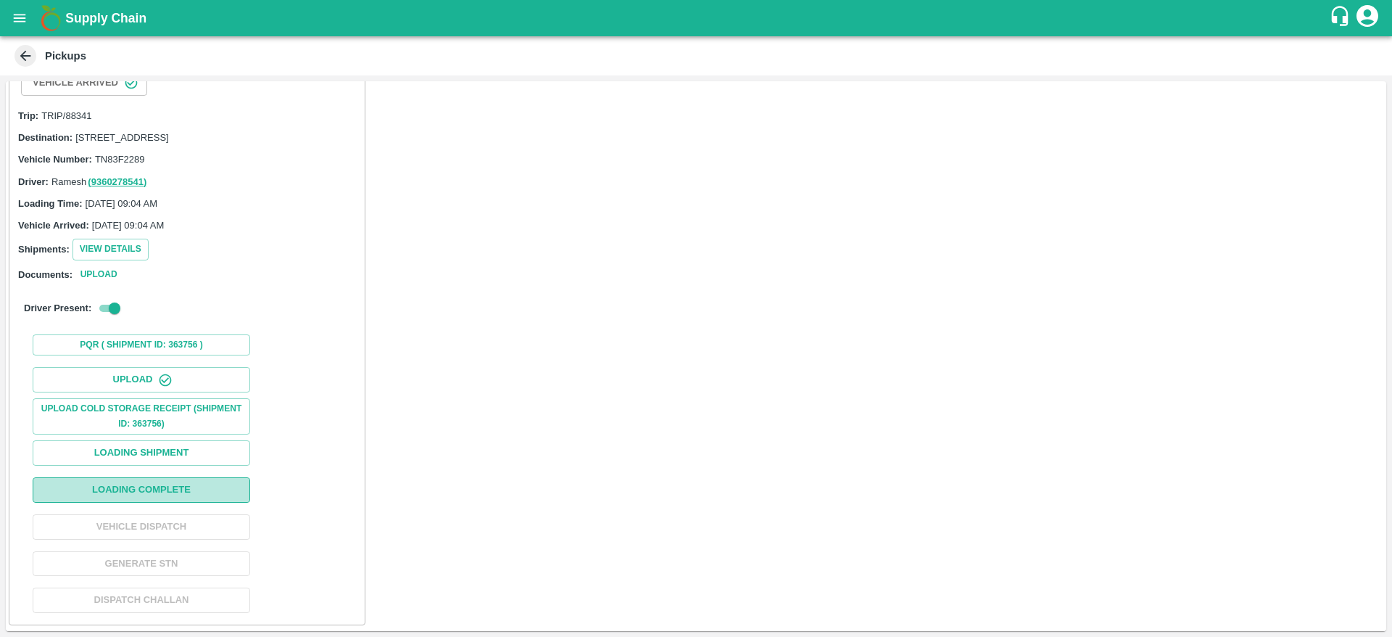
click at [145, 480] on button "Loading Complete" at bounding box center [142, 489] width 218 height 25
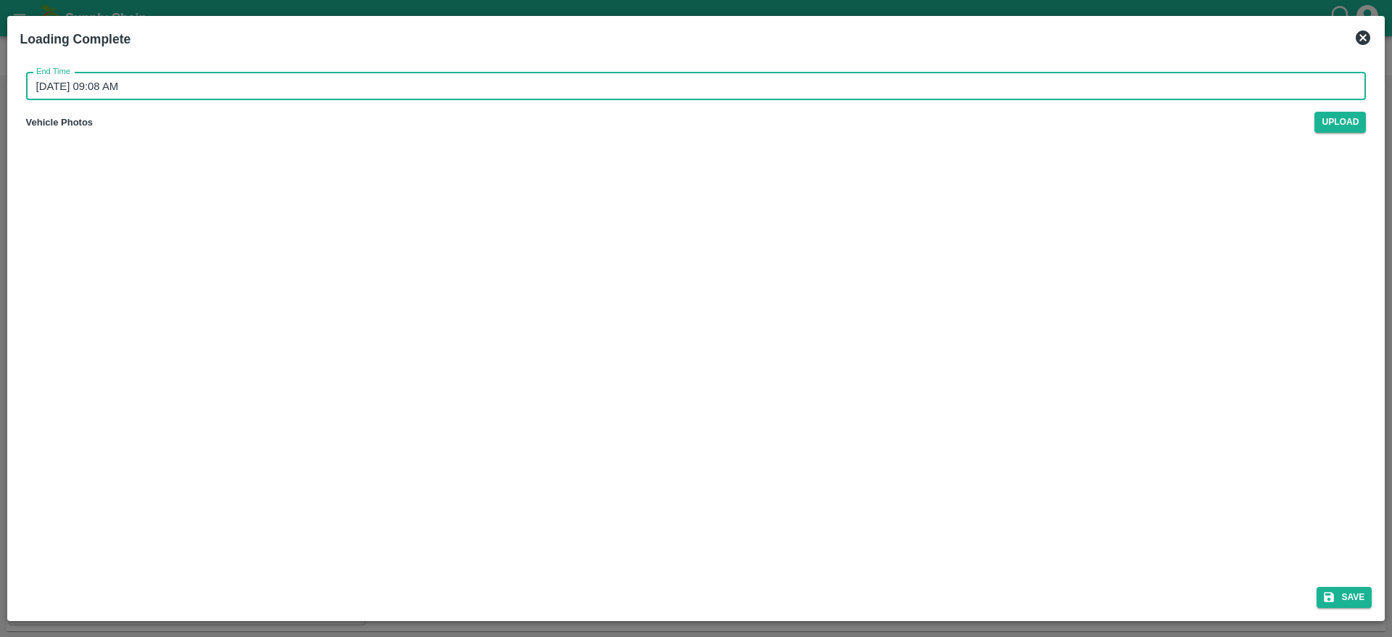
click at [1131, 77] on input "16/09/2025 09:08 AM" at bounding box center [691, 87] width 1331 height 28
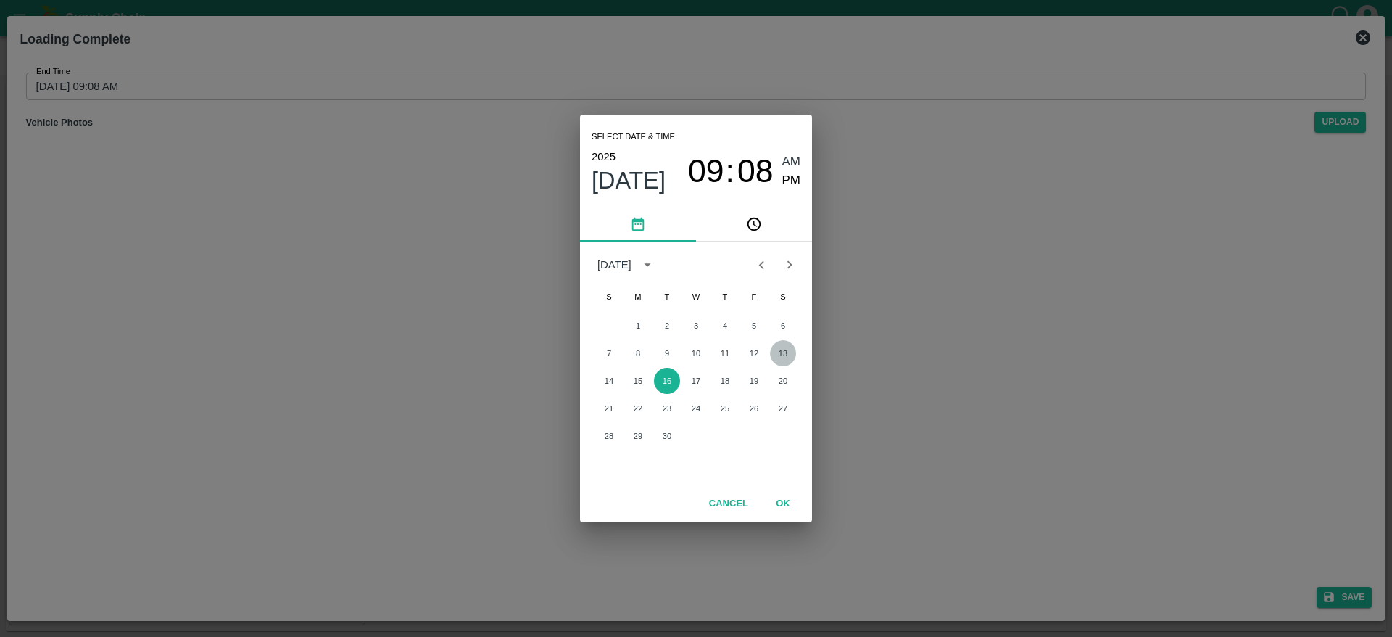
click at [785, 352] on button "13" at bounding box center [783, 353] width 26 height 26
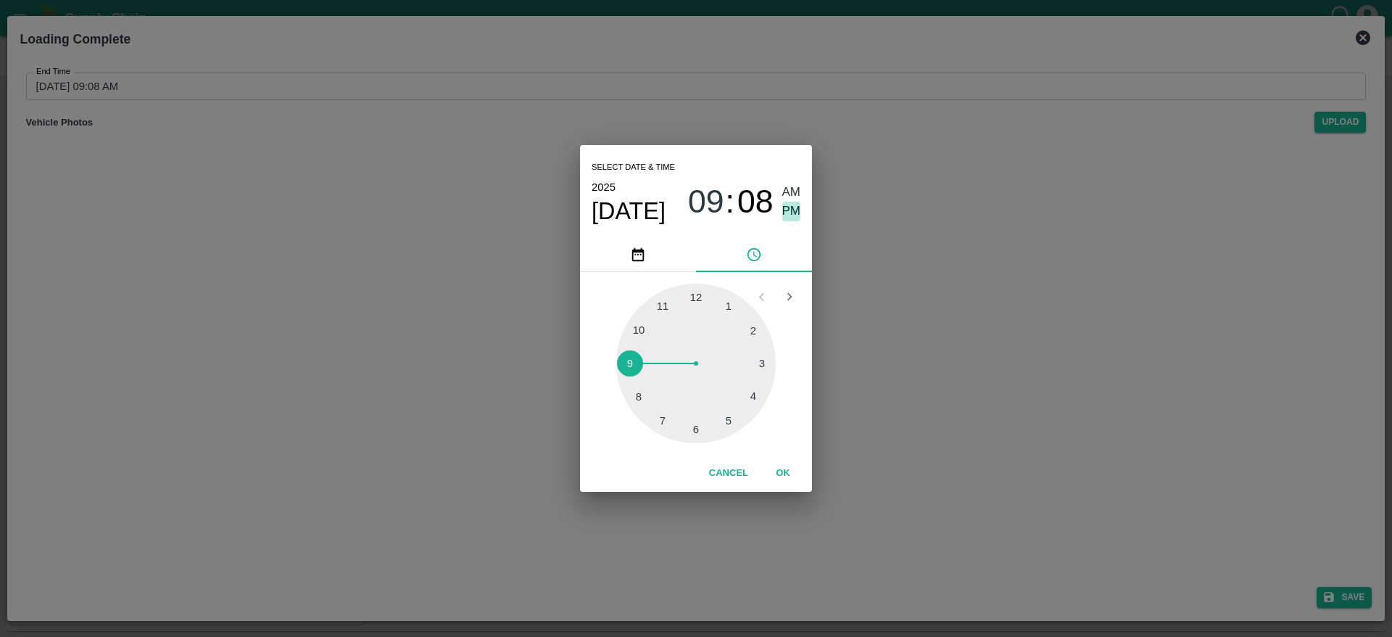
click at [787, 220] on span "PM" at bounding box center [791, 212] width 19 height 20
click at [770, 467] on button "OK" at bounding box center [783, 472] width 46 height 25
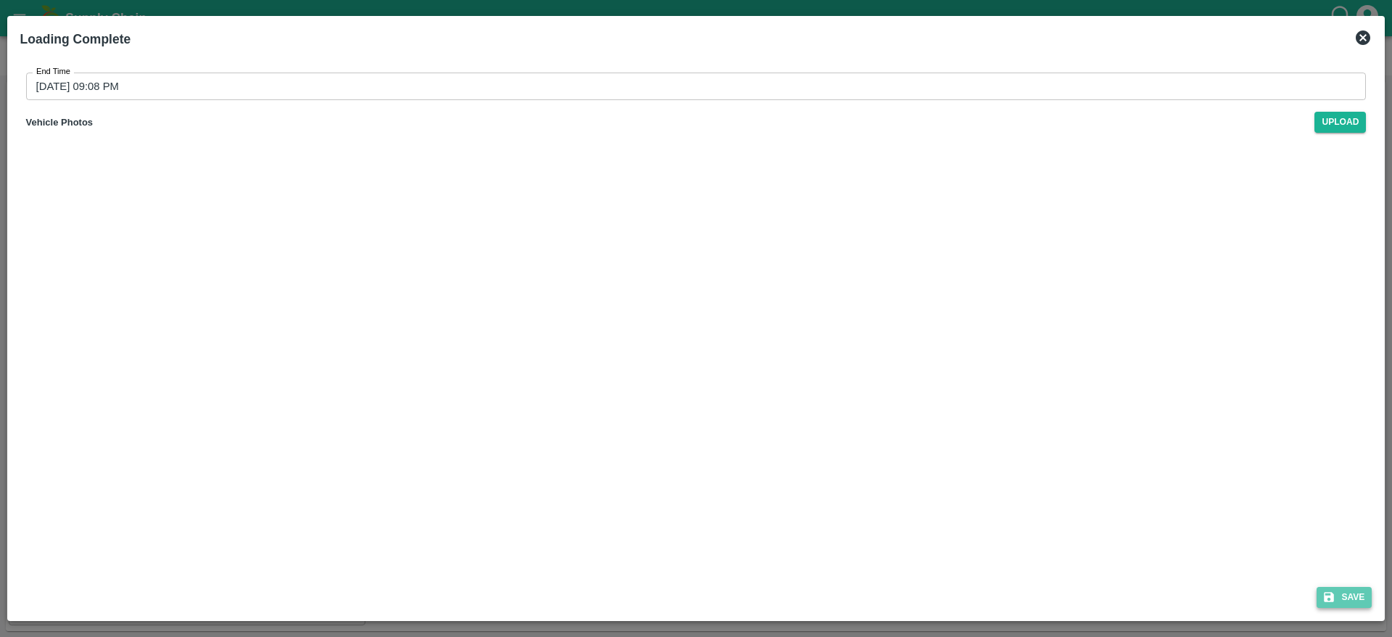
click at [1346, 591] on button "Save" at bounding box center [1344, 597] width 55 height 21
type input "16/09/2025 09:08 AM"
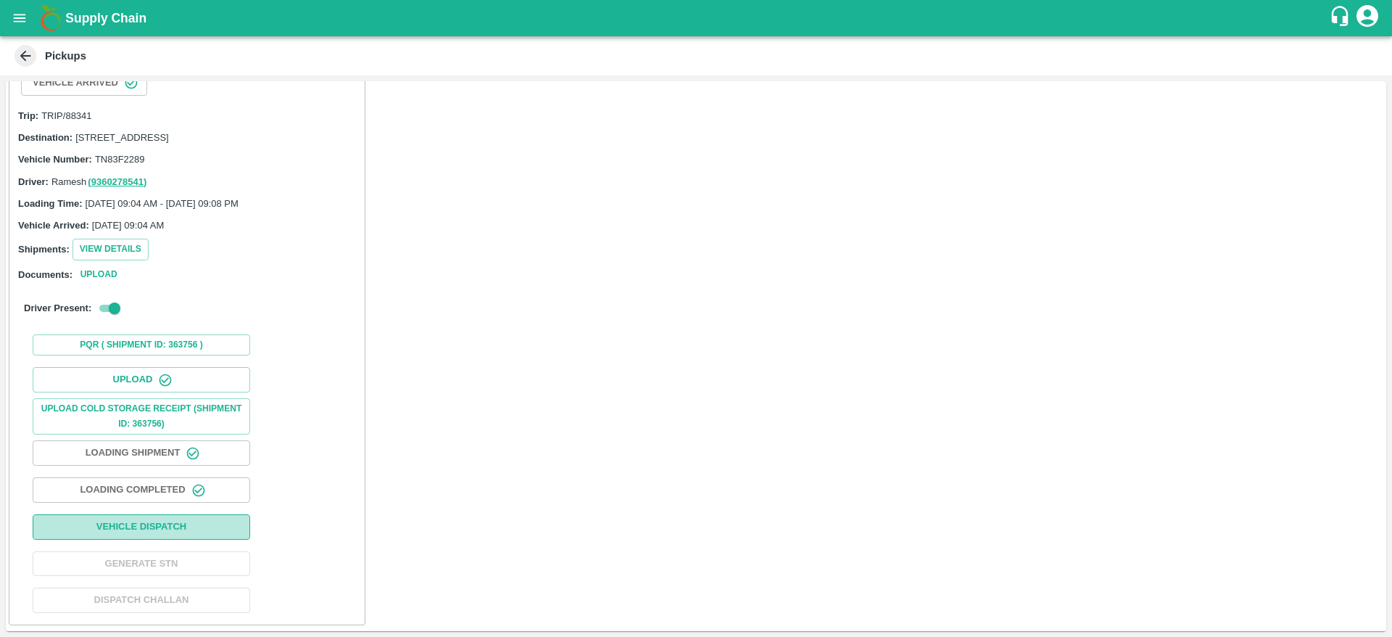
click at [212, 531] on button "Vehicle Dispatch" at bounding box center [142, 526] width 218 height 25
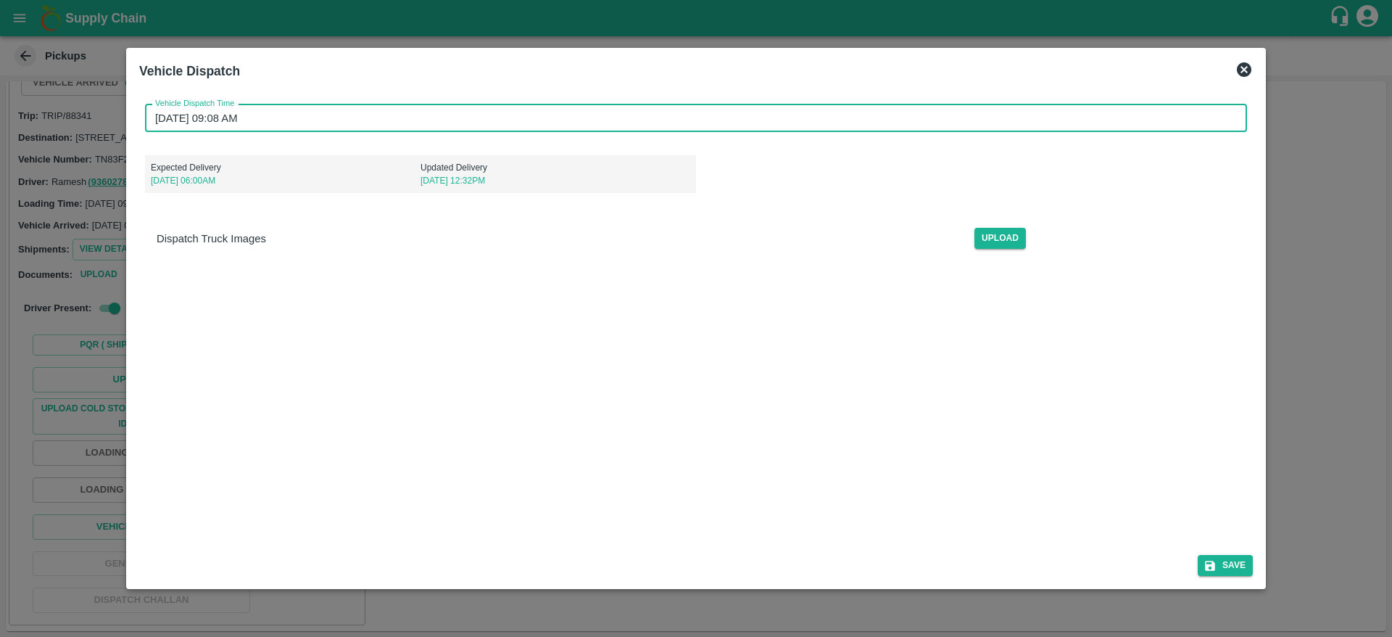
click at [816, 126] on input "16/09/2025 09:08 AM" at bounding box center [691, 118] width 1092 height 28
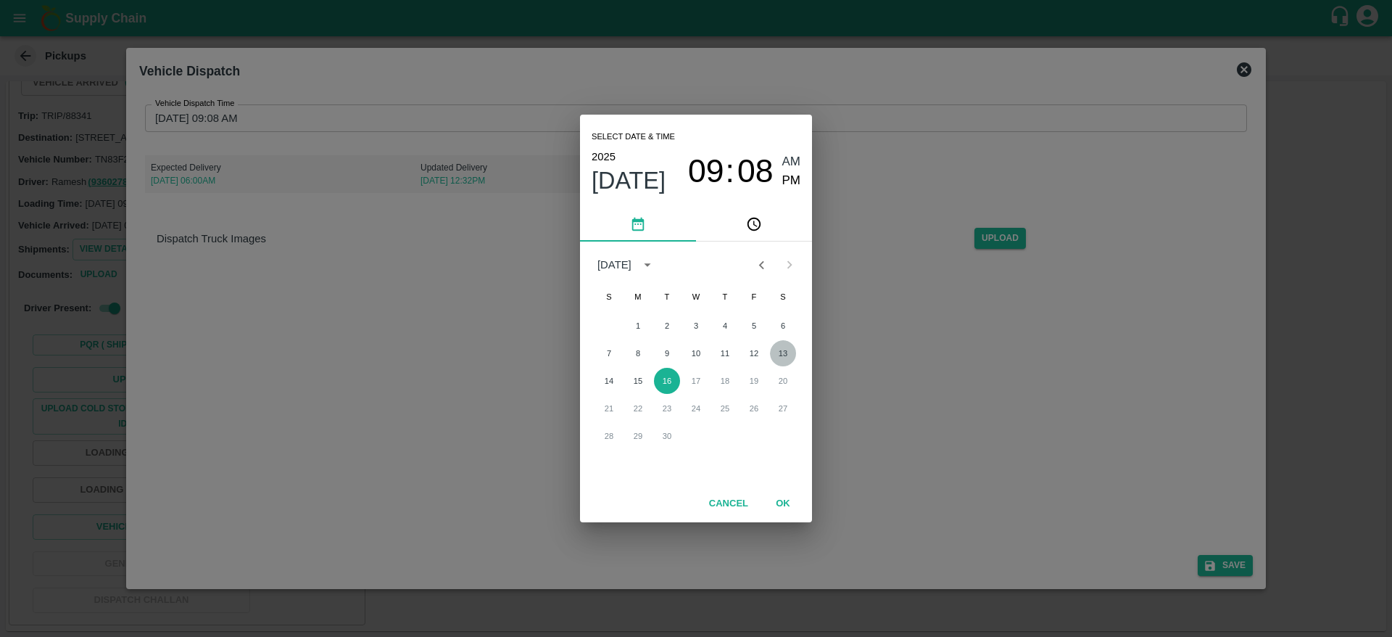
click at [787, 349] on button "13" at bounding box center [783, 353] width 26 height 26
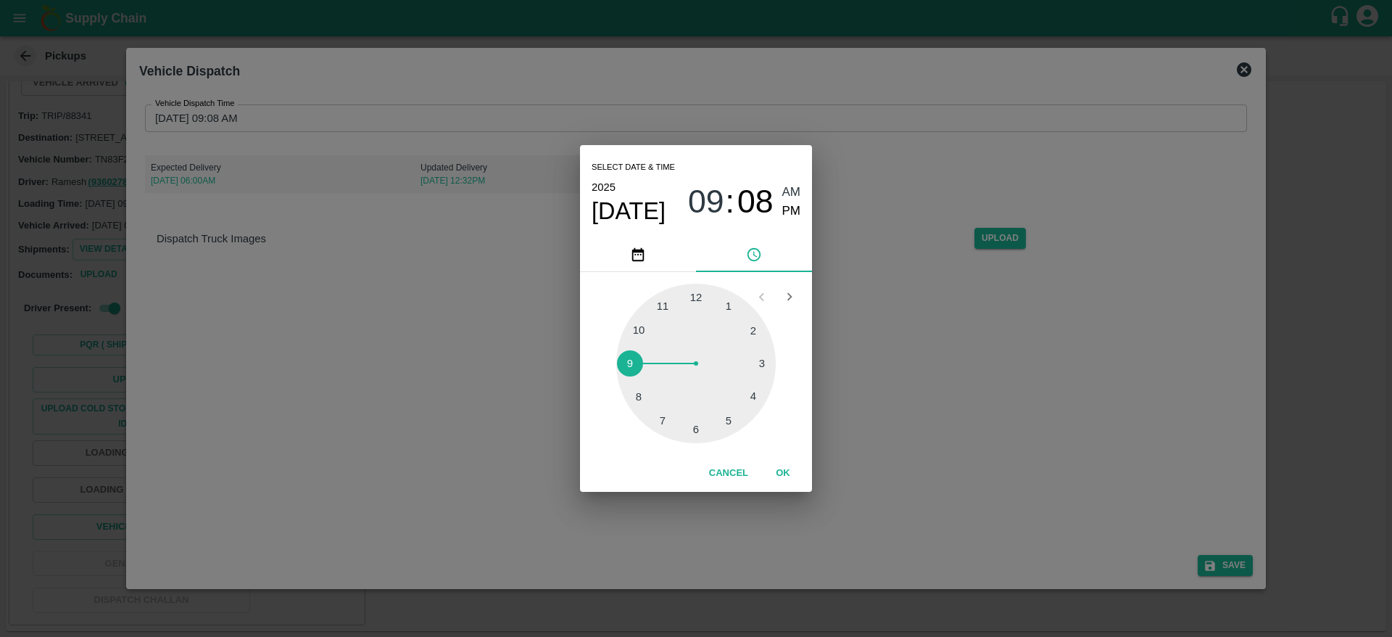
click at [674, 299] on div at bounding box center [696, 364] width 160 height 160
click at [794, 209] on span "PM" at bounding box center [791, 212] width 19 height 20
type input "13/09/2025 11:08 PM"
click at [785, 477] on button "OK" at bounding box center [783, 472] width 46 height 25
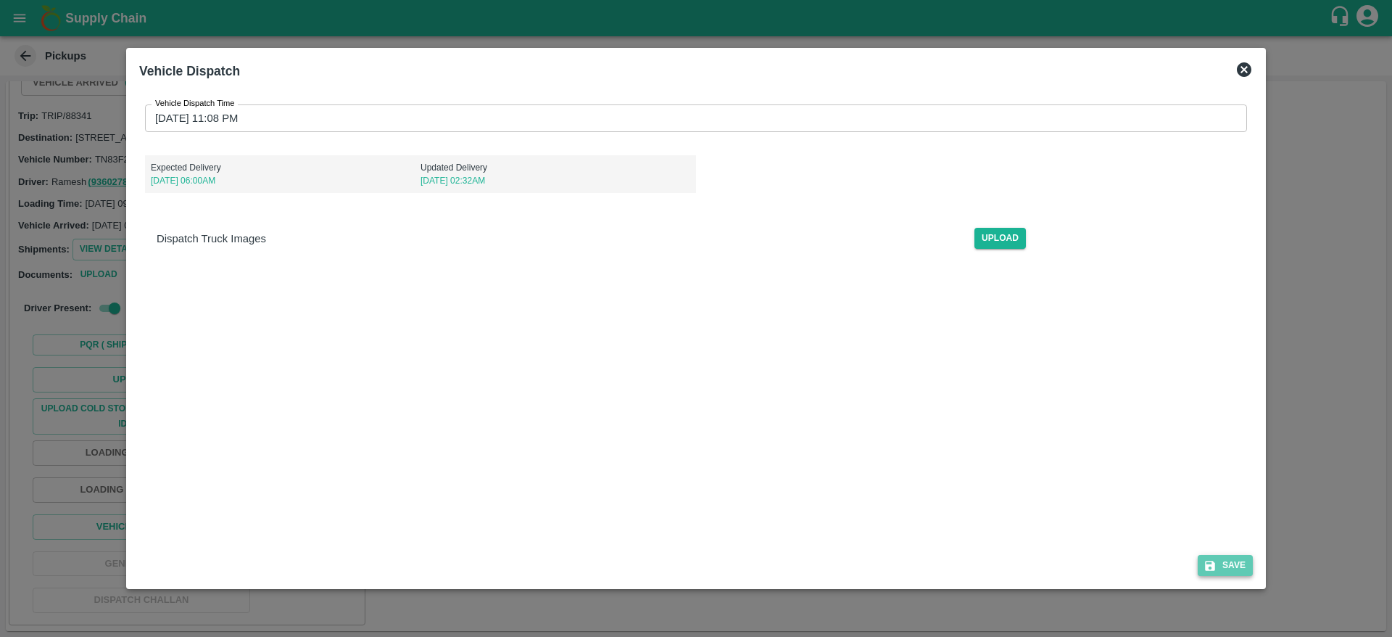
click at [1235, 566] on button "Save" at bounding box center [1225, 565] width 55 height 21
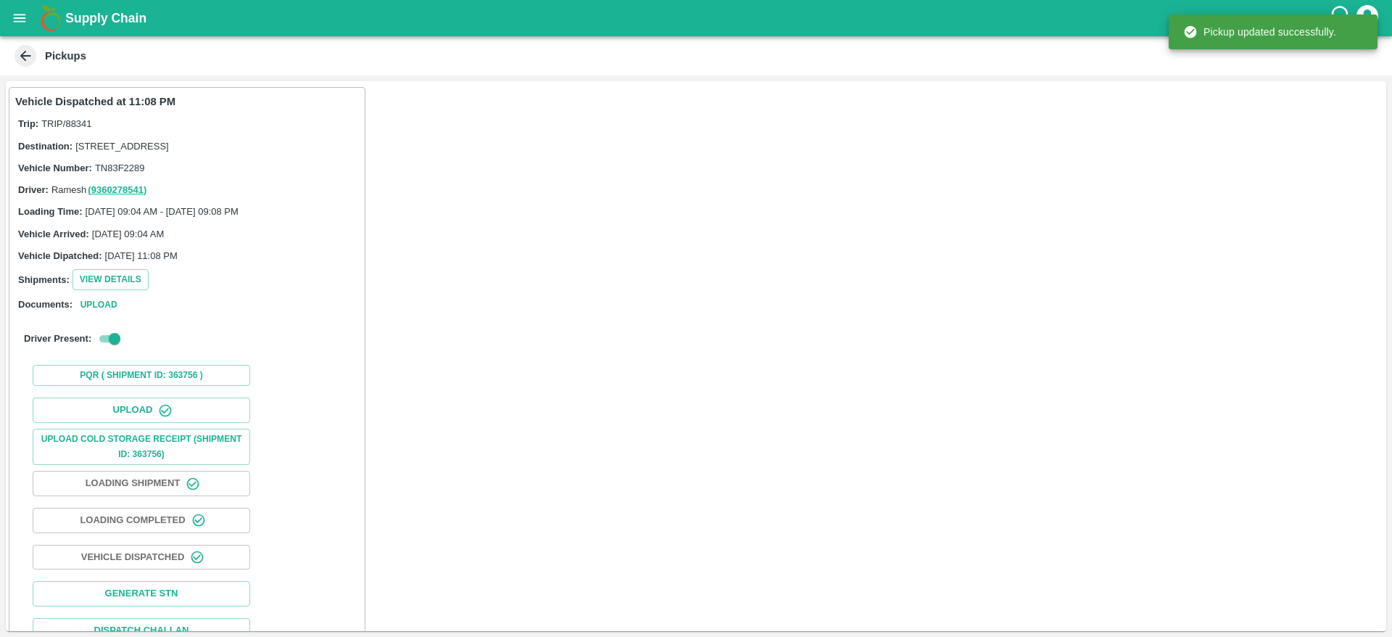
scroll to position [46, 0]
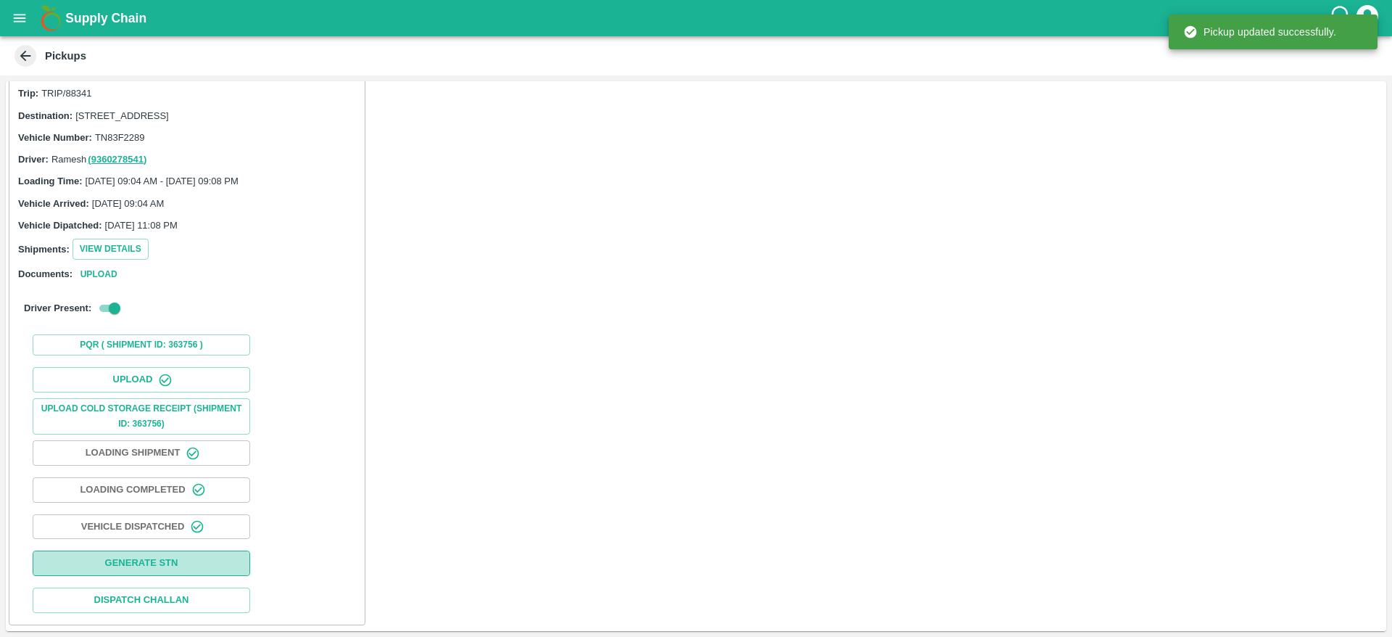
click at [195, 568] on button "Generate STN" at bounding box center [142, 562] width 218 height 25
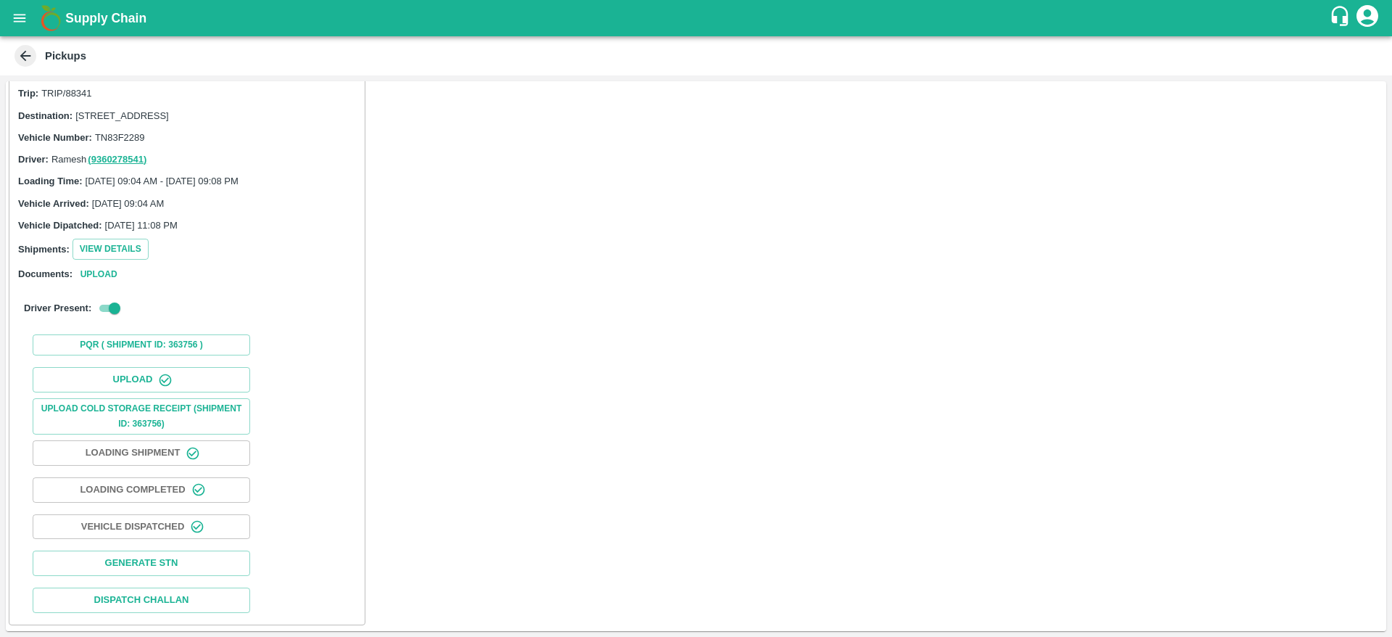
click at [33, 57] on icon at bounding box center [25, 56] width 16 height 16
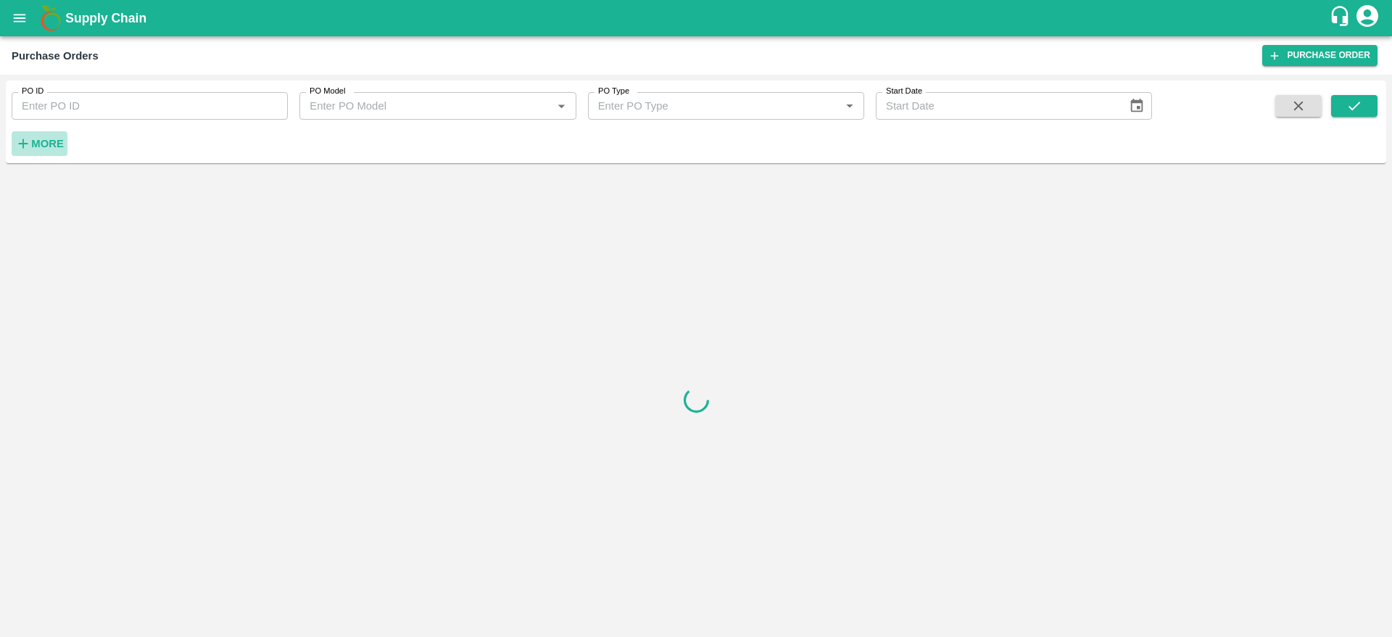
click at [52, 155] on button "More" at bounding box center [40, 143] width 56 height 25
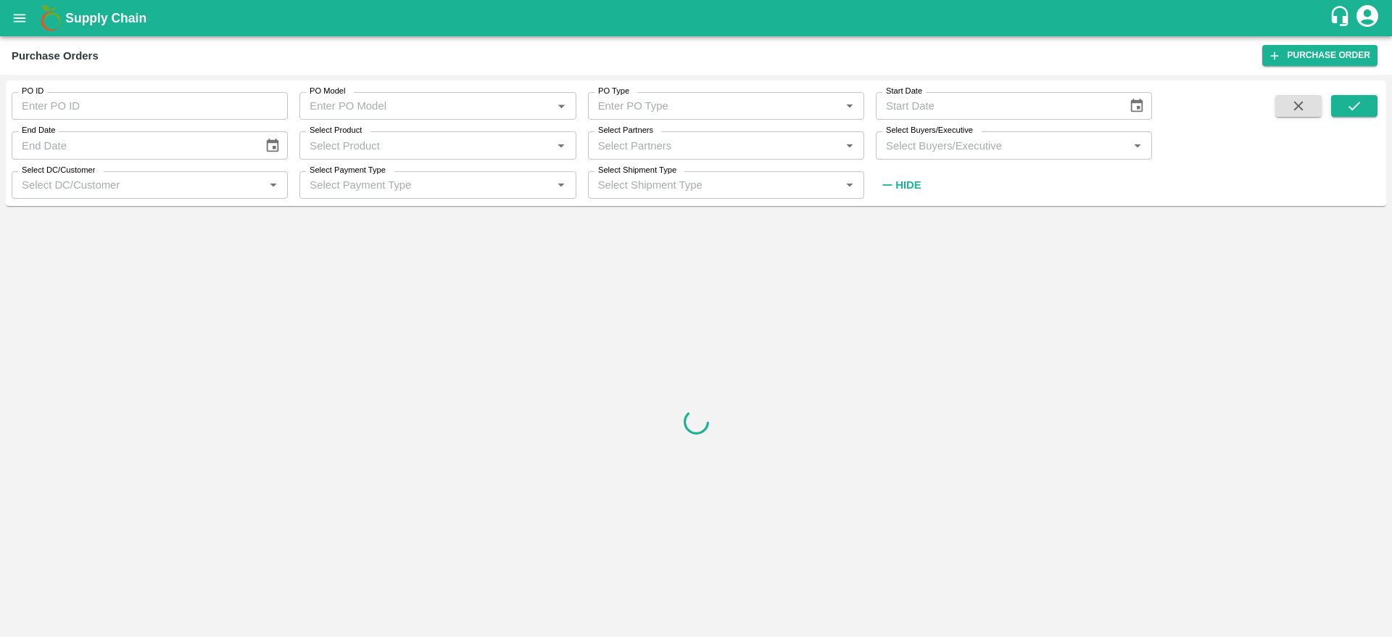
click at [948, 157] on div "Select Buyers/Executive   *" at bounding box center [1014, 145] width 276 height 28
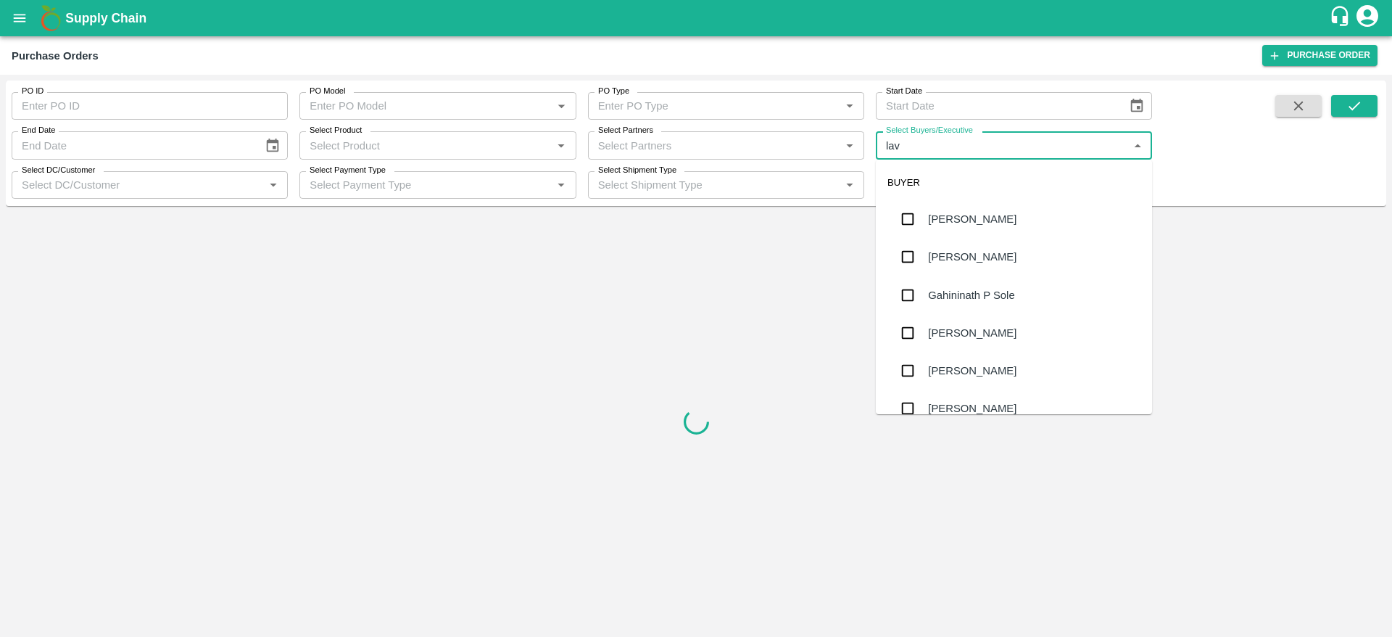
type input "lava"
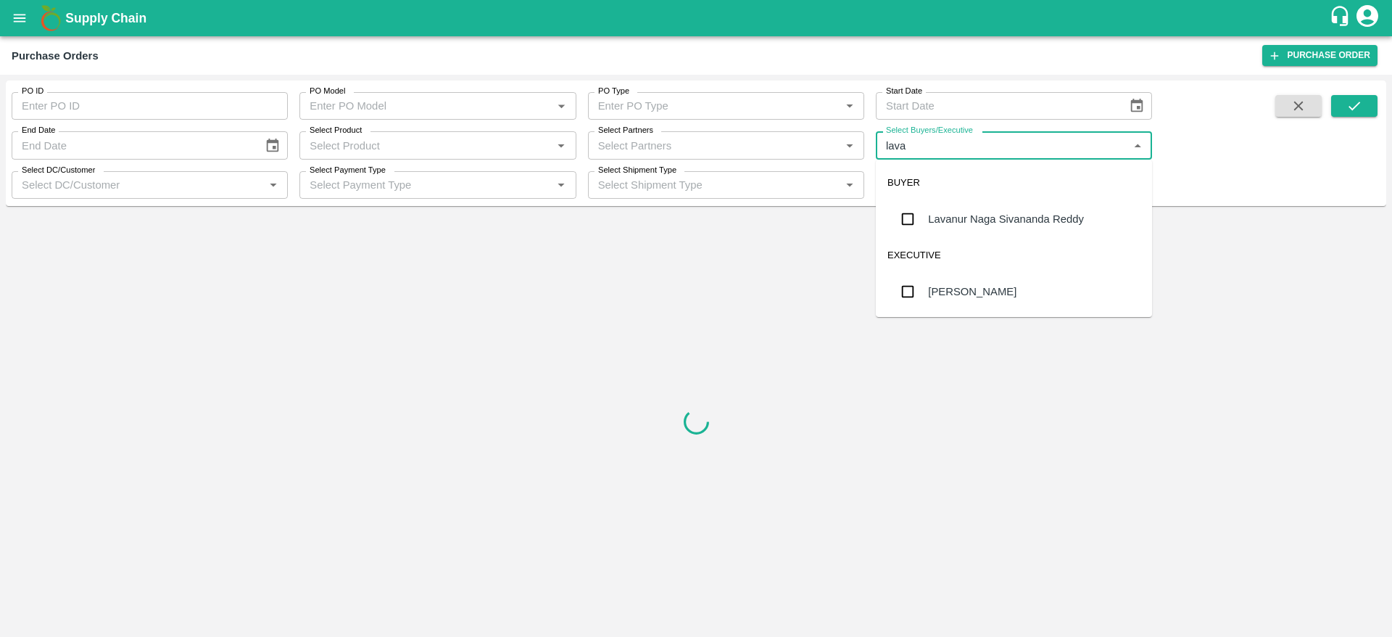
click at [975, 215] on div "Lavanur Naga Sivananda Reddy" at bounding box center [1006, 219] width 156 height 16
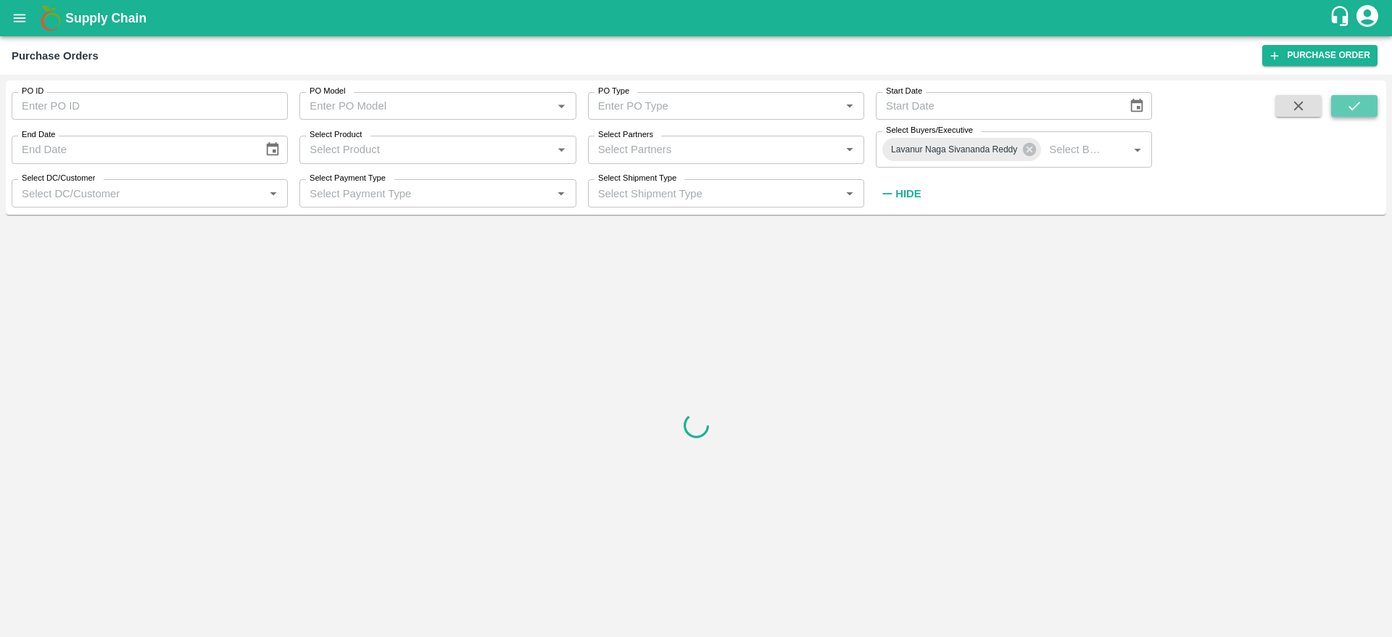
click at [1358, 109] on icon "submit" at bounding box center [1354, 106] width 16 height 16
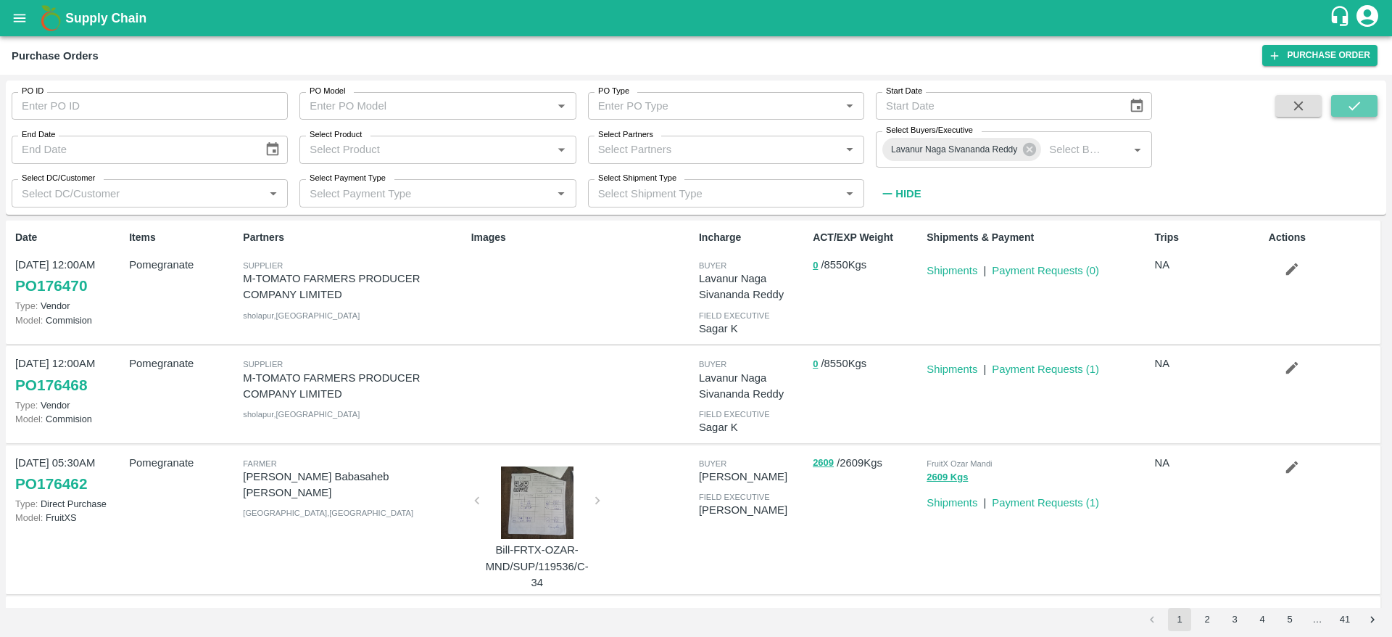
click at [1365, 98] on button "submit" at bounding box center [1354, 106] width 46 height 22
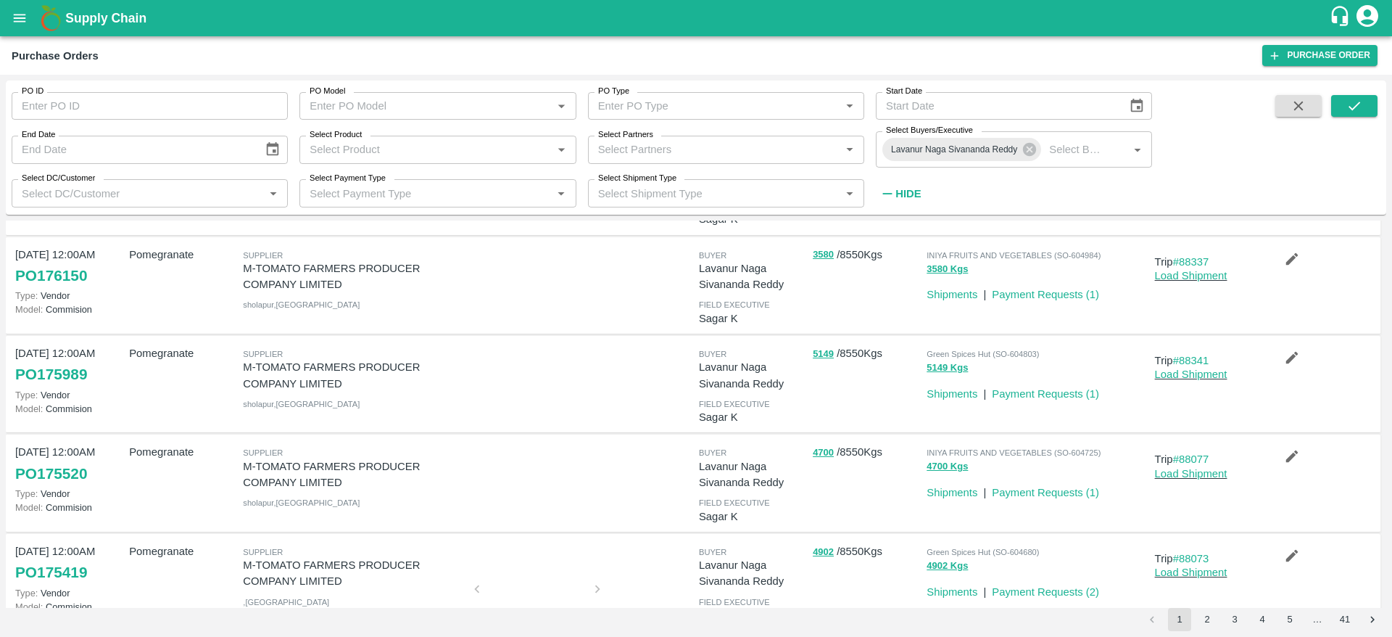
scroll to position [211, 0]
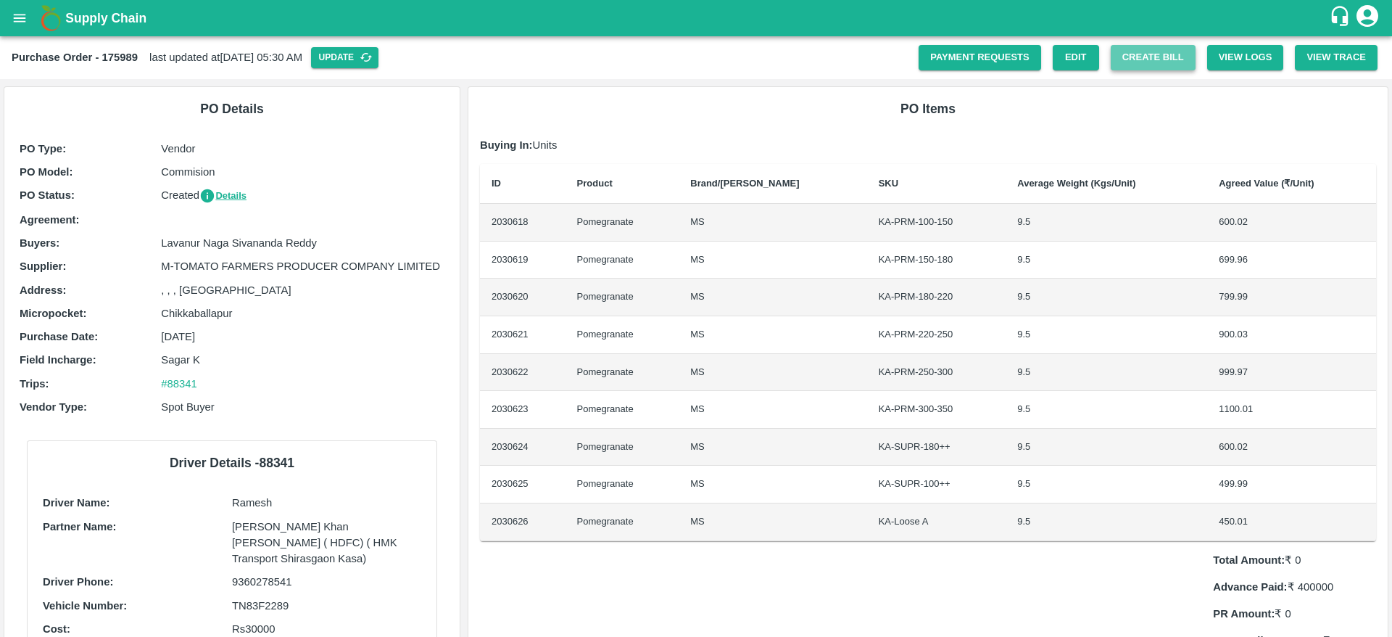
click at [1162, 57] on button "Create Bill" at bounding box center [1153, 57] width 85 height 25
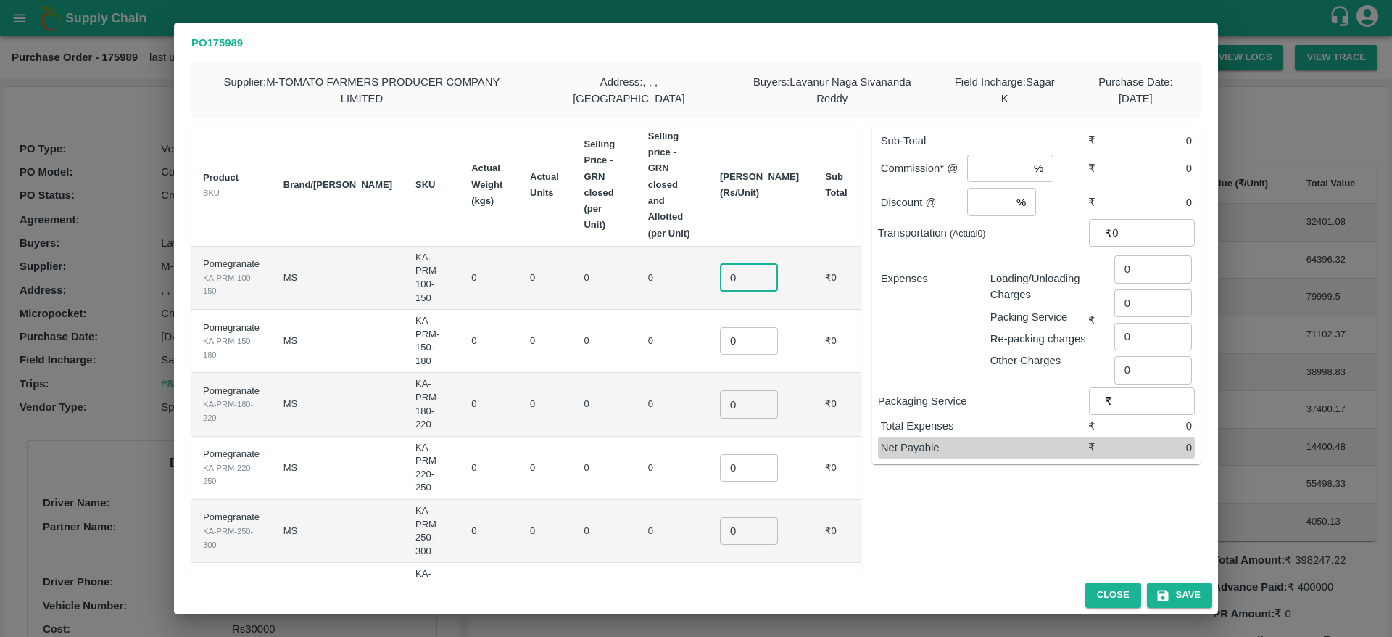
click at [756, 264] on input "0" at bounding box center [749, 278] width 58 height 28
type input "700"
click at [1094, 596] on button "Close" at bounding box center [1113, 594] width 56 height 25
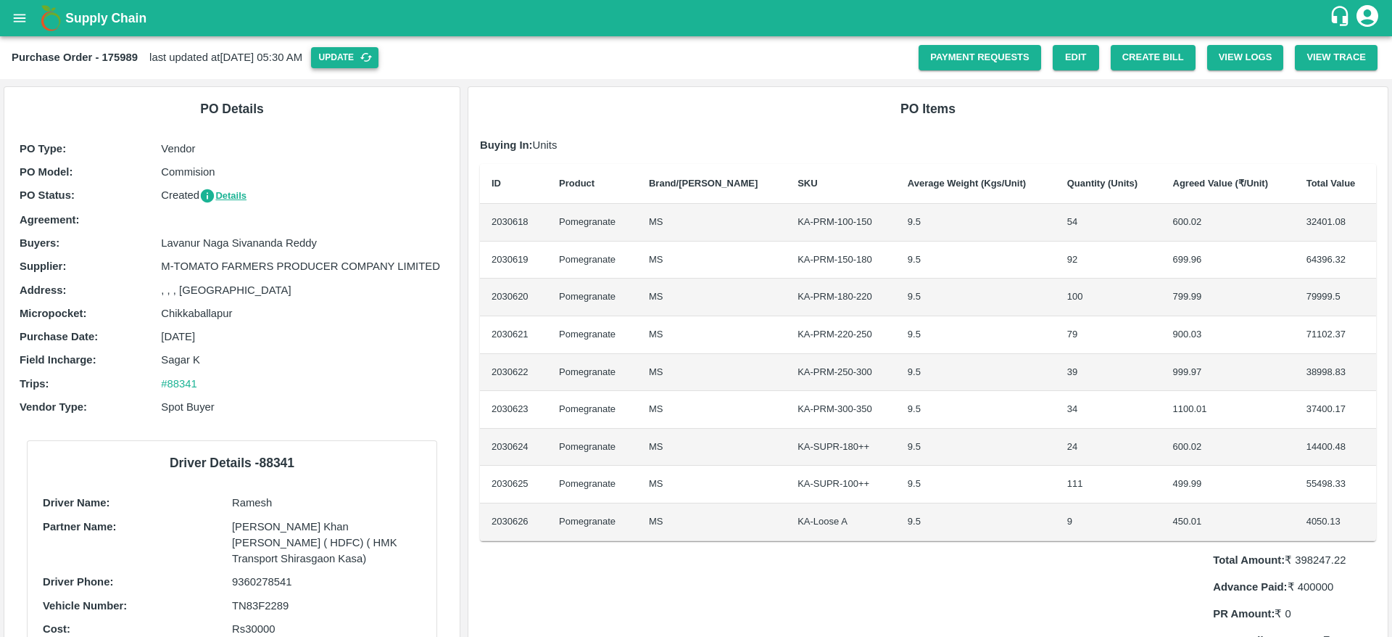
click at [378, 57] on button "Update" at bounding box center [344, 57] width 67 height 21
click at [1149, 55] on button "Create Bill" at bounding box center [1153, 57] width 85 height 25
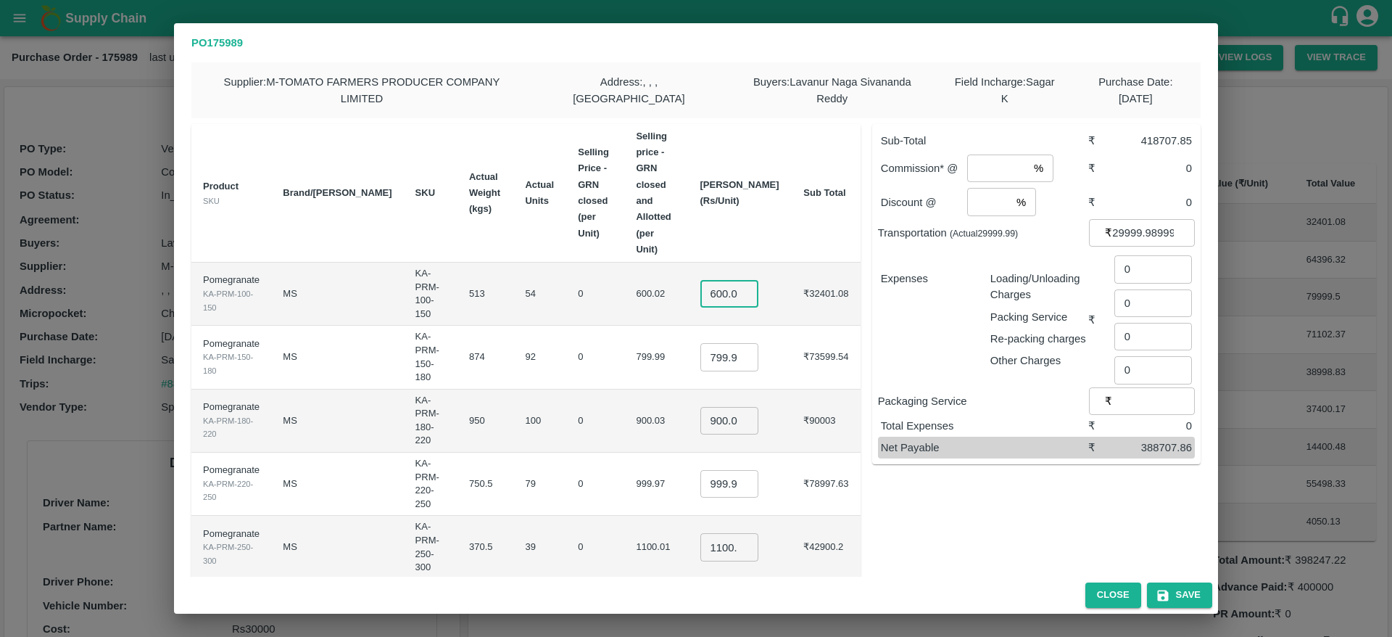
click at [731, 280] on input "600.02" at bounding box center [729, 294] width 58 height 28
type input "700"
click at [731, 343] on input "799.9949999999999" at bounding box center [729, 357] width 58 height 28
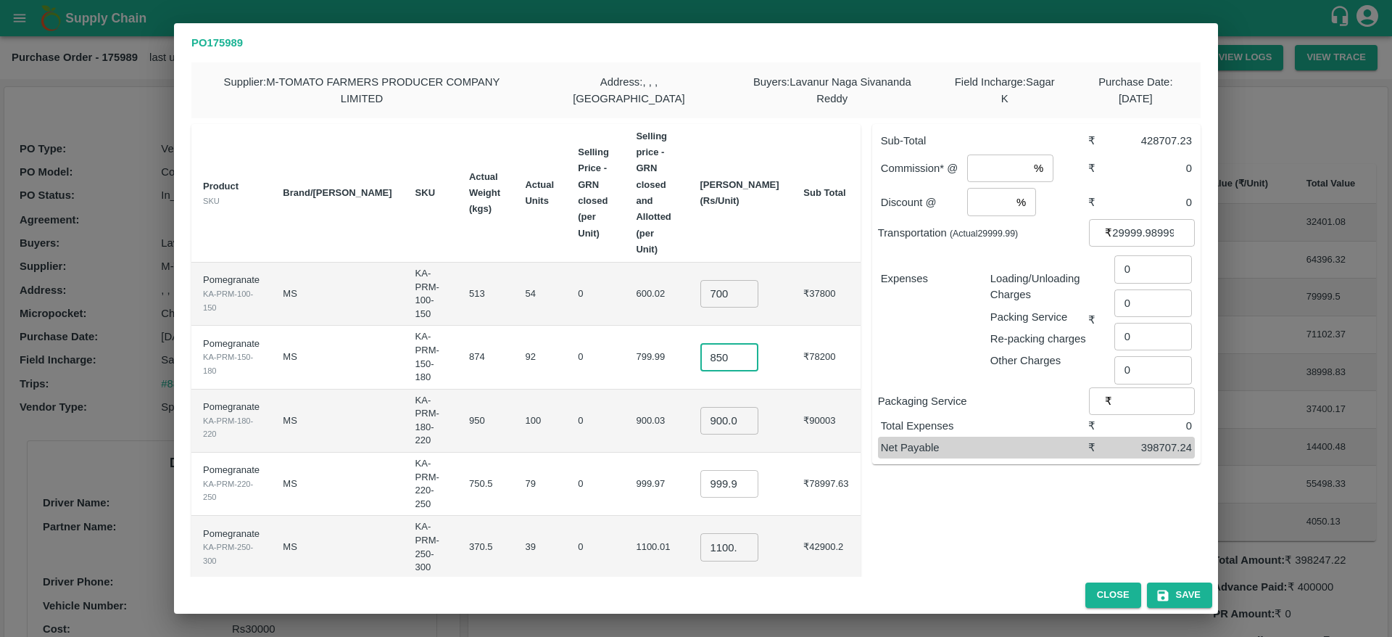
type input "850"
click at [731, 407] on input "900.03" at bounding box center [729, 421] width 58 height 28
type input "1000"
click at [732, 470] on input "999.97" at bounding box center [729, 484] width 58 height 28
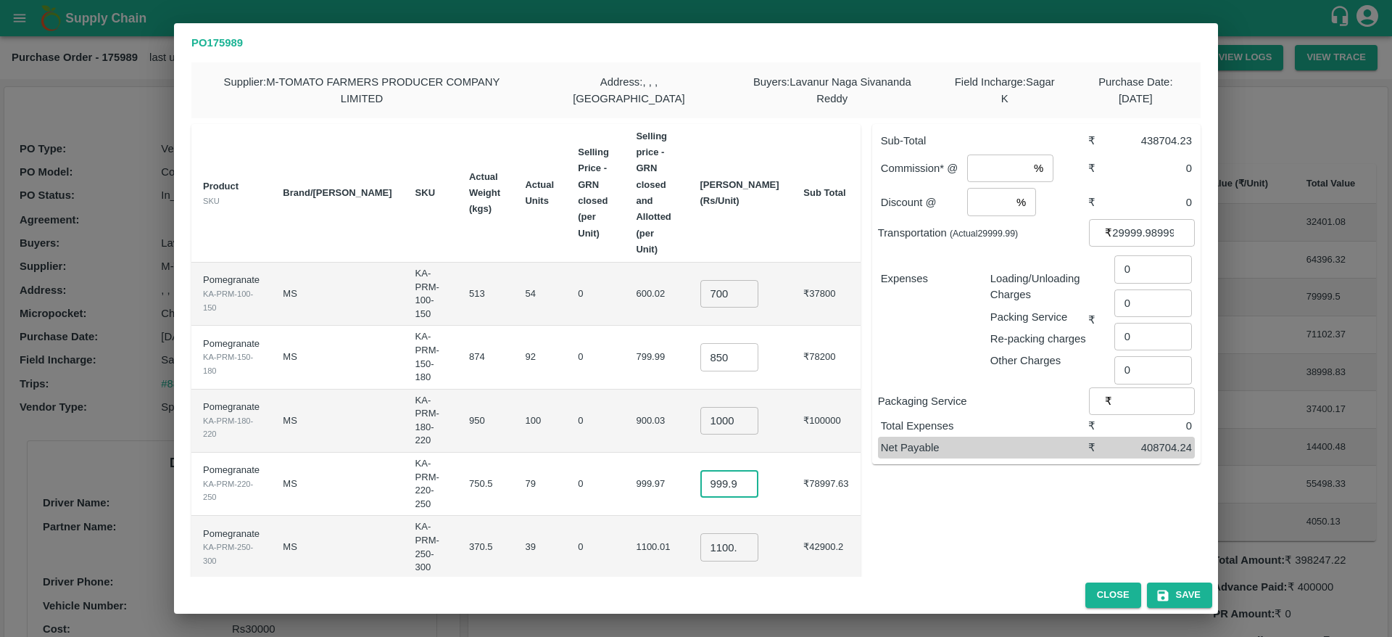
click at [732, 470] on input "999.97" at bounding box center [729, 484] width 58 height 28
type input "1100"
click at [733, 533] on input "1100.005" at bounding box center [729, 547] width 58 height 28
type input "1250"
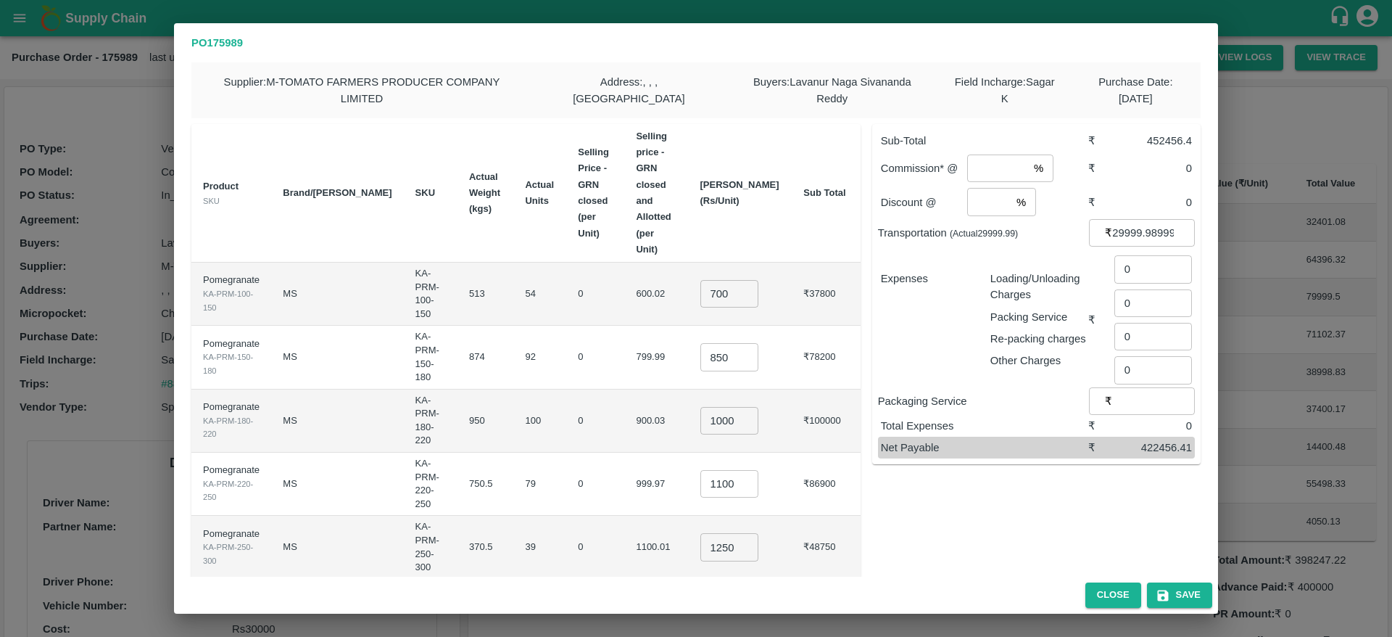
click at [739, 597] on input "1200.04" at bounding box center [729, 611] width 58 height 28
type input "1350"
click at [816, 579] on td "₹45900" at bounding box center [826, 610] width 68 height 63
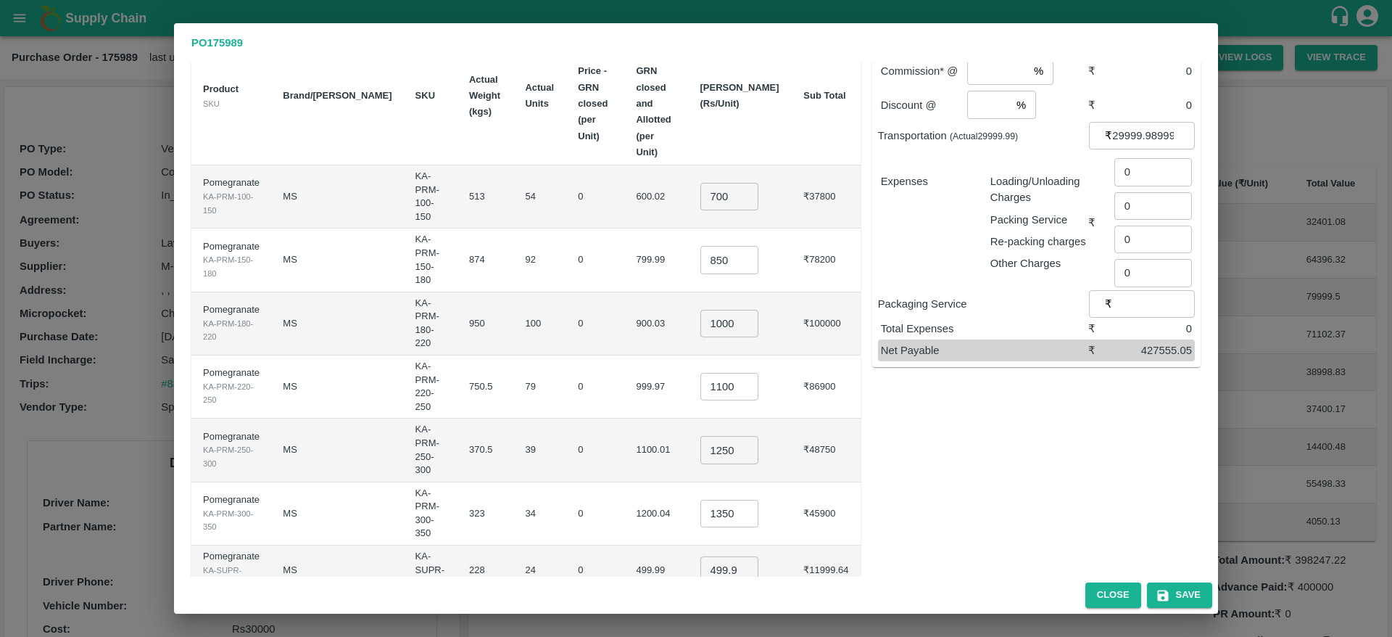
click at [732, 556] on input "499.985" at bounding box center [729, 570] width 58 height 28
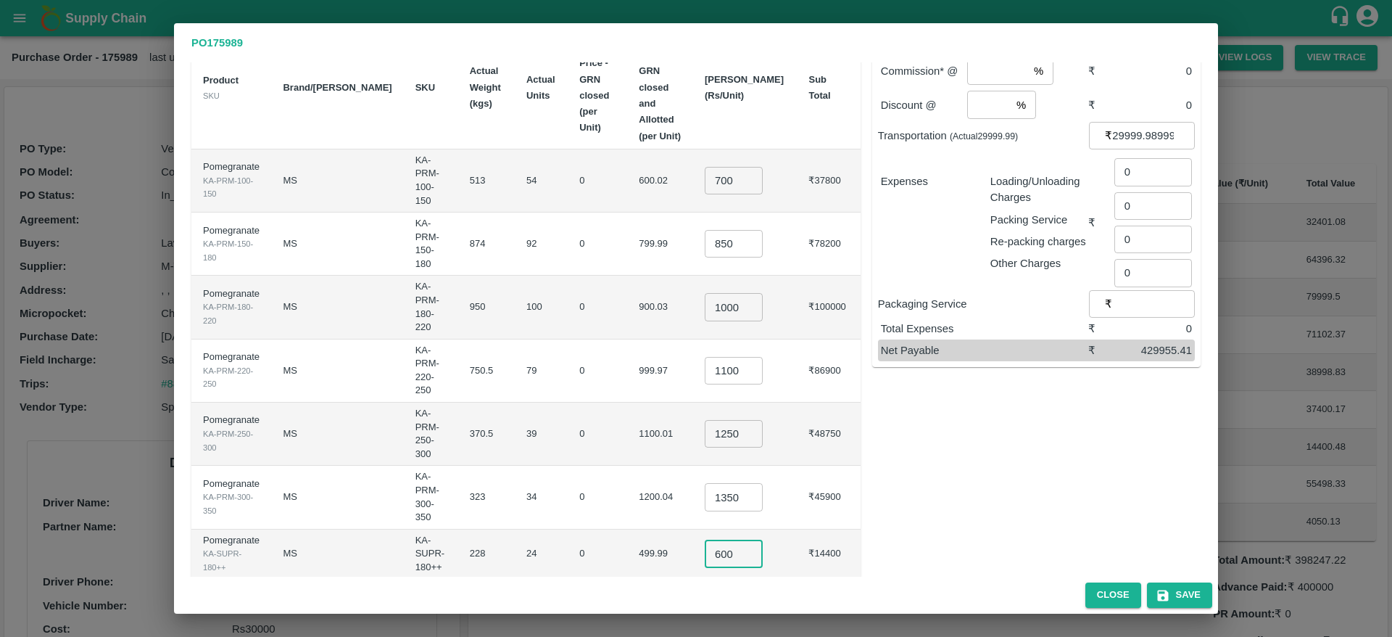
type input "600"
click at [732, 589] on input "400.045" at bounding box center [734, 603] width 58 height 28
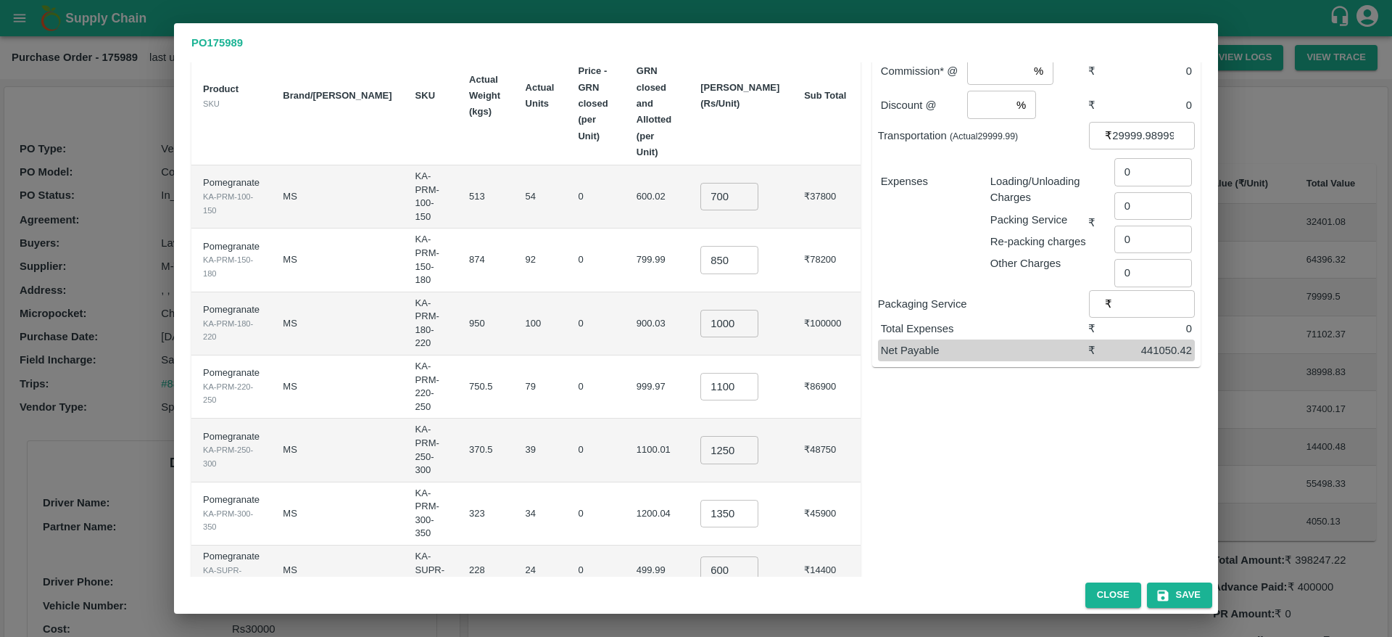
type input "500"
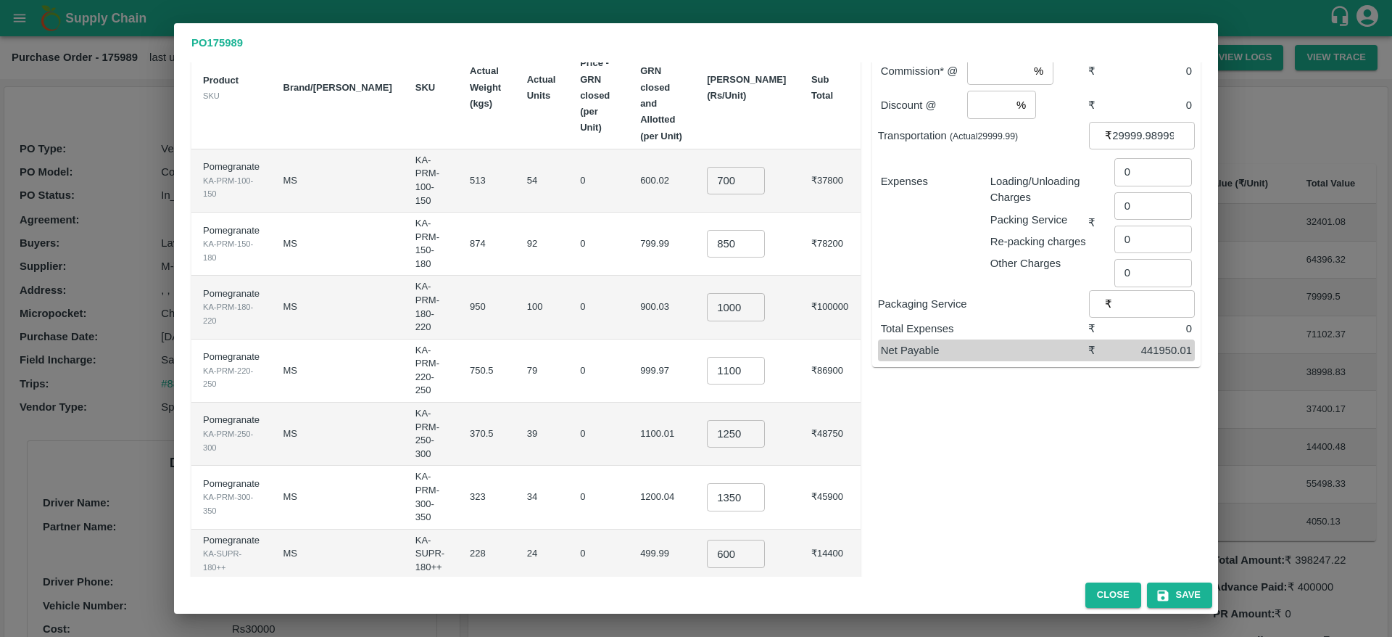
type input "500"
click at [1004, 414] on div "Sub-Total ₹ 471950 Commission* @ % ​ ₹ 0 Discount @ % ​ ₹ 0 Transportation (Act…" at bounding box center [1031, 359] width 340 height 689
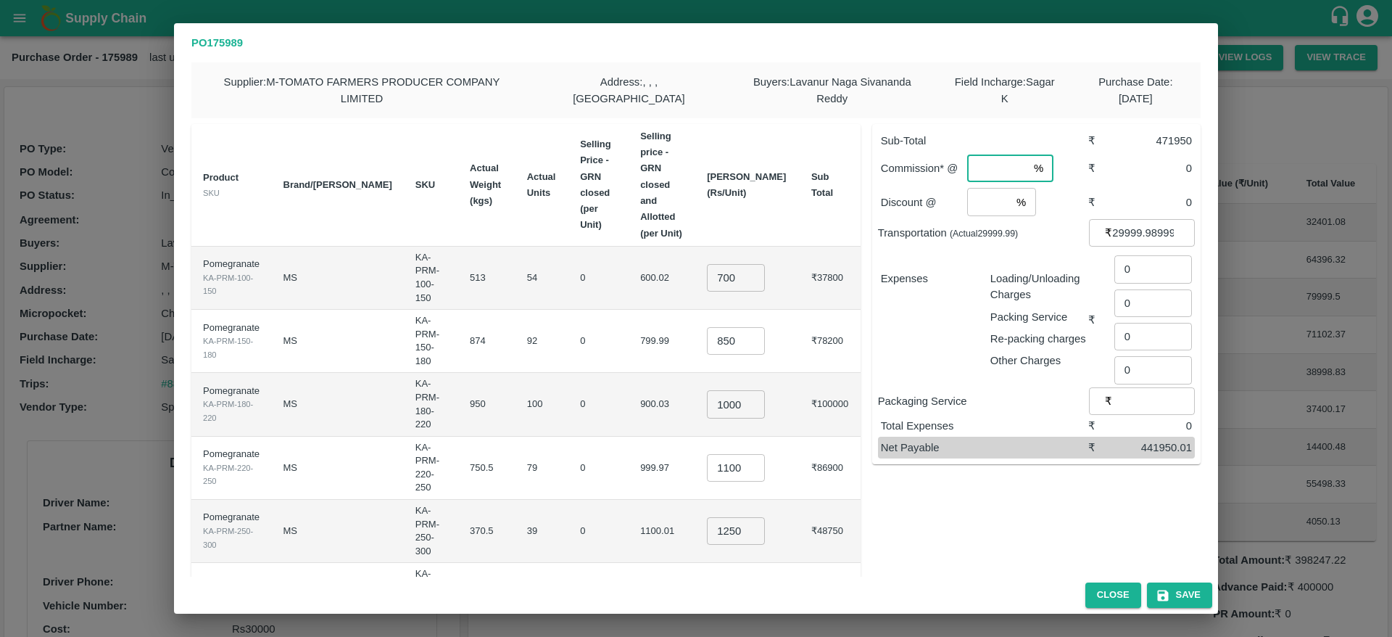
click at [998, 173] on input "number" at bounding box center [997, 168] width 61 height 28
type input "6"
click at [993, 214] on input "number" at bounding box center [989, 202] width 44 height 28
type input "0"
click at [1144, 221] on input "29999.989999999998" at bounding box center [1153, 233] width 83 height 28
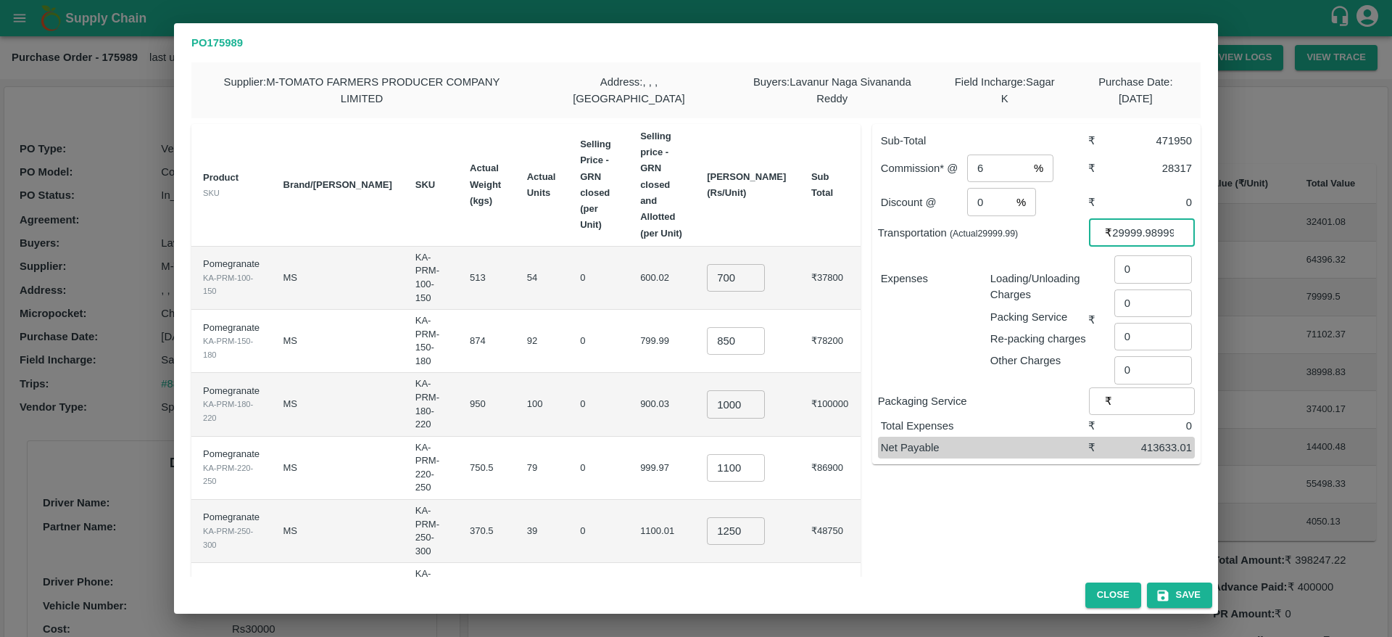
click at [1144, 221] on input "29999.989999999998" at bounding box center [1153, 233] width 83 height 28
type input "30000"
click at [1156, 279] on input "0" at bounding box center [1153, 269] width 78 height 28
type input "2168"
drag, startPoint x: 710, startPoint y: 407, endPoint x: 694, endPoint y: 410, distance: 16.1
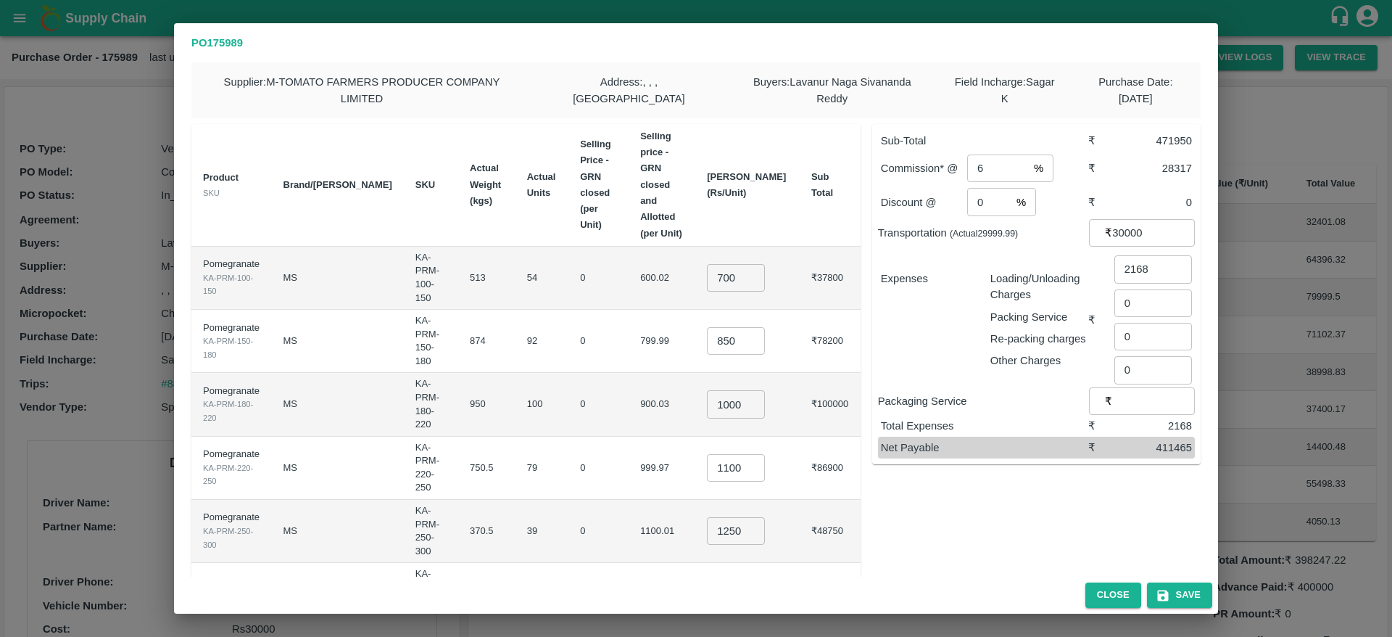
click at [694, 500] on td "1100.01" at bounding box center [662, 531] width 67 height 63
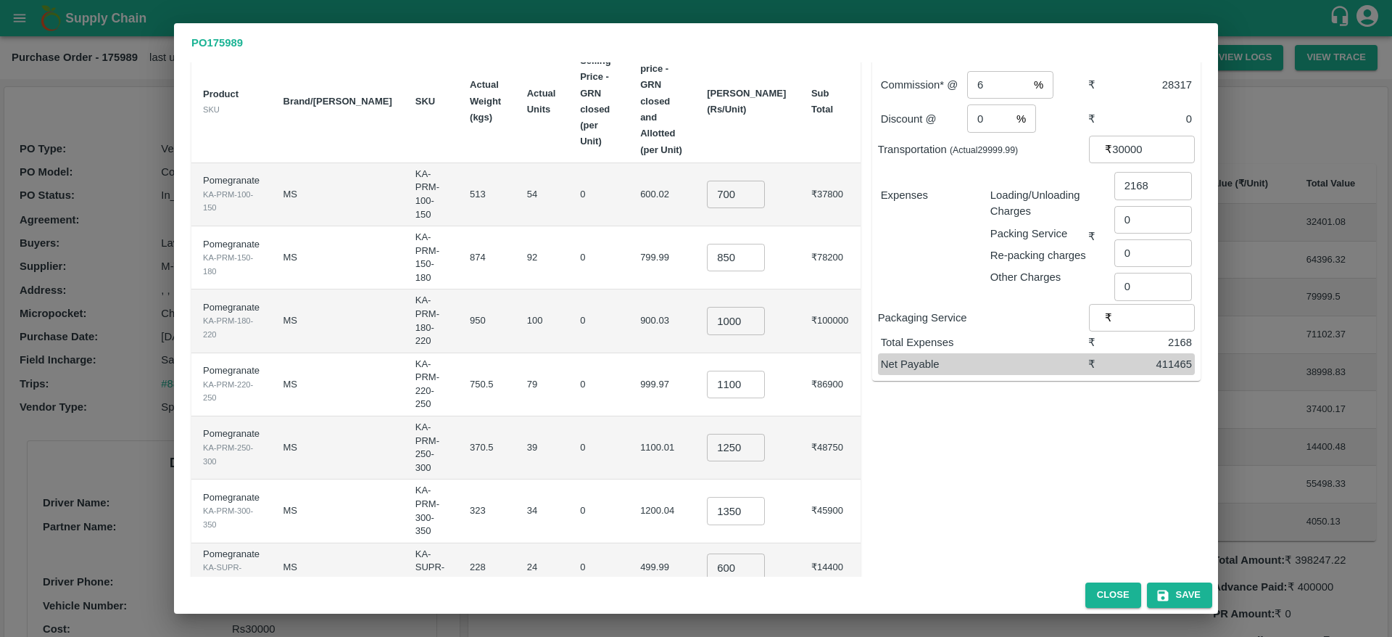
scroll to position [97, 0]
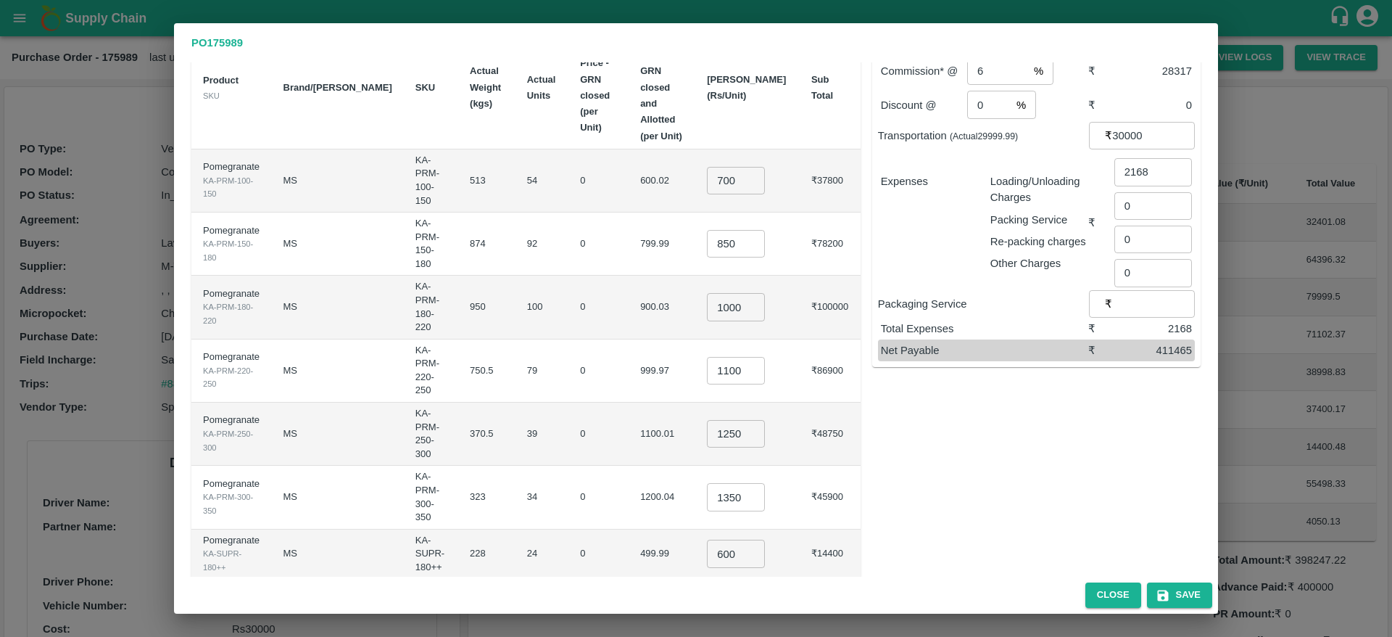
click at [568, 339] on td "0" at bounding box center [598, 370] width 60 height 63
click at [536, 402] on td "39" at bounding box center [542, 433] width 53 height 63
click at [568, 465] on td "0" at bounding box center [598, 496] width 60 height 63
click at [740, 539] on input "600" at bounding box center [736, 553] width 58 height 28
click at [743, 589] on input "500" at bounding box center [736, 603] width 58 height 28
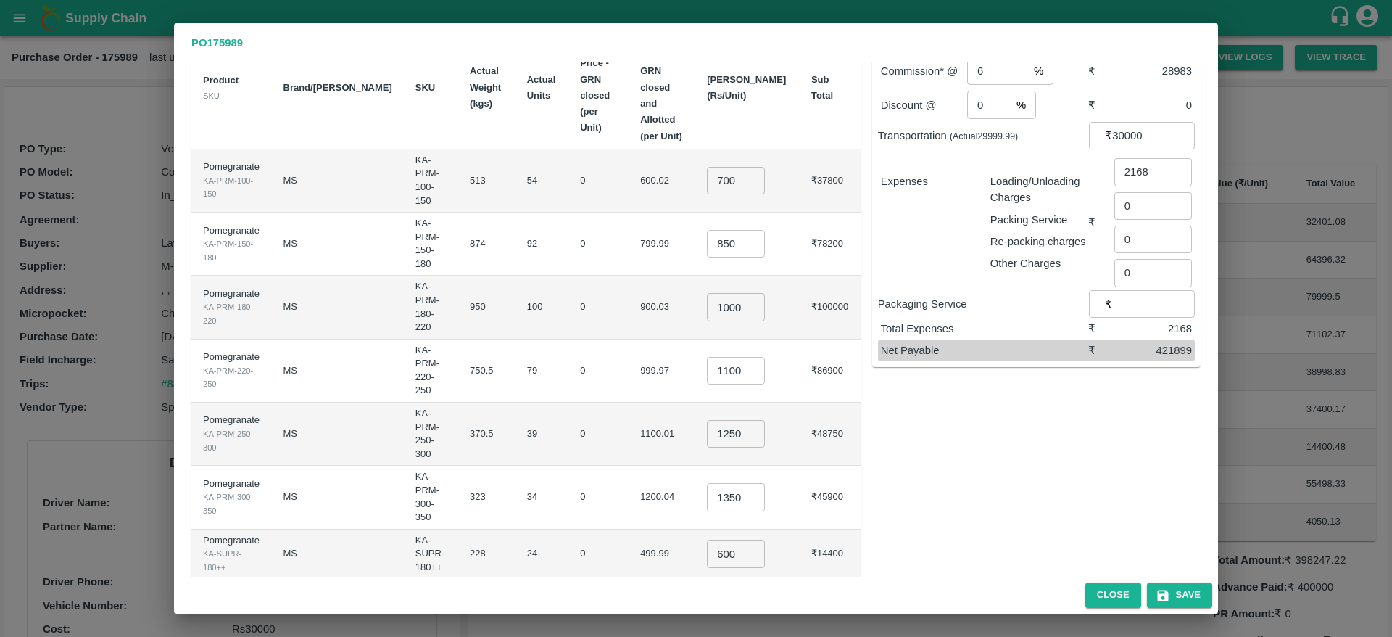
type input "600"
click at [746, 539] on input "600" at bounding box center [736, 553] width 58 height 28
type input "500"
click at [1005, 439] on div "Sub-Total ₹ 480650 Commission* @ 6 % ​ ₹ 28839 Discount @ 0 % ​ ₹ 0 Transportat…" at bounding box center [1031, 359] width 340 height 689
click at [1188, 597] on button "Save" at bounding box center [1179, 594] width 65 height 25
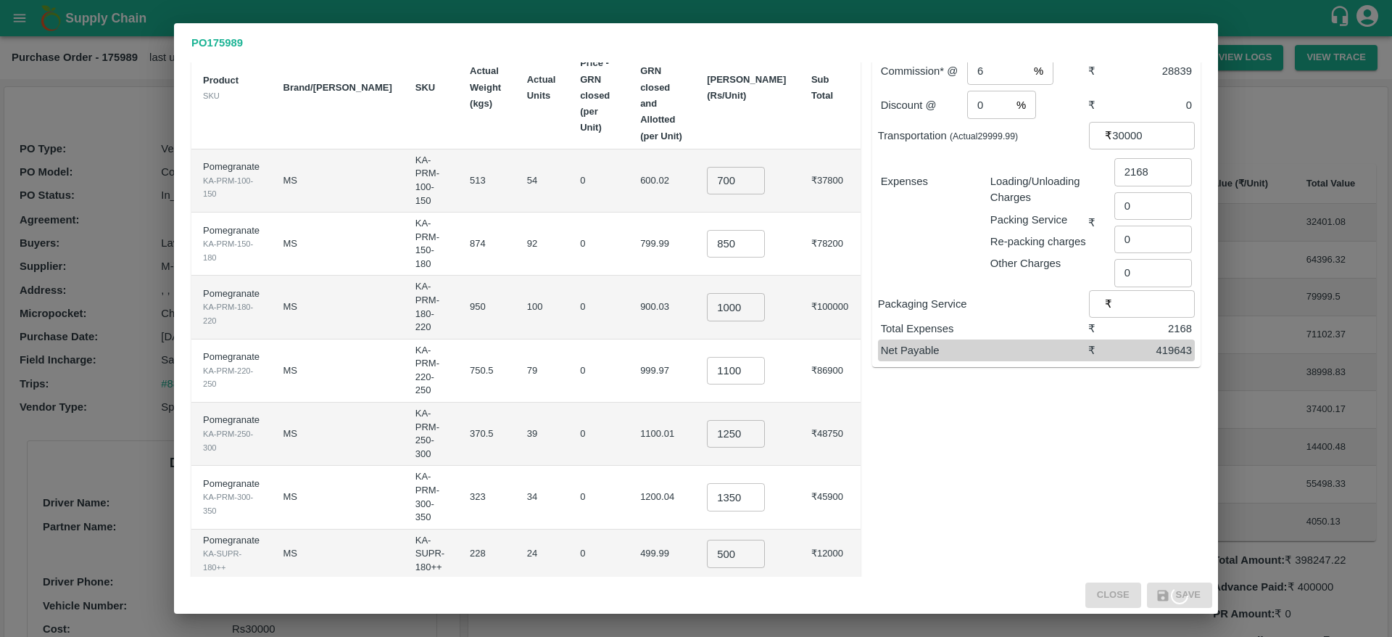
scroll to position [0, 0]
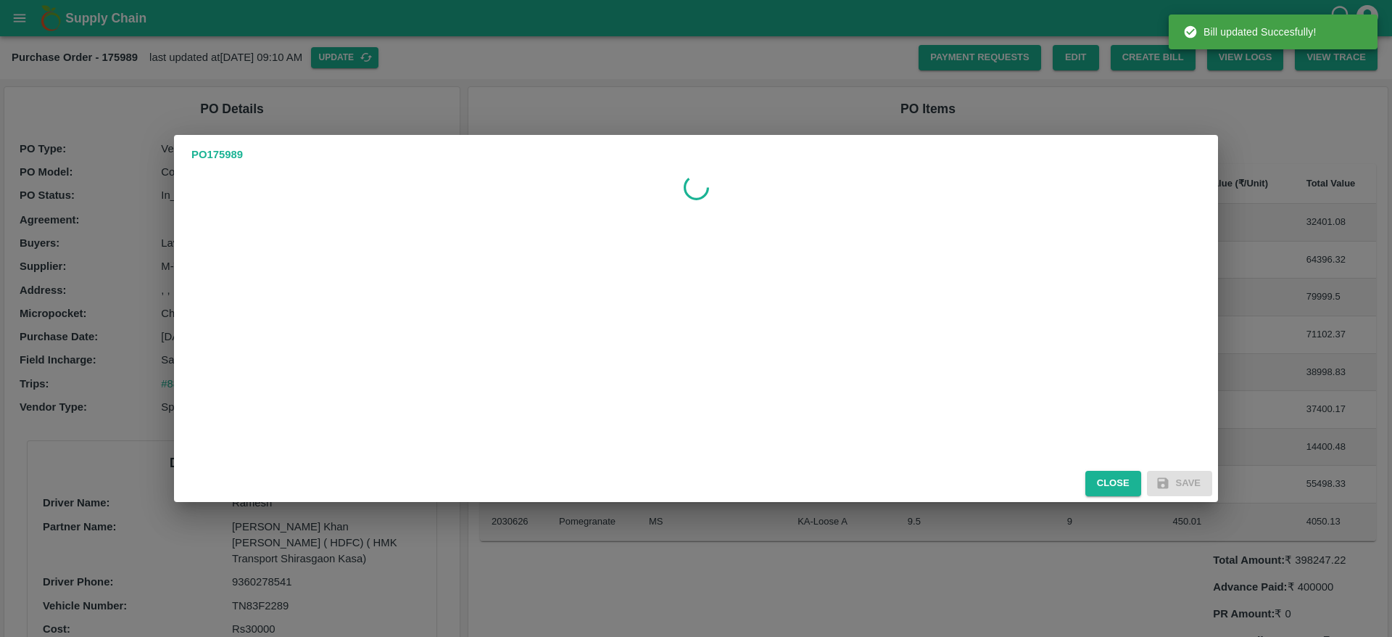
click at [65, 389] on div "PO 175989 Close Save" at bounding box center [696, 318] width 1392 height 637
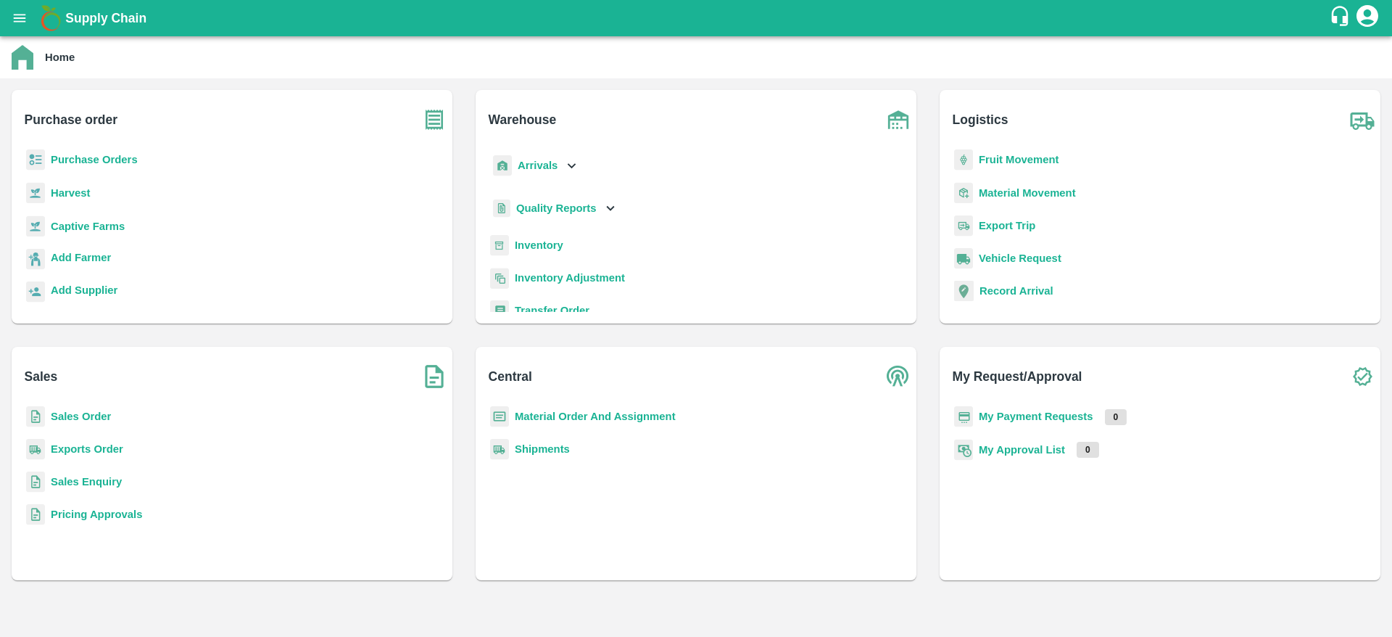
click at [104, 156] on b "Purchase Orders" at bounding box center [94, 160] width 87 height 12
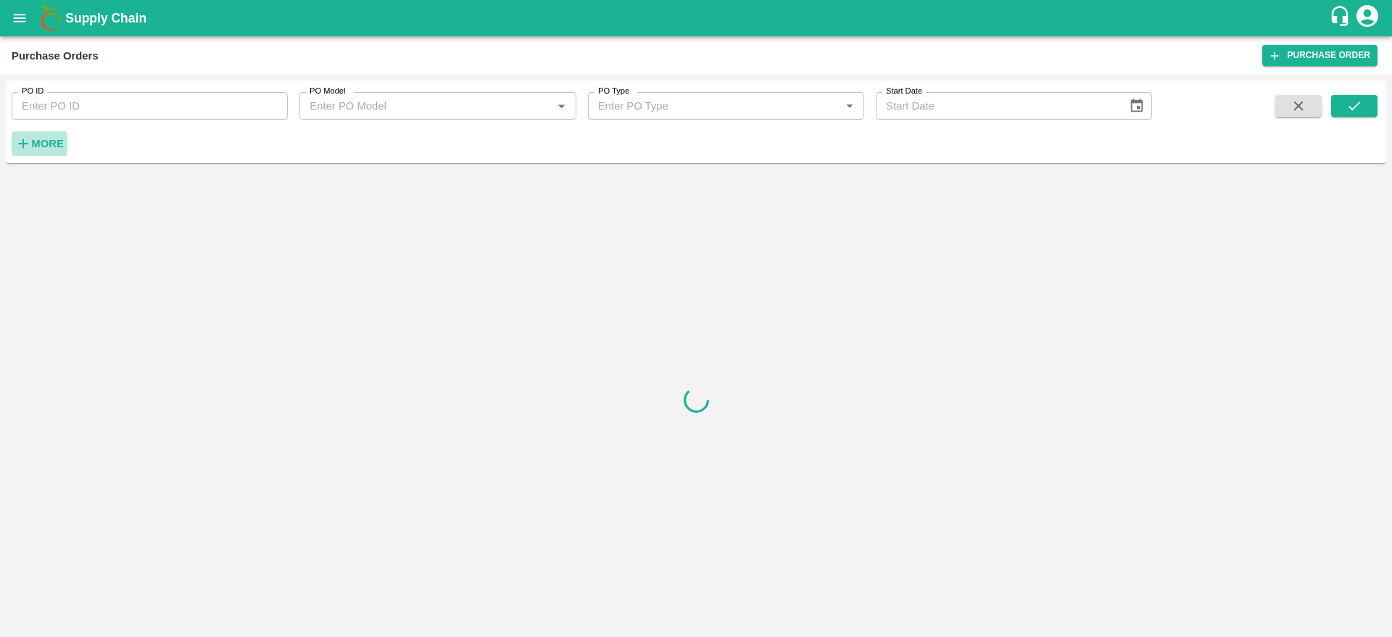
click at [27, 131] on button "More" at bounding box center [40, 143] width 56 height 25
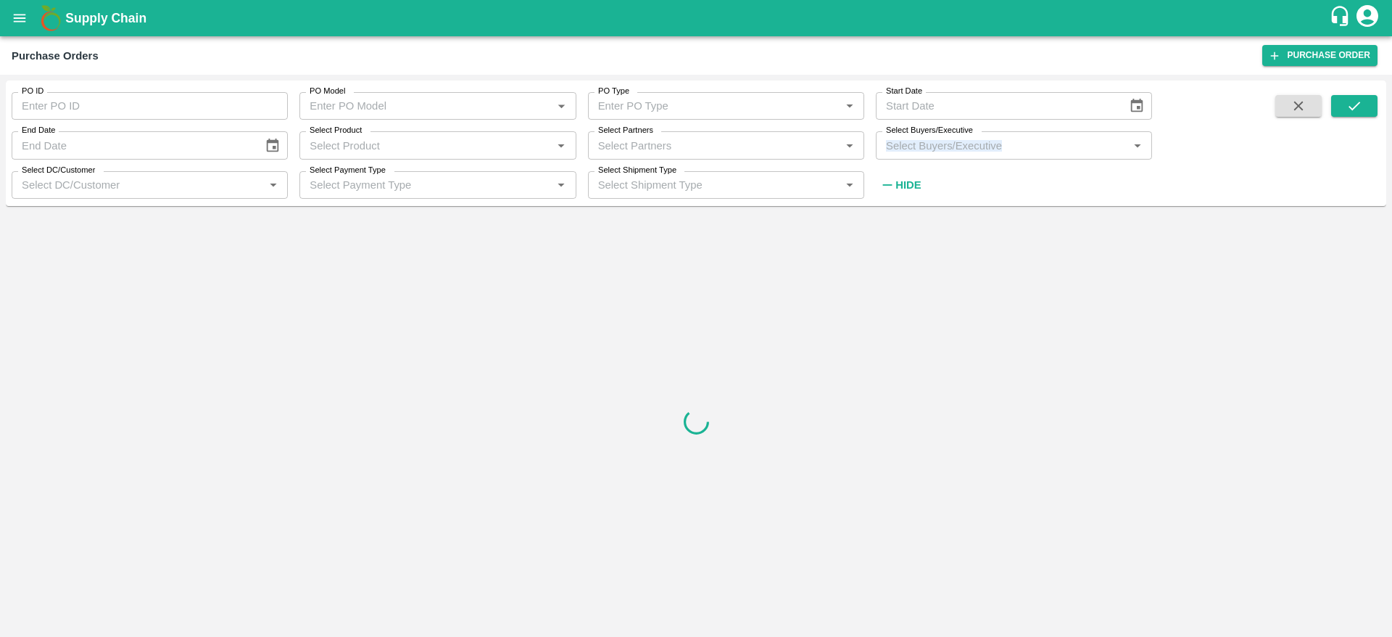
drag, startPoint x: 948, startPoint y: 160, endPoint x: 932, endPoint y: 136, distance: 27.8
click at [932, 136] on div "PO ID PO ID PO Model PO Model   * PO Type PO Type   * Start Date Start Date End…" at bounding box center [576, 139] width 1152 height 118
click at [932, 136] on input "Select Buyers/Executive" at bounding box center [1002, 145] width 244 height 19
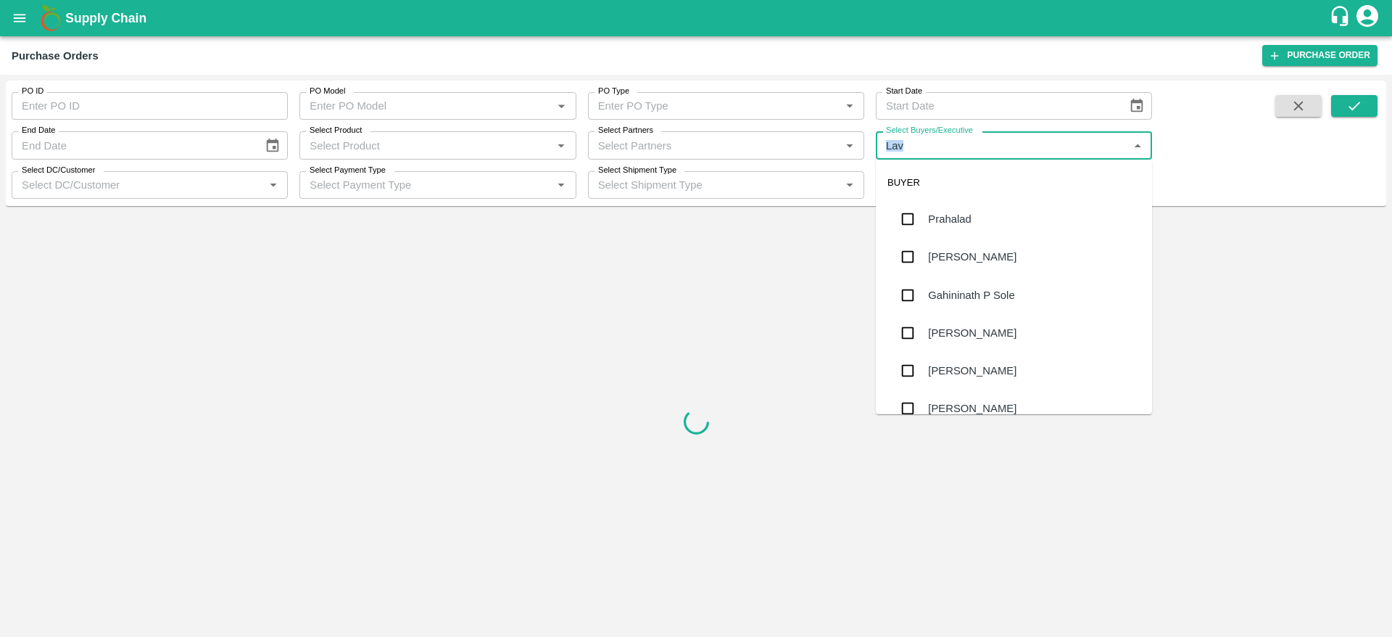
type input "Lava"
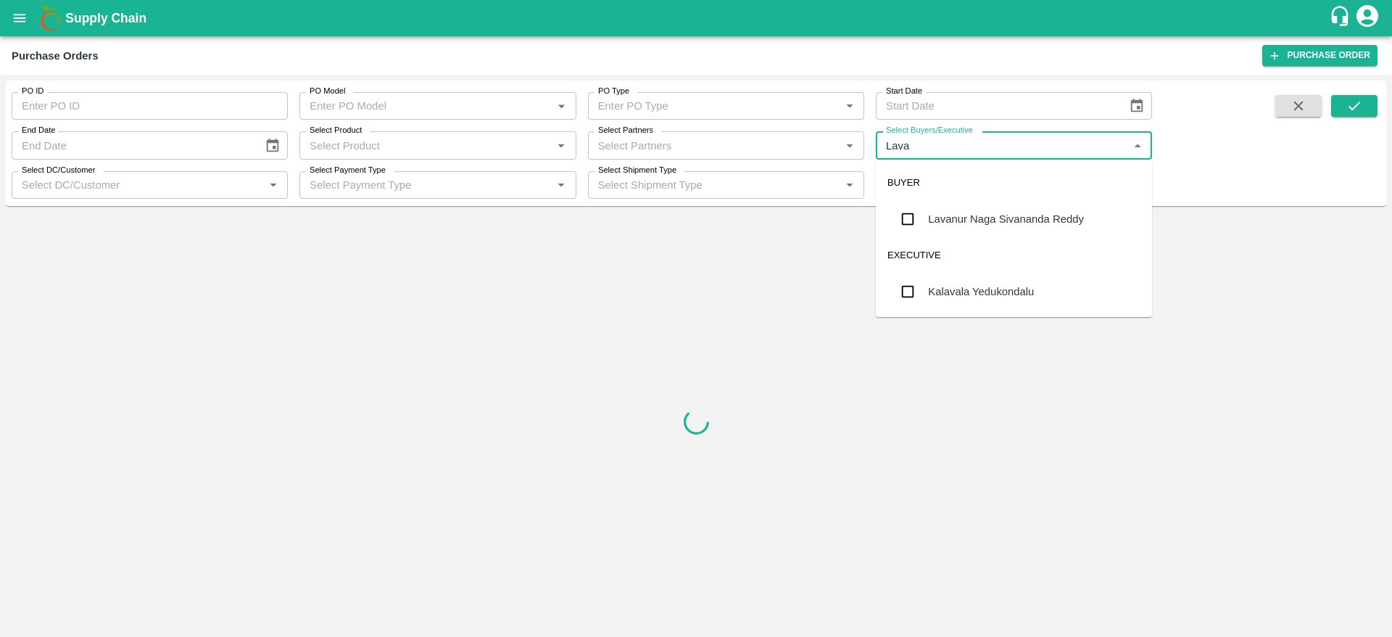
click at [1011, 229] on div "Lavanur Naga Sivananda Reddy" at bounding box center [1014, 219] width 276 height 38
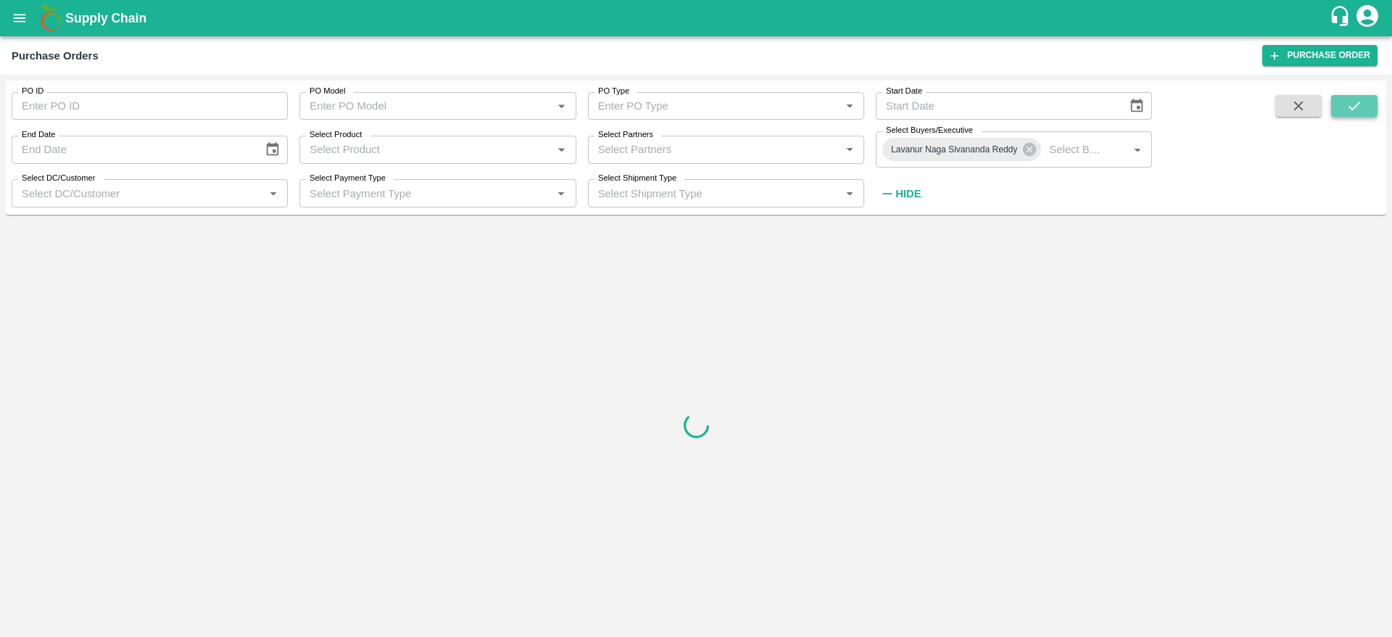
click at [1346, 104] on icon "submit" at bounding box center [1354, 106] width 16 height 16
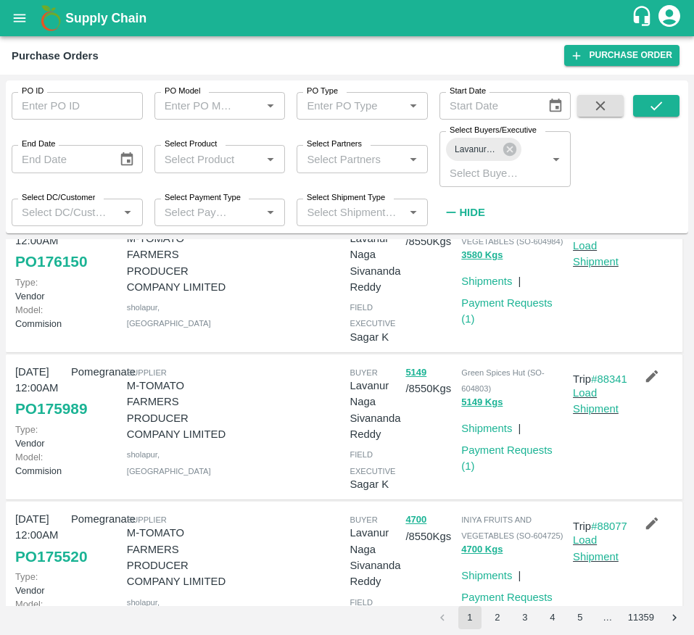
scroll to position [360, 0]
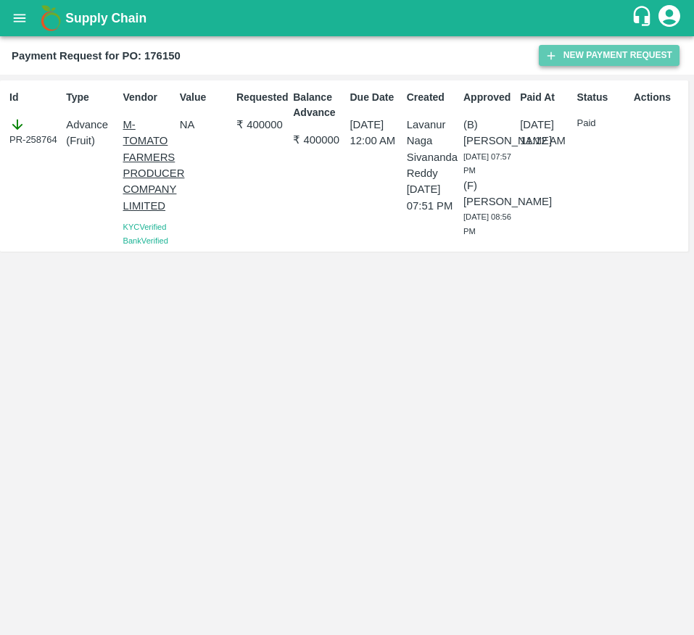
click at [568, 54] on button "New Payment Request" at bounding box center [609, 55] width 141 height 21
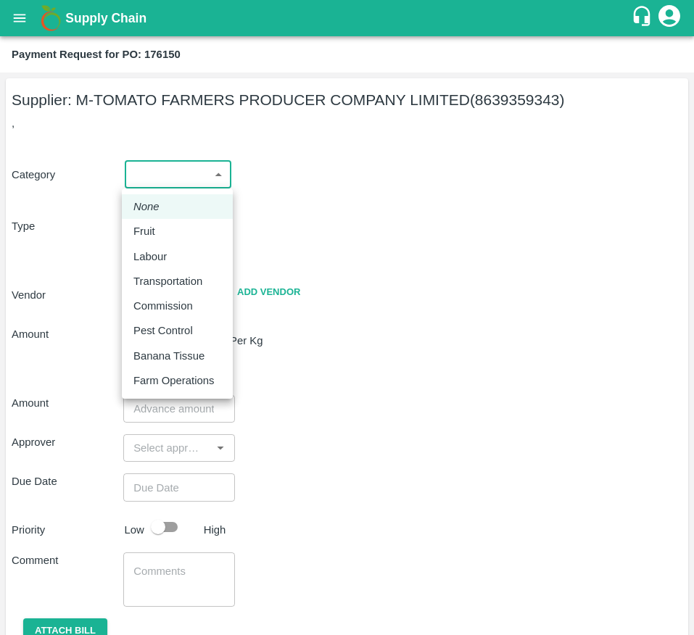
click at [162, 182] on body "Supply Chain Payment Request for PO: 176150 Supplier: M-TOMATO FARMERS PRODUCER…" at bounding box center [347, 317] width 694 height 635
click at [168, 240] on li "Fruit" at bounding box center [177, 231] width 111 height 25
type input "1"
type input "M-TOMATO FARMERS PRODUCER COMPANY LIMITED - 8639359343(Supplier)"
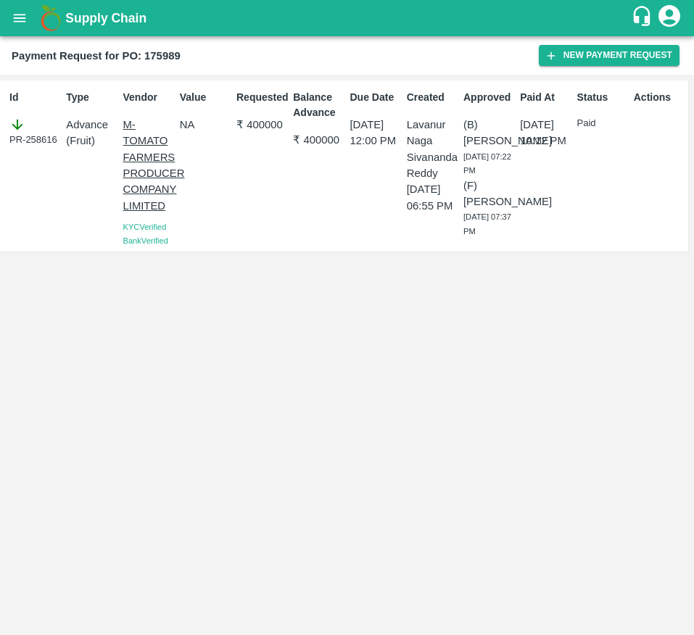
click at [584, 68] on div "Payment Request for PO: 175989 New Payment Request" at bounding box center [347, 55] width 694 height 38
click at [582, 61] on button "New Payment Request" at bounding box center [609, 55] width 141 height 21
click at [614, 55] on button "New Payment Request" at bounding box center [609, 55] width 141 height 21
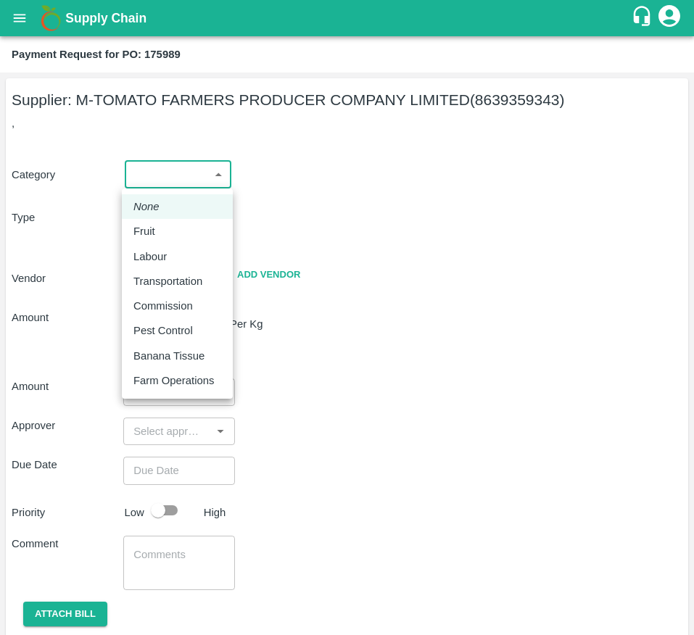
click at [187, 175] on body "Supply Chain Payment Request for PO: 175989 Supplier: M-TOMATO FARMERS PRODUCER…" at bounding box center [347, 317] width 694 height 635
click at [185, 230] on div "Fruit" at bounding box center [177, 231] width 88 height 16
type input "1"
type input "M-TOMATO FARMERS PRODUCER COMPANY LIMITED - 8639359343(Supplier)"
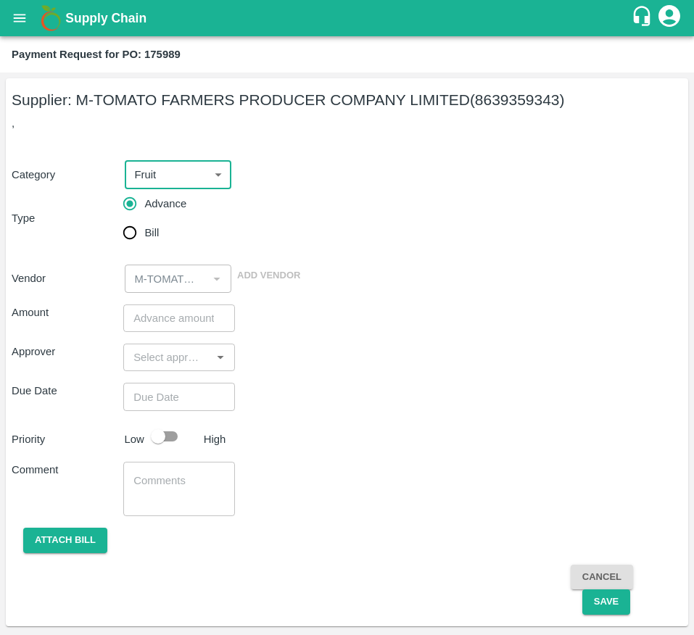
click at [135, 233] on input "Bill" at bounding box center [129, 232] width 29 height 29
radio input "true"
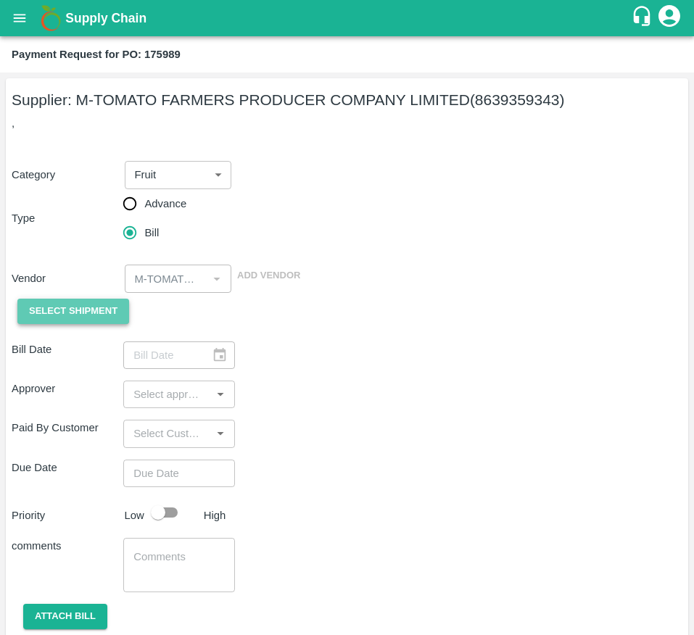
click at [88, 320] on span "Select Shipment" at bounding box center [73, 311] width 88 height 17
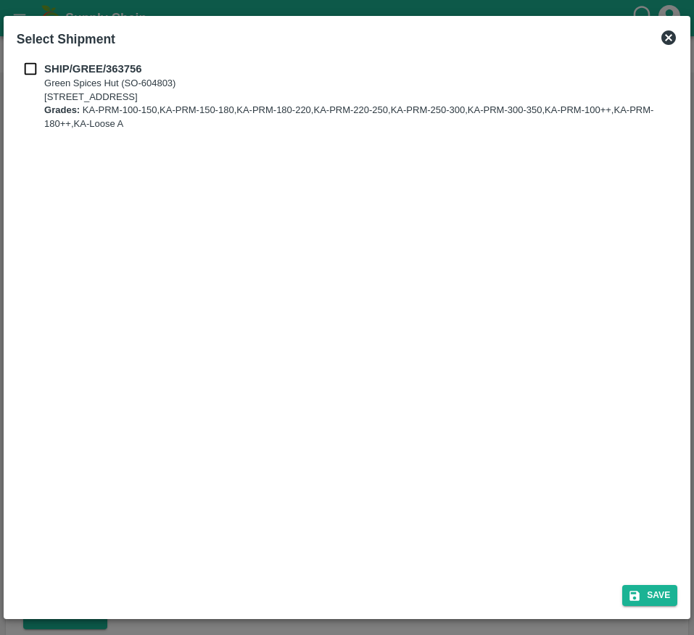
click at [38, 70] on input "checkbox" at bounding box center [31, 69] width 28 height 16
checkbox input "true"
click at [630, 585] on button "Save" at bounding box center [649, 595] width 55 height 21
type input "[DATE]"
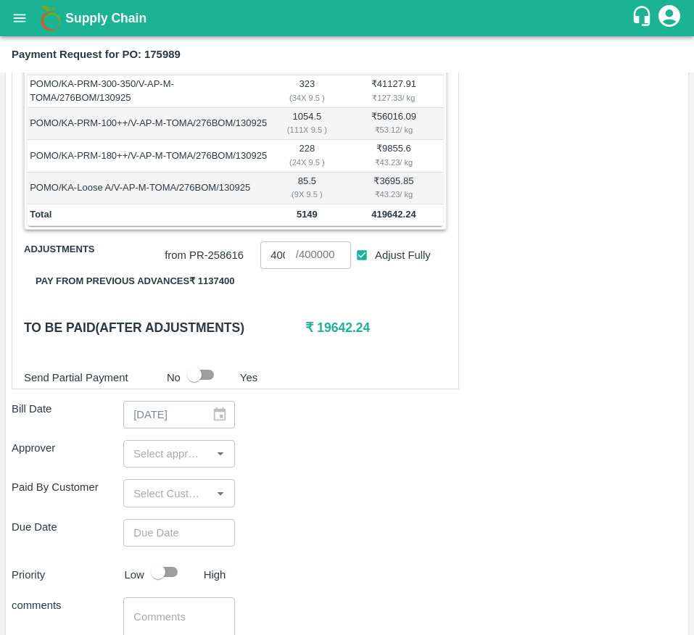
scroll to position [497, 0]
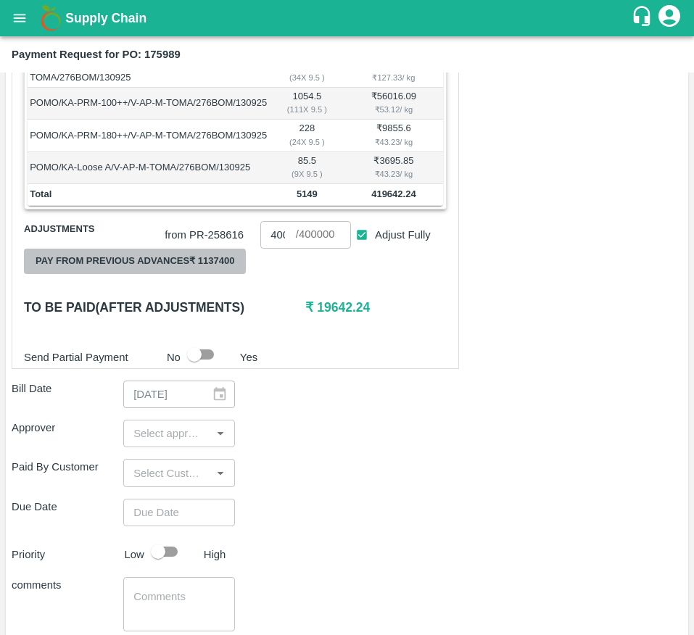
click at [212, 274] on button "Pay from previous advances ₹ 1137400" at bounding box center [135, 261] width 222 height 25
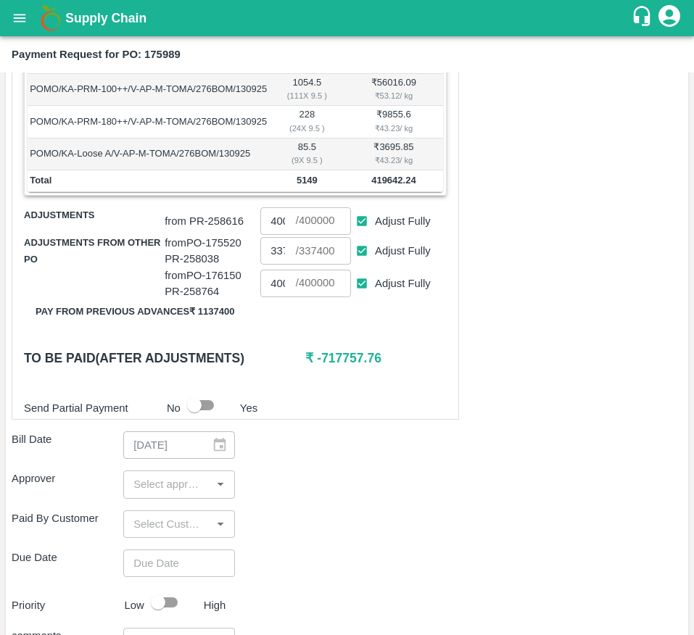
scroll to position [509, 0]
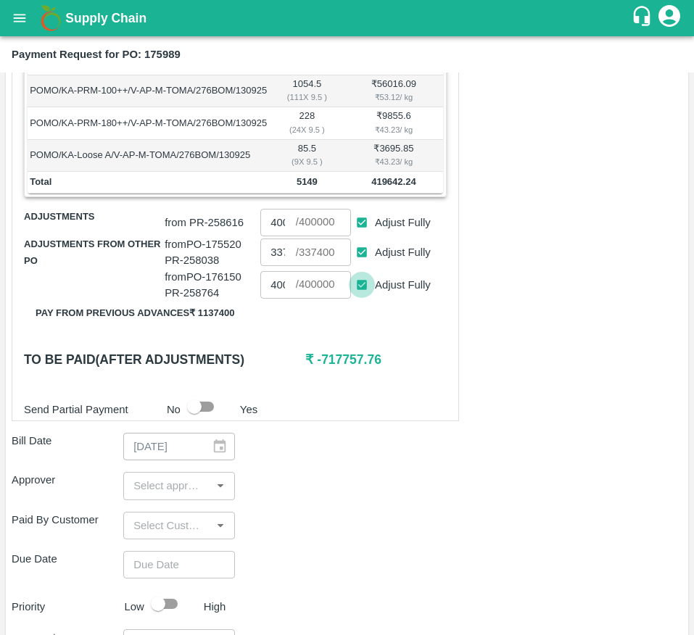
click at [371, 299] on input "Adjust Fully" at bounding box center [362, 285] width 27 height 27
checkbox input "false"
type input "0"
click at [359, 266] on input "Adjust Fully" at bounding box center [362, 252] width 27 height 27
checkbox input "false"
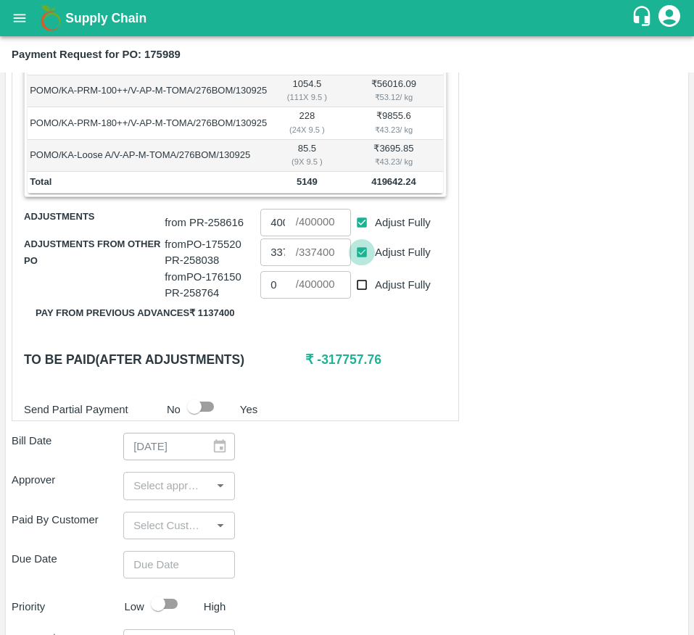
type input "0"
click at [278, 266] on input "0" at bounding box center [277, 253] width 35 height 28
type input "19600"
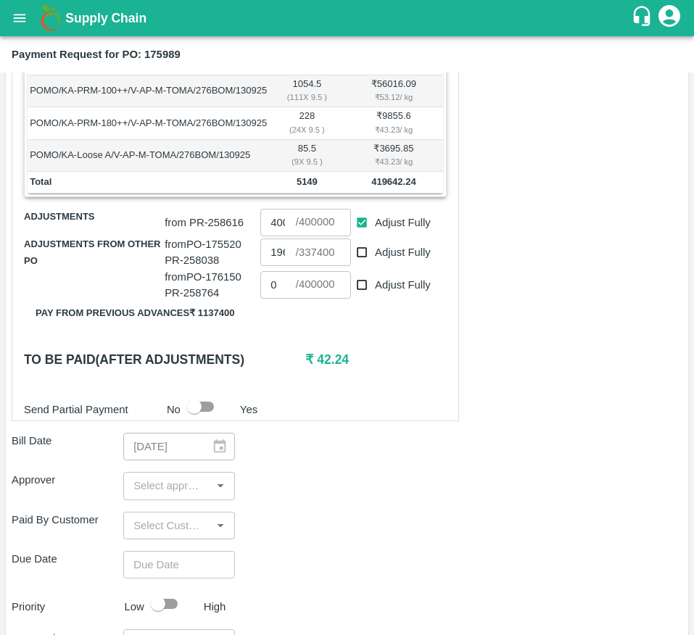
click at [520, 399] on div "Shipment - SHIP/GREE/363756 Lots (Labels) Weight (Kgs) Total Price (₹) POMO/KA-…" at bounding box center [347, 302] width 671 height 962
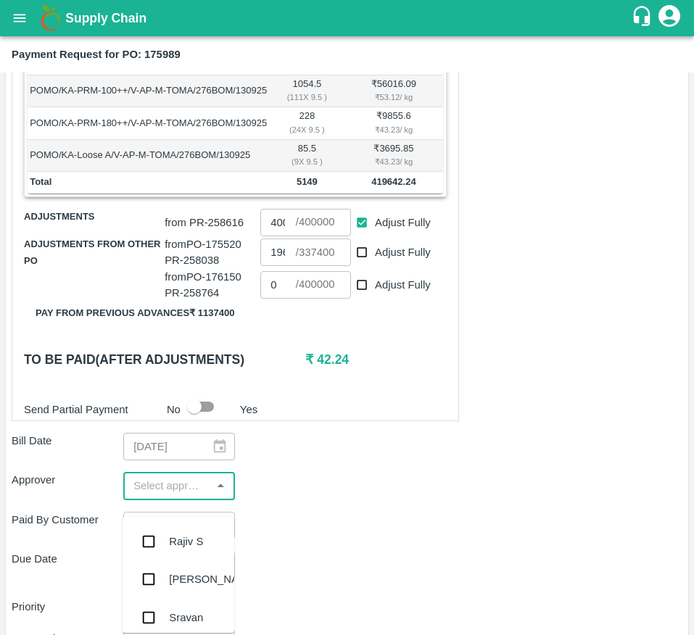
click at [159, 495] on input "input" at bounding box center [167, 485] width 79 height 19
type input "MU"
click at [190, 540] on div "Mukul Chaudhari" at bounding box center [213, 542] width 88 height 16
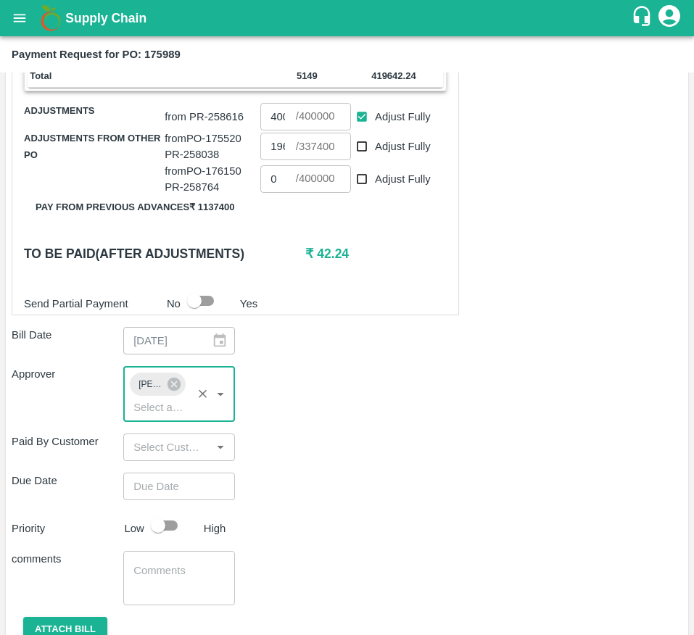
scroll to position [618, 0]
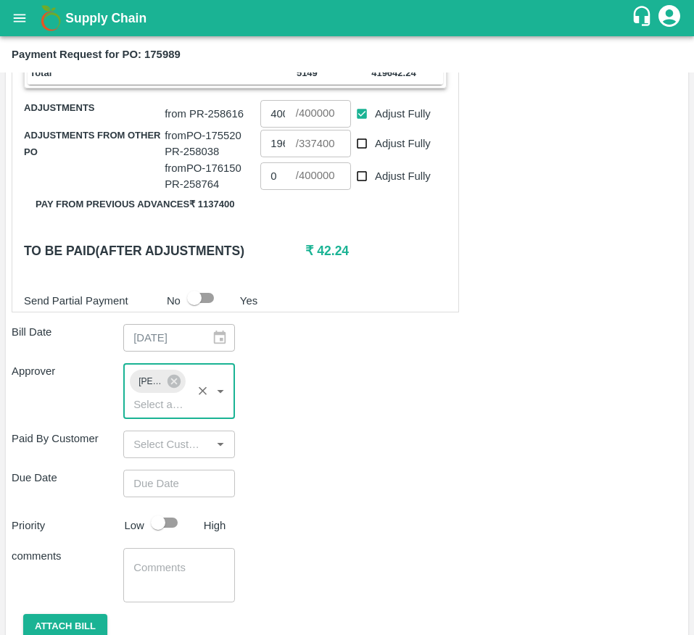
type input "DD/MM/YYYY hh:mm aa"
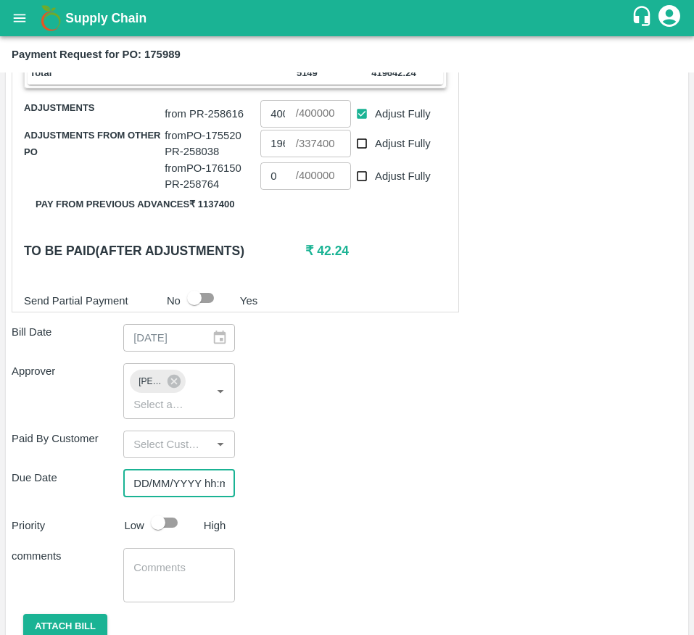
click at [164, 497] on input "DD/MM/YYYY hh:mm aa" at bounding box center [174, 484] width 102 height 28
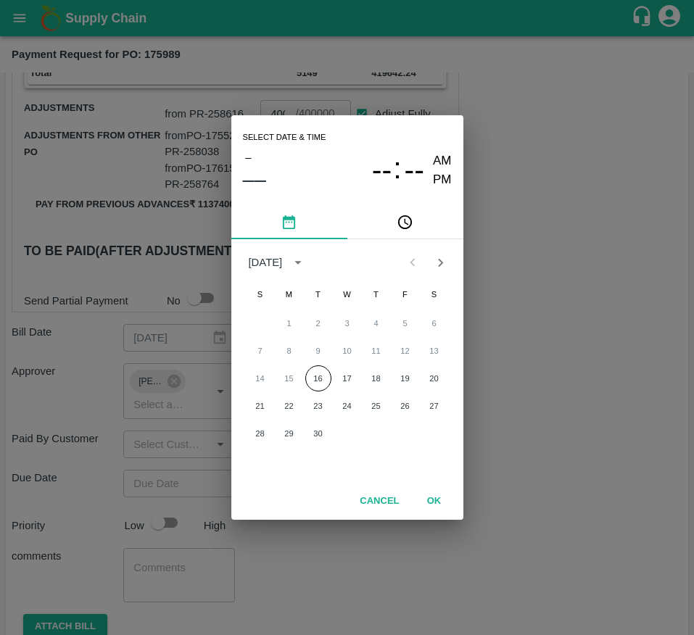
click at [314, 365] on div "14 15 16 17 18 19 20" at bounding box center [347, 378] width 232 height 26
click at [317, 376] on button "16" at bounding box center [318, 378] width 26 height 26
type input "16/09/2025 12:00 AM"
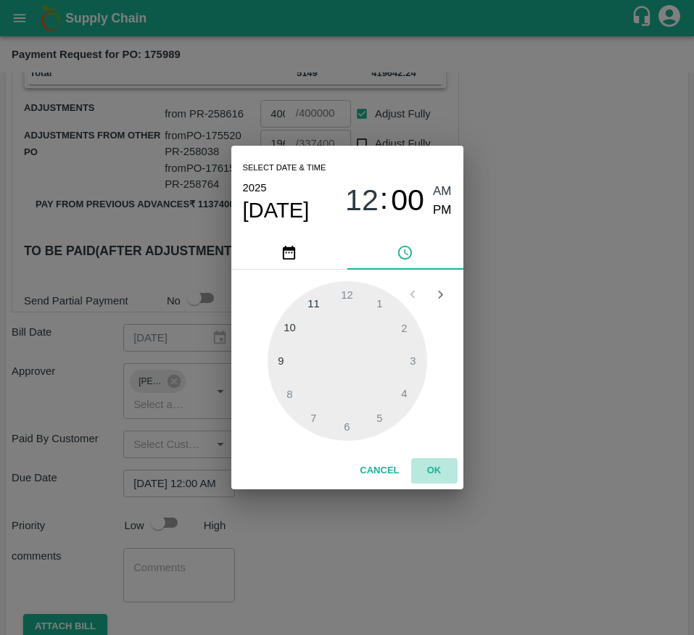
click at [431, 479] on button "OK" at bounding box center [434, 470] width 46 height 25
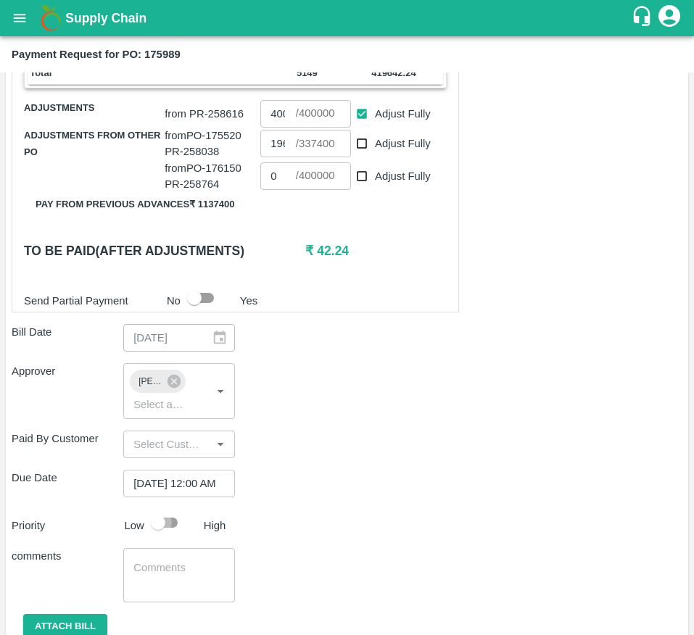
scroll to position [0, 0]
click at [163, 533] on input "checkbox" at bounding box center [158, 523] width 83 height 28
checkbox input "true"
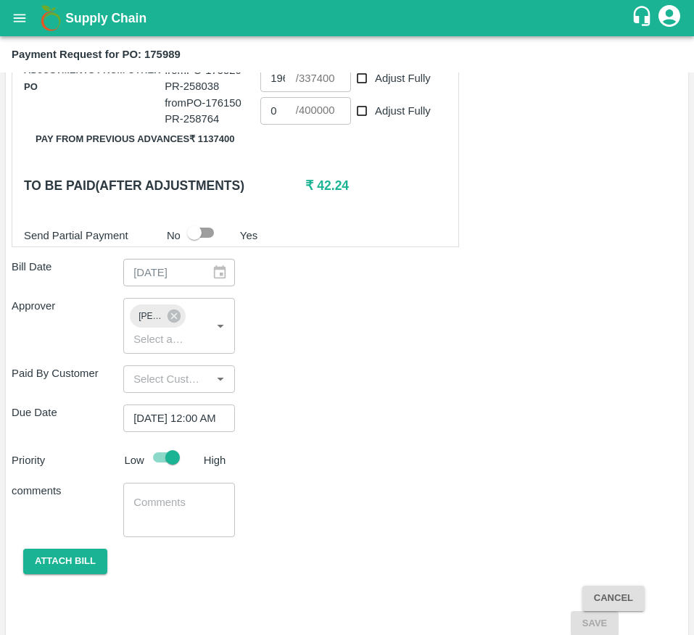
scroll to position [718, 0]
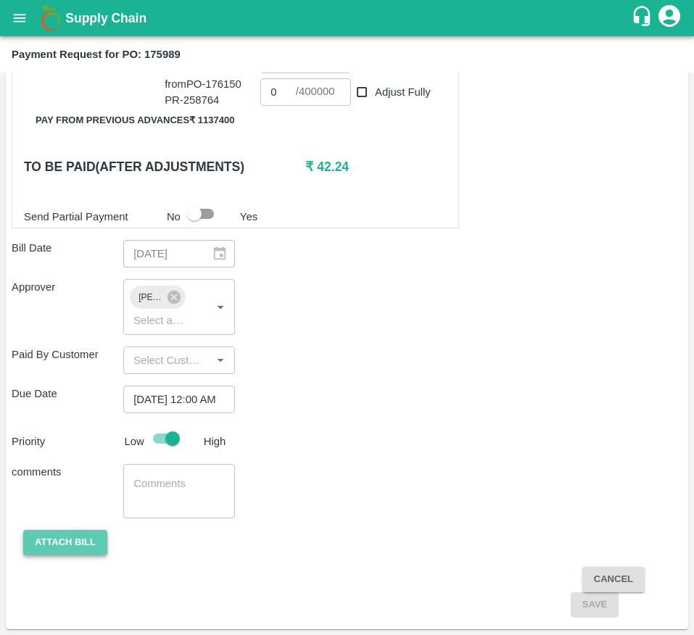
click at [62, 545] on button "Attach bill" at bounding box center [65, 542] width 84 height 25
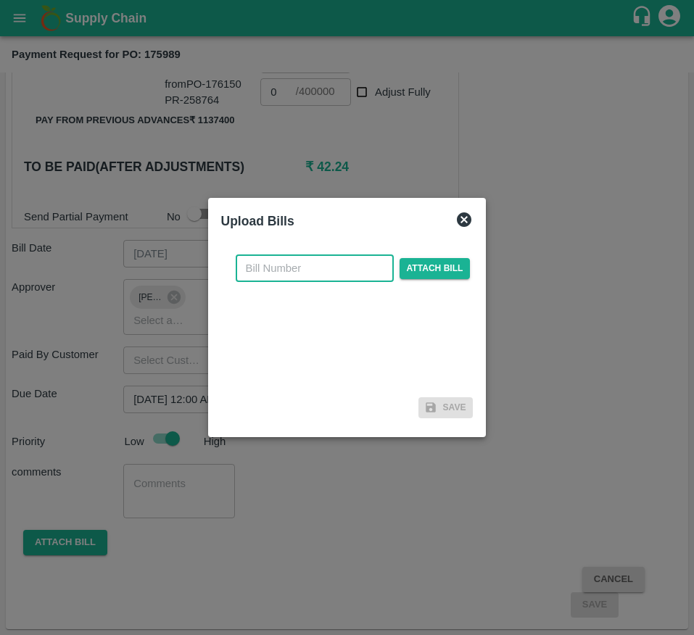
click at [327, 276] on input "text" at bounding box center [315, 269] width 158 height 28
type input "175989"
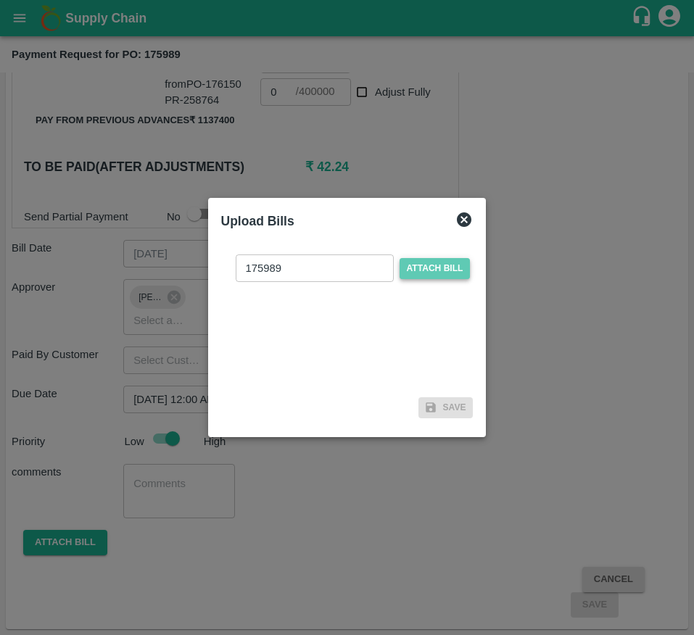
click at [433, 271] on span "Attach bill" at bounding box center [435, 268] width 71 height 21
click at [0, 0] on input "Attach bill" at bounding box center [0, 0] width 0 height 0
click at [426, 275] on span "Attach bill" at bounding box center [435, 268] width 71 height 21
click at [0, 0] on input "Attach bill" at bounding box center [0, 0] width 0 height 0
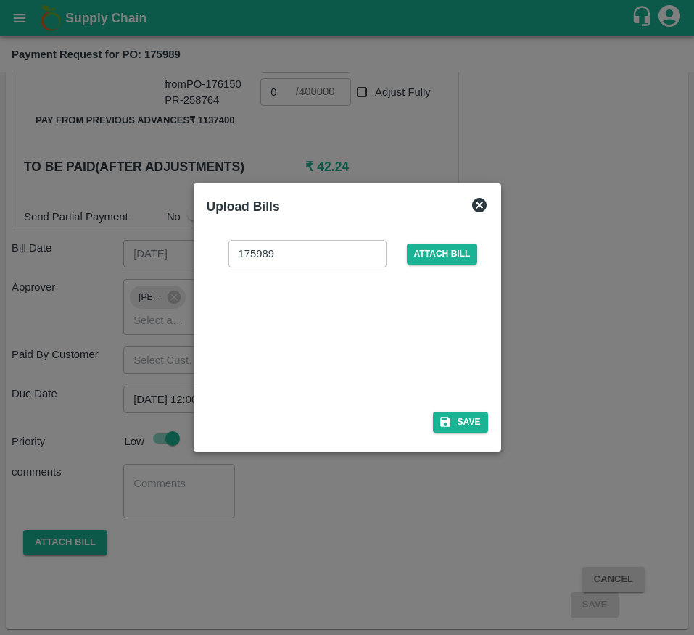
click at [350, 335] on div at bounding box center [345, 335] width 218 height 77
click at [459, 423] on button "Save" at bounding box center [460, 422] width 55 height 21
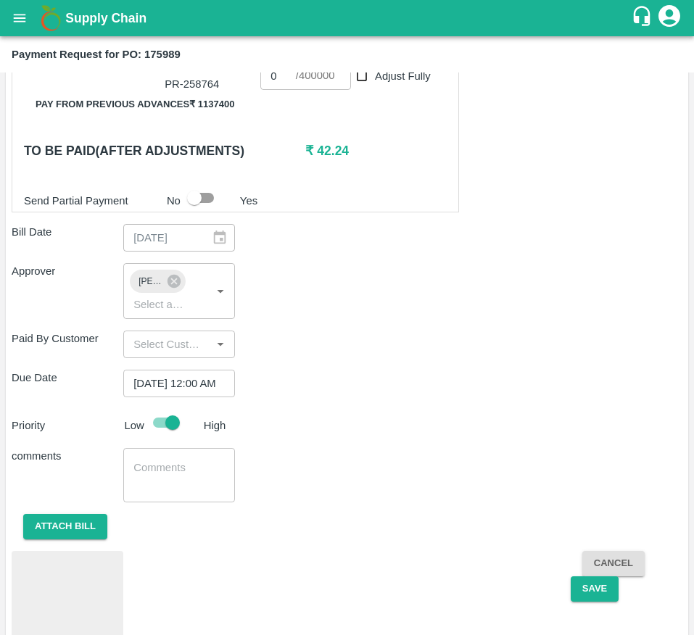
scroll to position [770, 0]
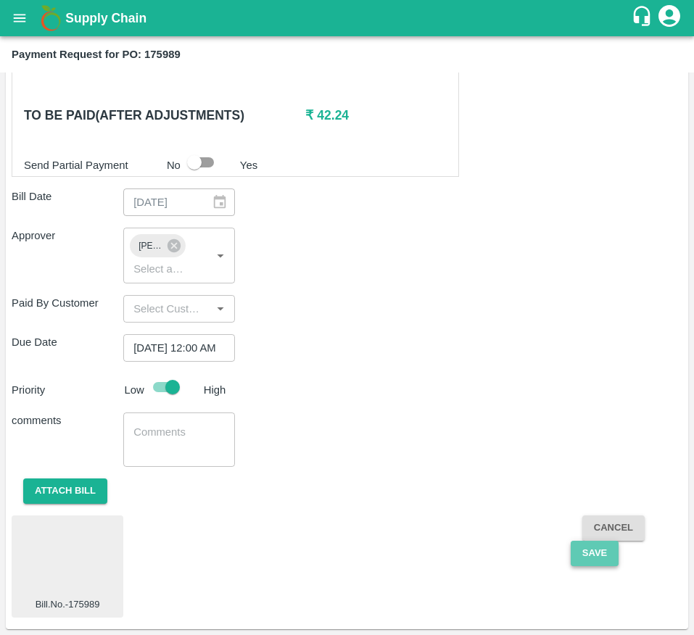
click at [598, 552] on button "Save" at bounding box center [595, 553] width 48 height 25
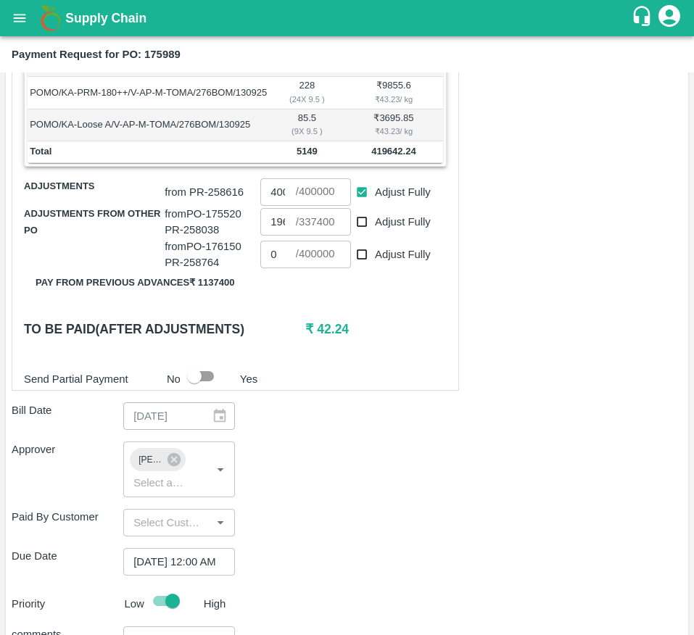
scroll to position [539, 0]
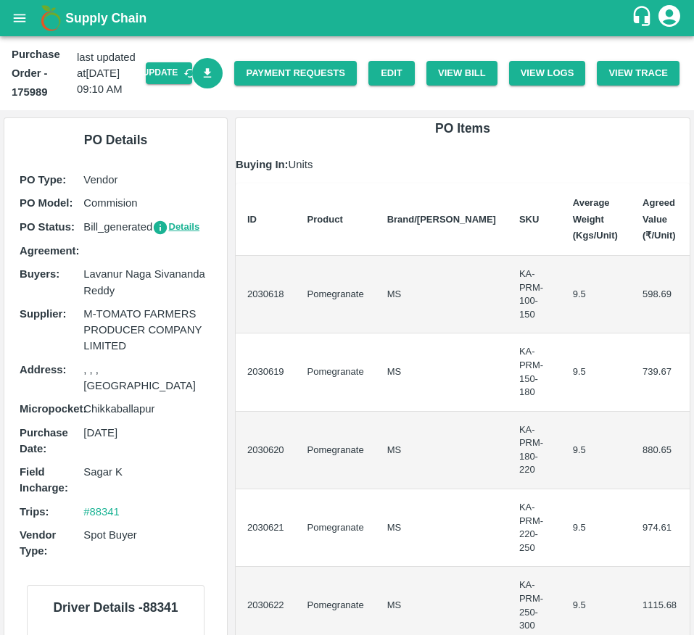
drag, startPoint x: 0, startPoint y: 0, endPoint x: 194, endPoint y: 176, distance: 261.8
click at [194, 176] on p "Vendor" at bounding box center [147, 180] width 128 height 16
click at [210, 81] on link "Download Bill" at bounding box center [207, 73] width 31 height 31
